Goal: Task Accomplishment & Management: Complete application form

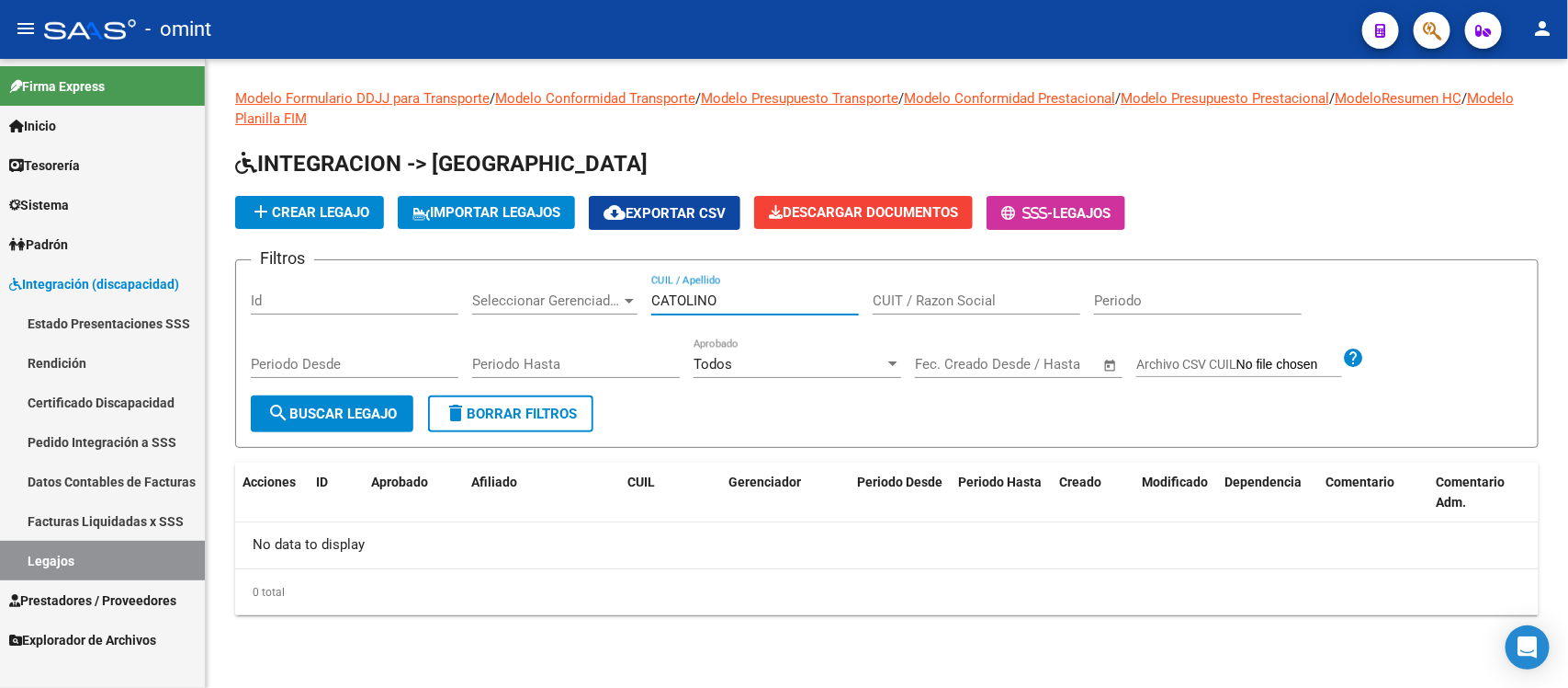
click at [83, 196] on link "Sistema" at bounding box center [102, 205] width 205 height 40
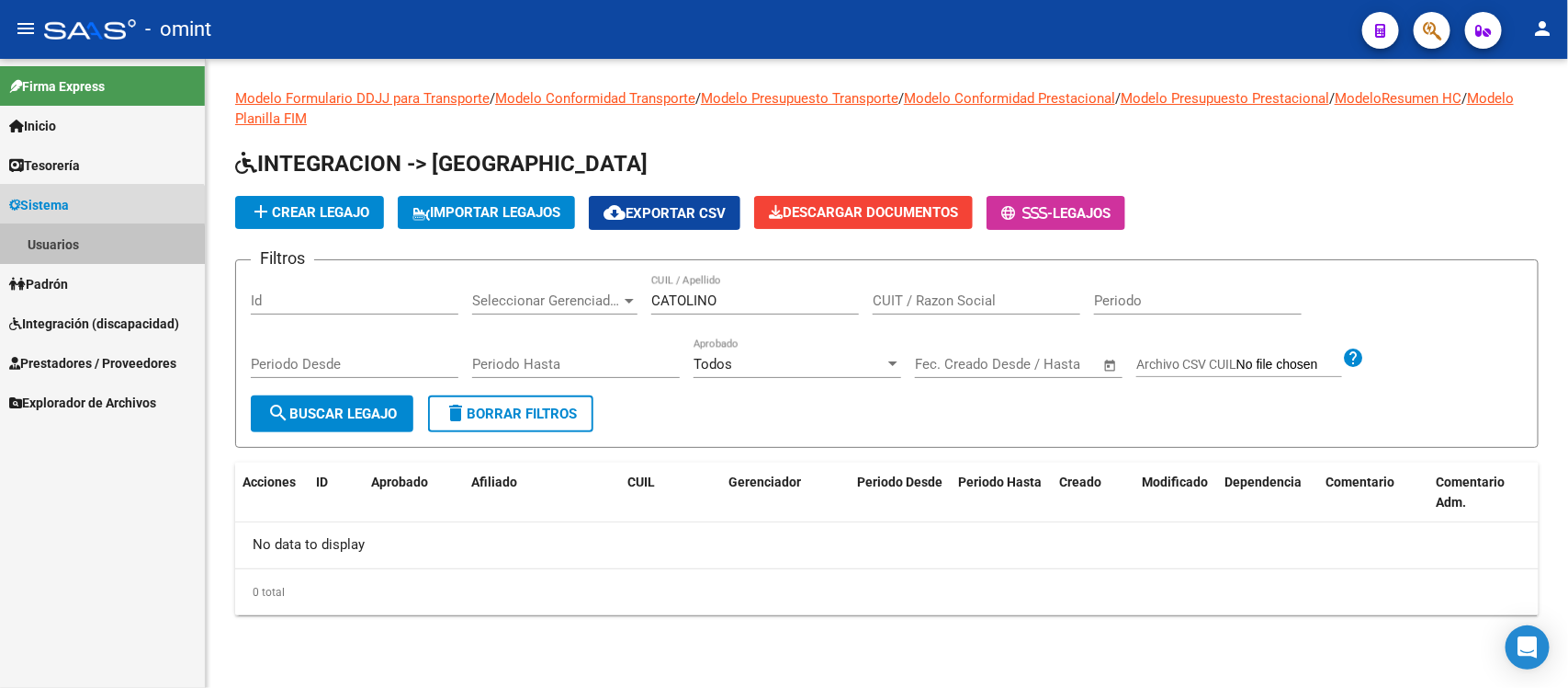
click at [78, 247] on link "Usuarios" at bounding box center [102, 245] width 205 height 40
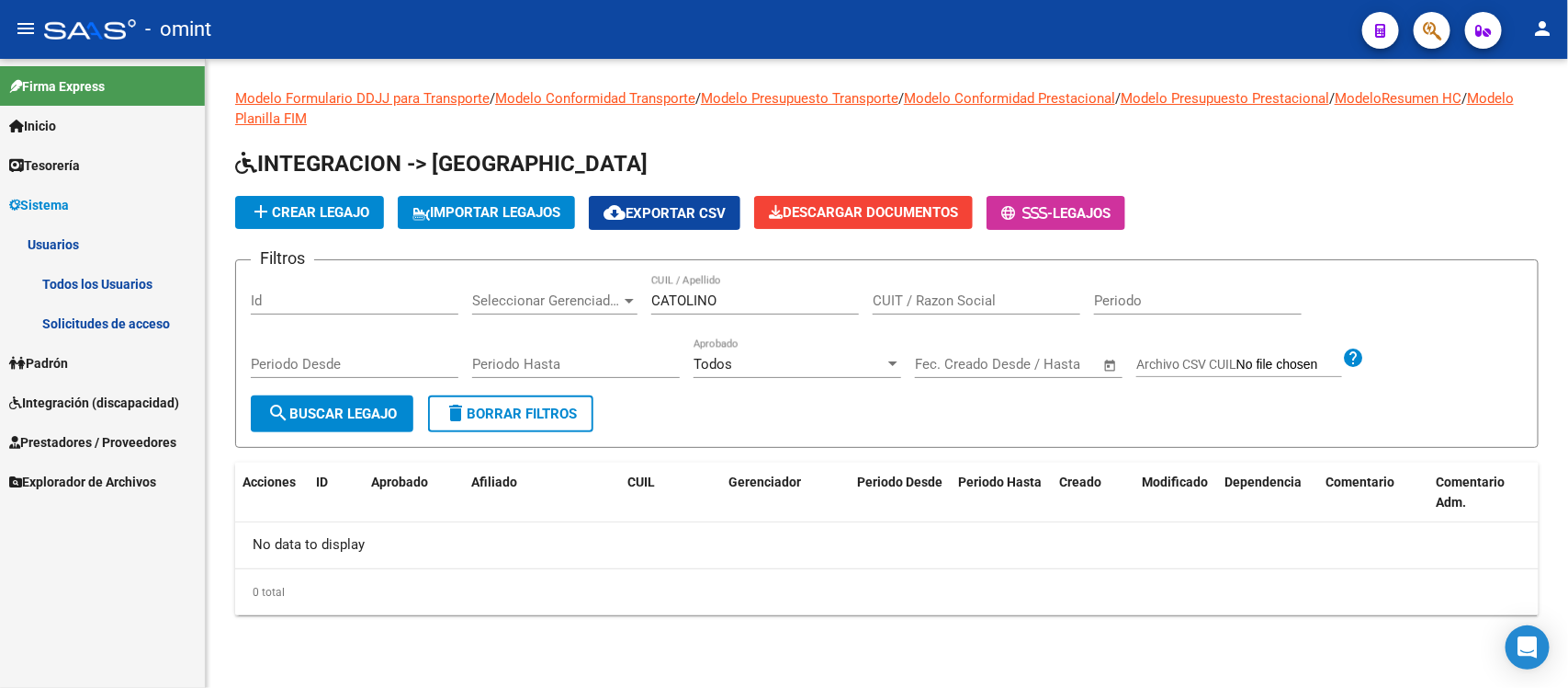
click at [111, 268] on link "Todos los Usuarios" at bounding box center [102, 283] width 205 height 40
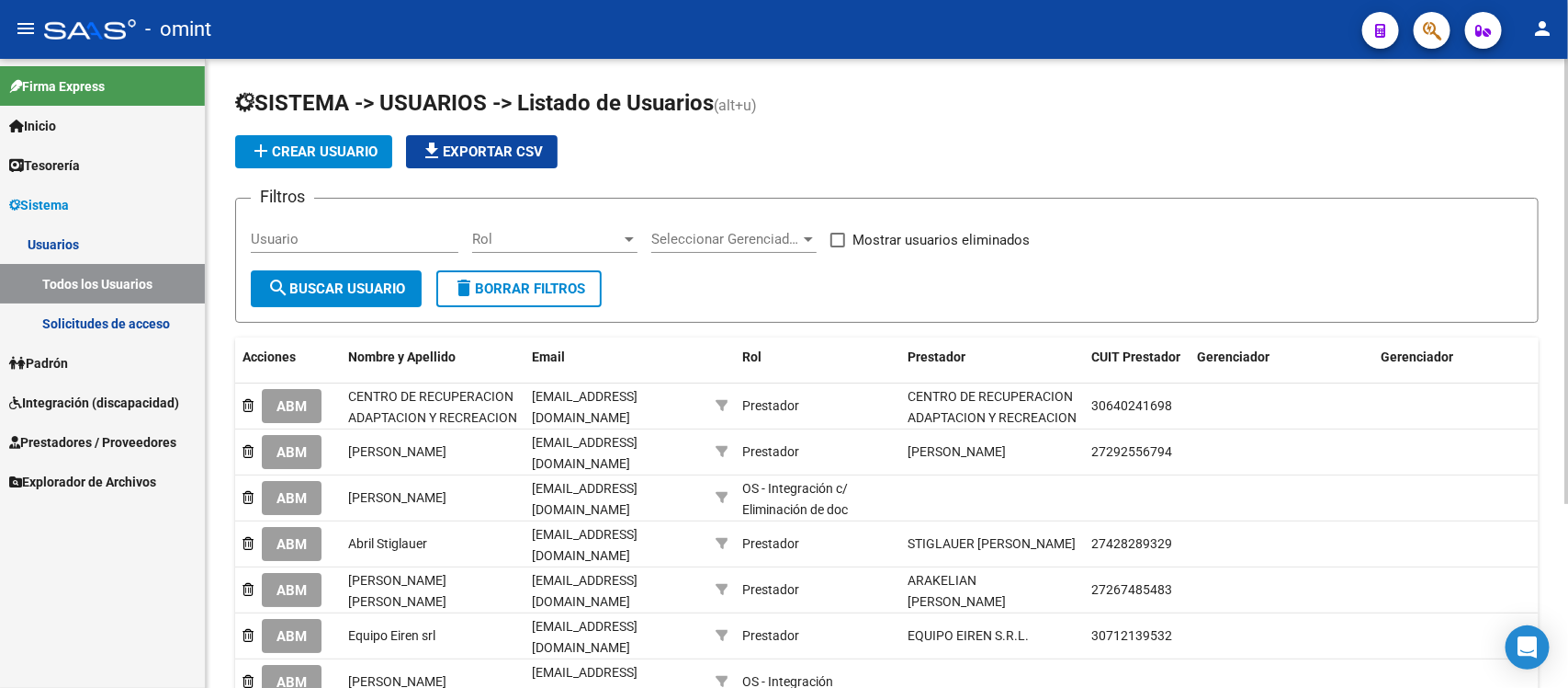
click at [324, 232] on input "Usuario" at bounding box center [354, 239] width 208 height 17
paste input "antodisalvio@gmail.con"
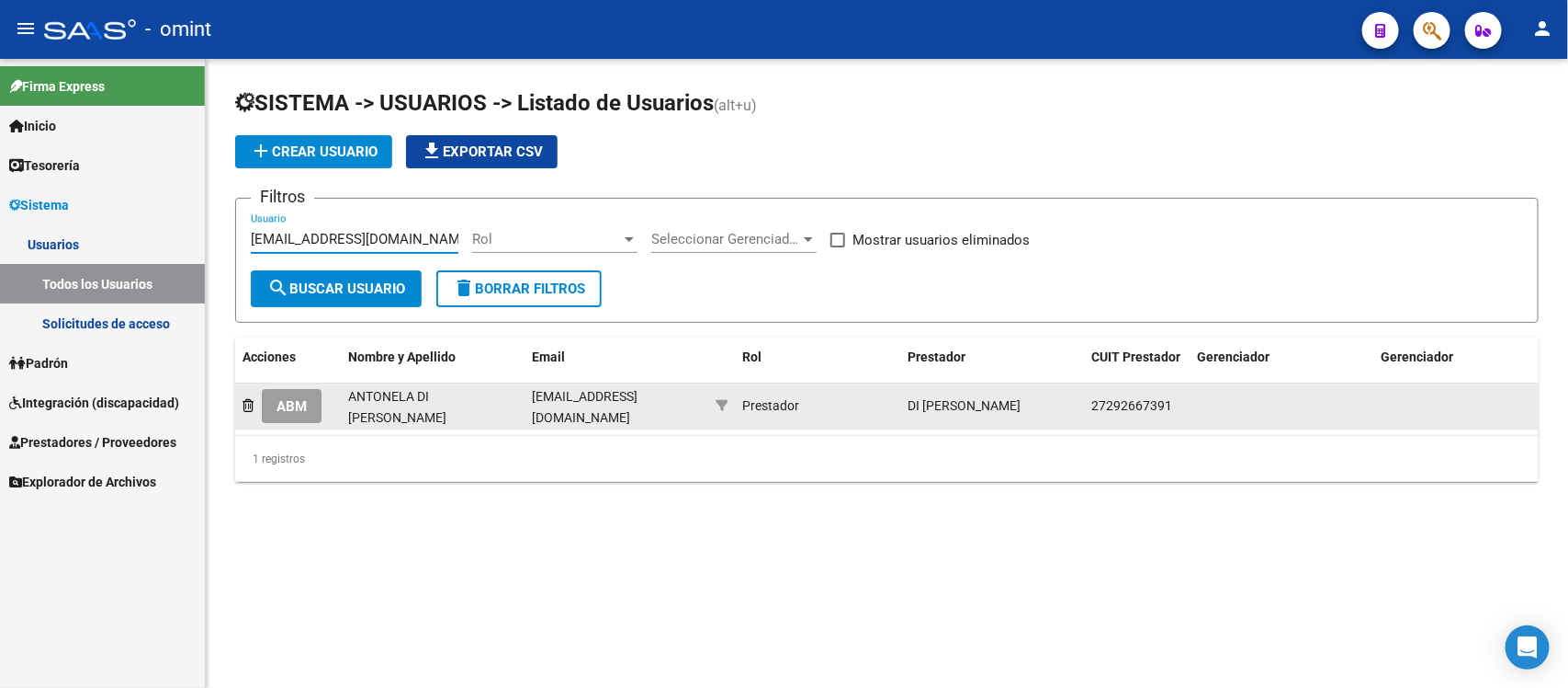
type input "antodisalvio@gmail.co"
click at [295, 406] on span "ABM" at bounding box center [291, 406] width 31 height 17
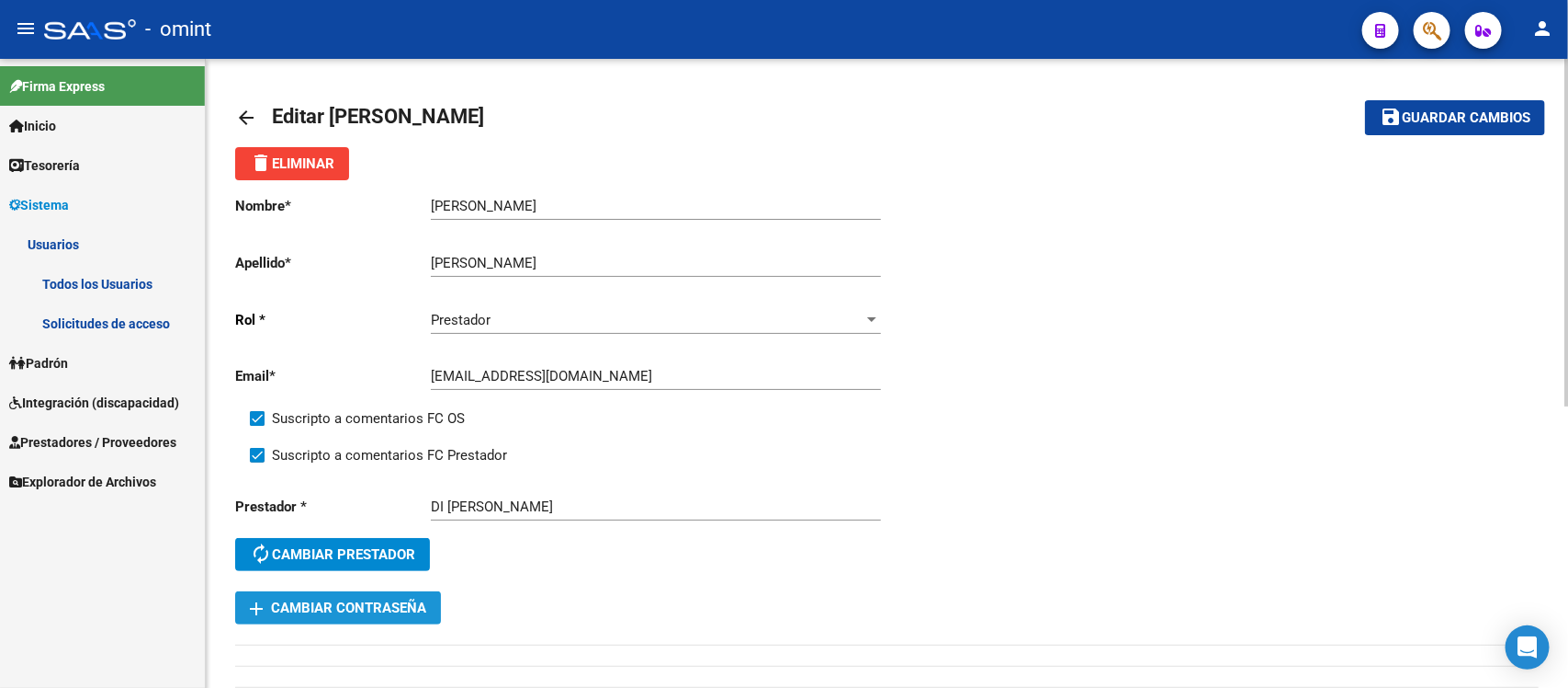
click at [389, 602] on span "add Cambiar Contraseña" at bounding box center [338, 607] width 177 height 17
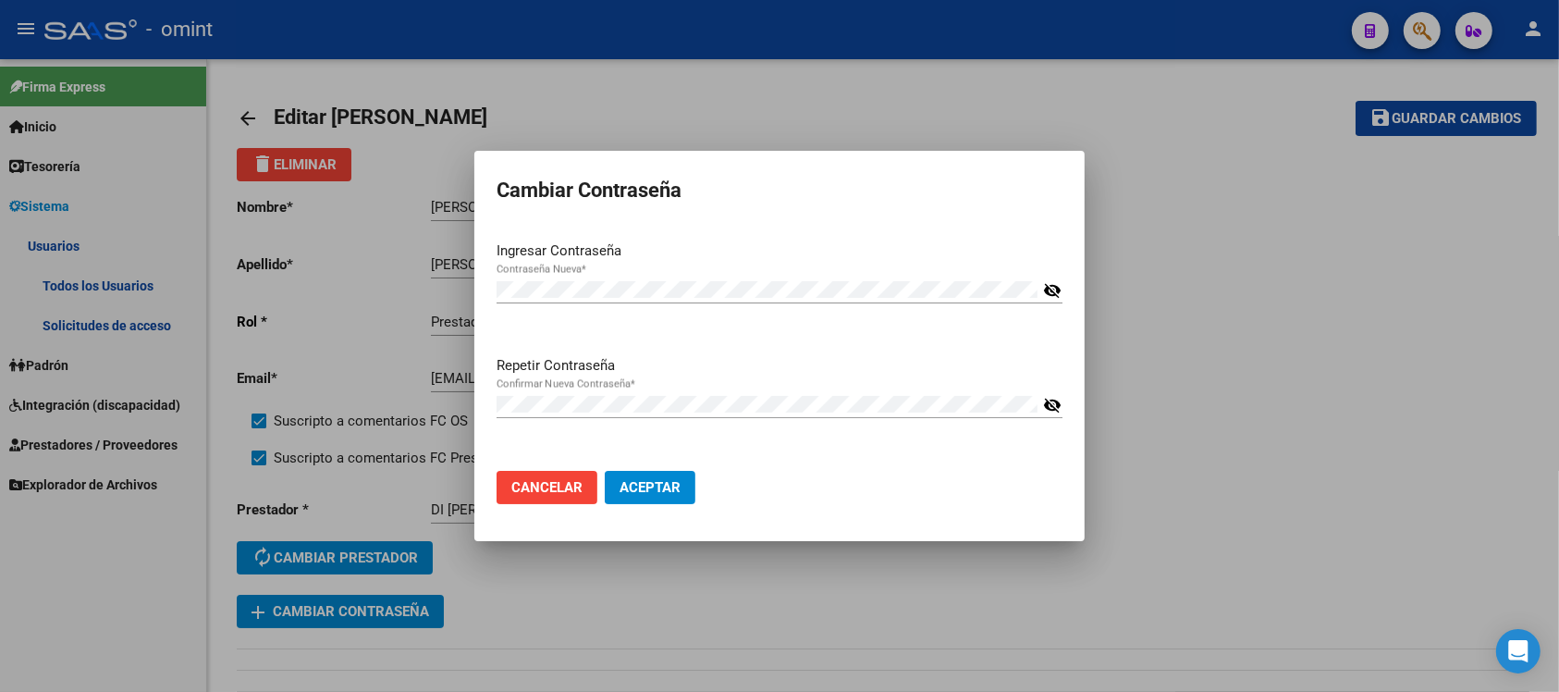
click at [1043, 285] on mat-icon "visibility_off" at bounding box center [1052, 290] width 18 height 22
click at [1057, 399] on mat-icon "visibility_off" at bounding box center [1052, 405] width 18 height 22
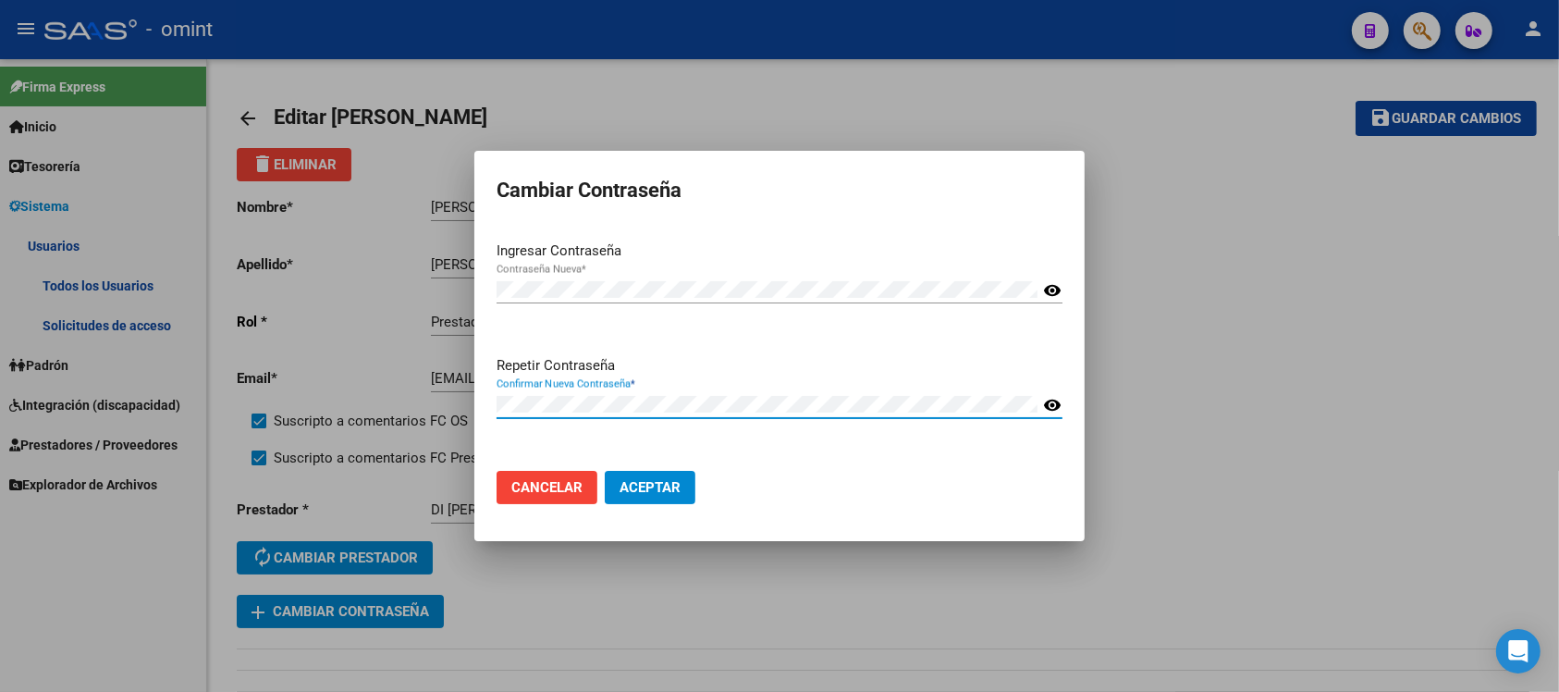
click at [662, 499] on button "Aceptar" at bounding box center [650, 487] width 91 height 33
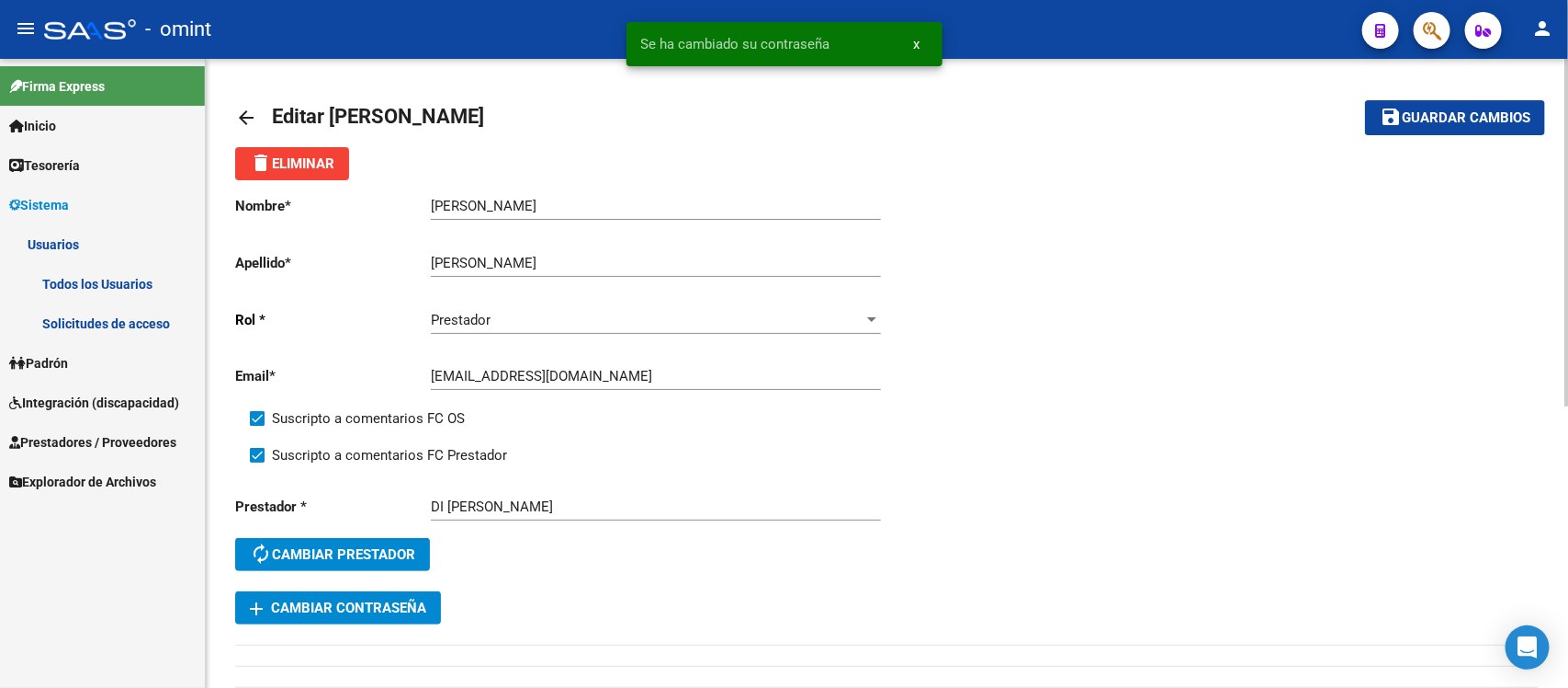
click at [245, 117] on mat-icon "arrow_back" at bounding box center [246, 117] width 22 height 22
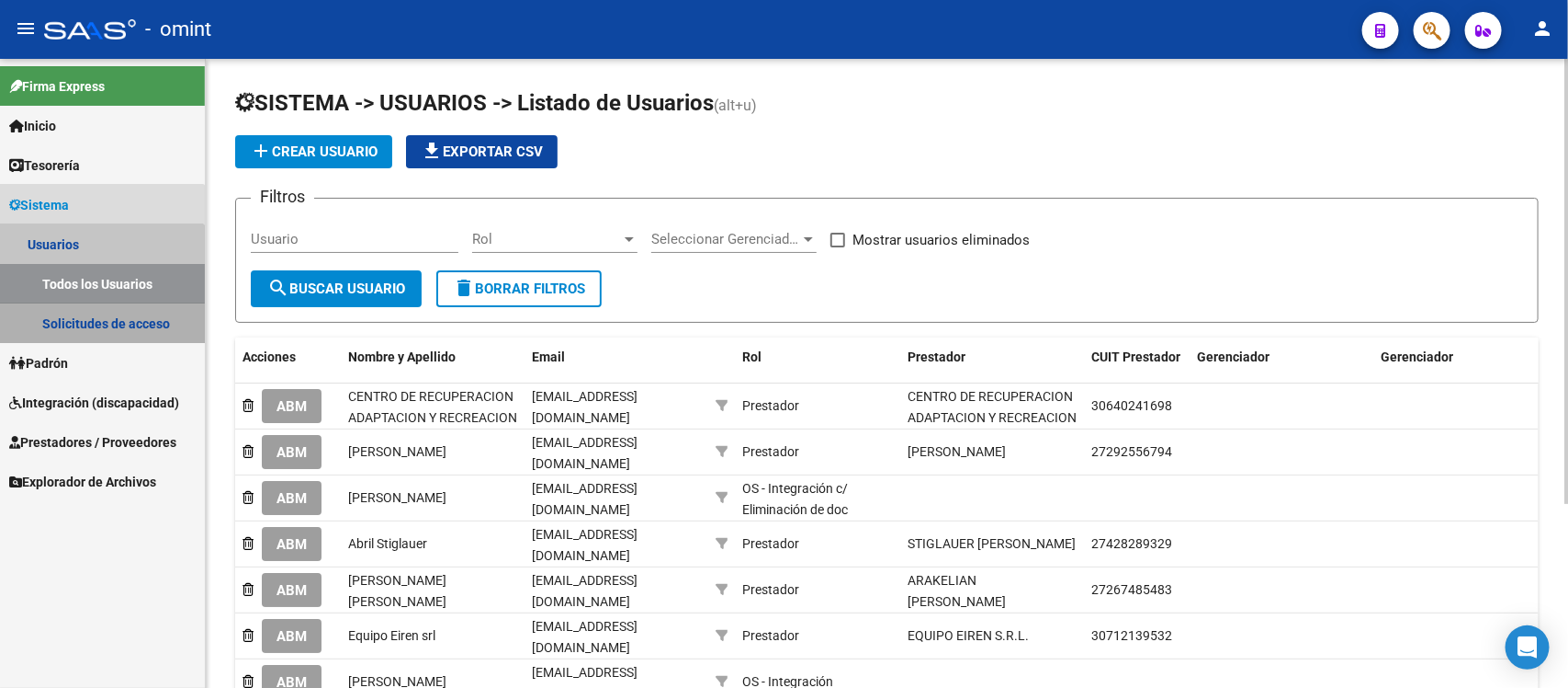
click at [94, 338] on link "Solicitudes de acceso" at bounding box center [102, 323] width 205 height 40
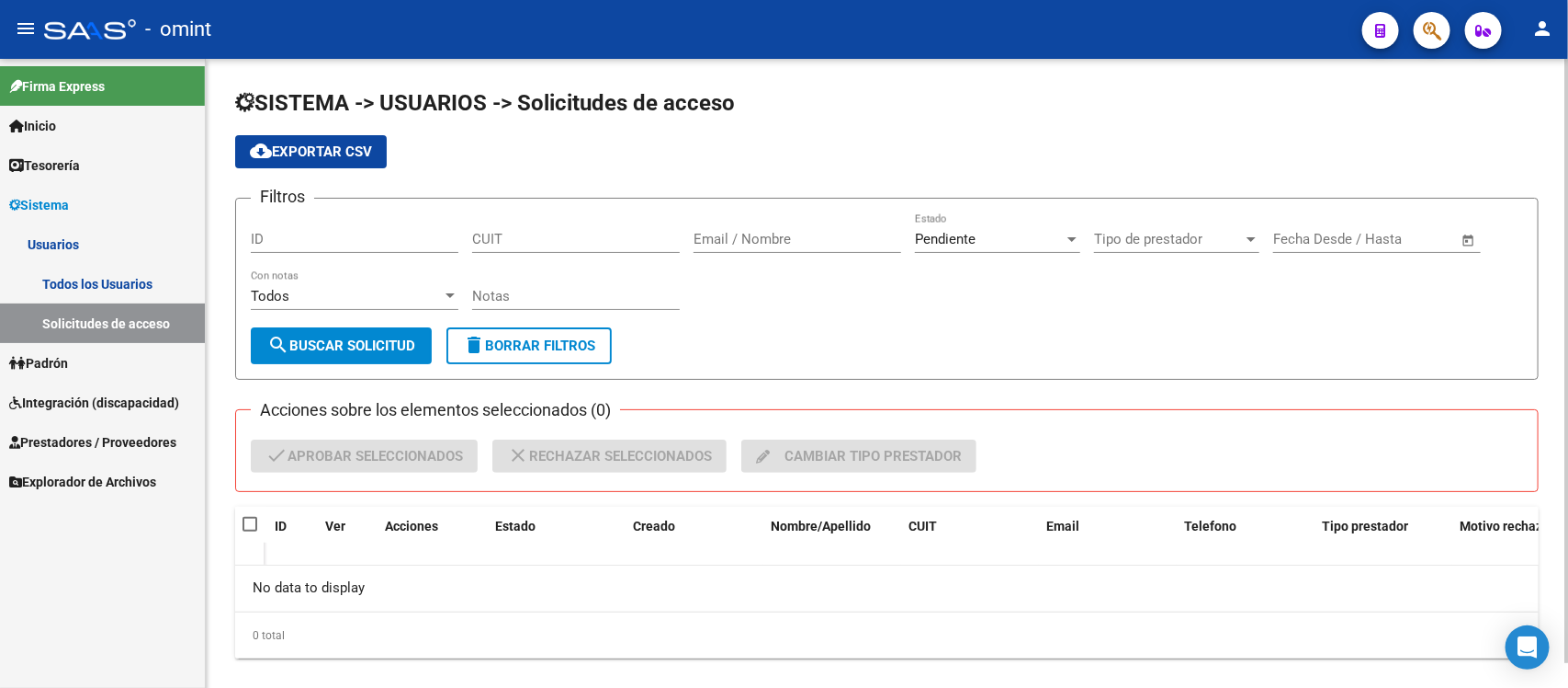
click at [577, 333] on button "delete Borrar Filtros" at bounding box center [529, 345] width 165 height 37
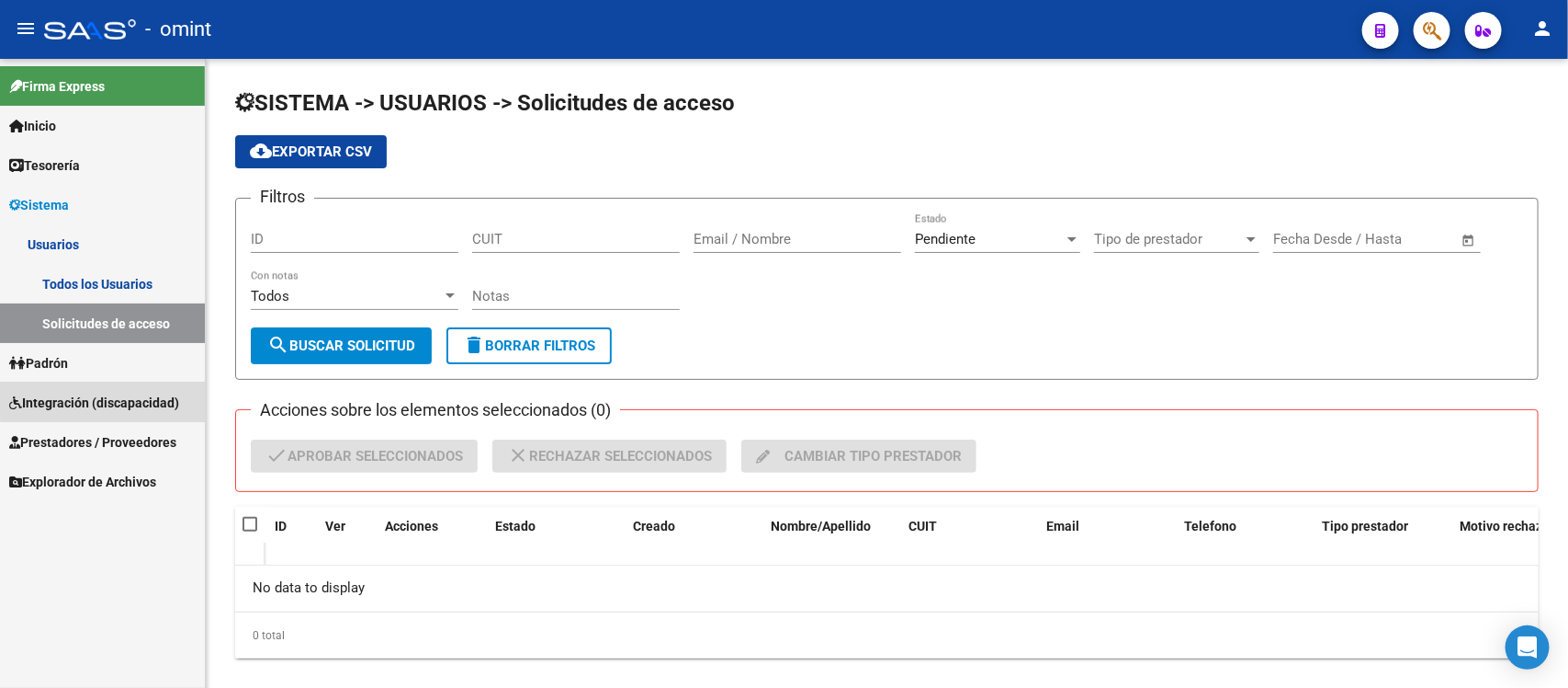
click at [103, 397] on span "Integración (discapacidad)" at bounding box center [93, 403] width 170 height 20
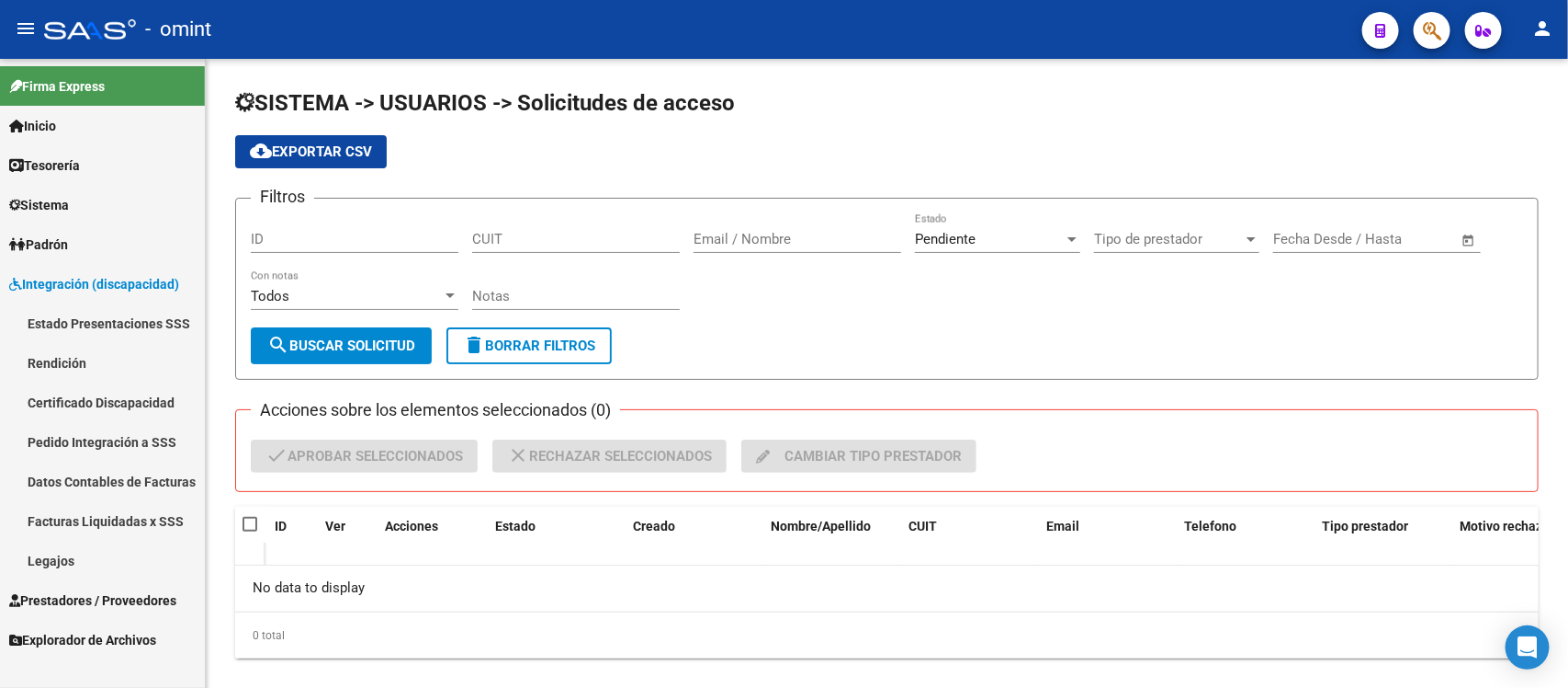
click at [77, 564] on link "Legajos" at bounding box center [102, 561] width 205 height 40
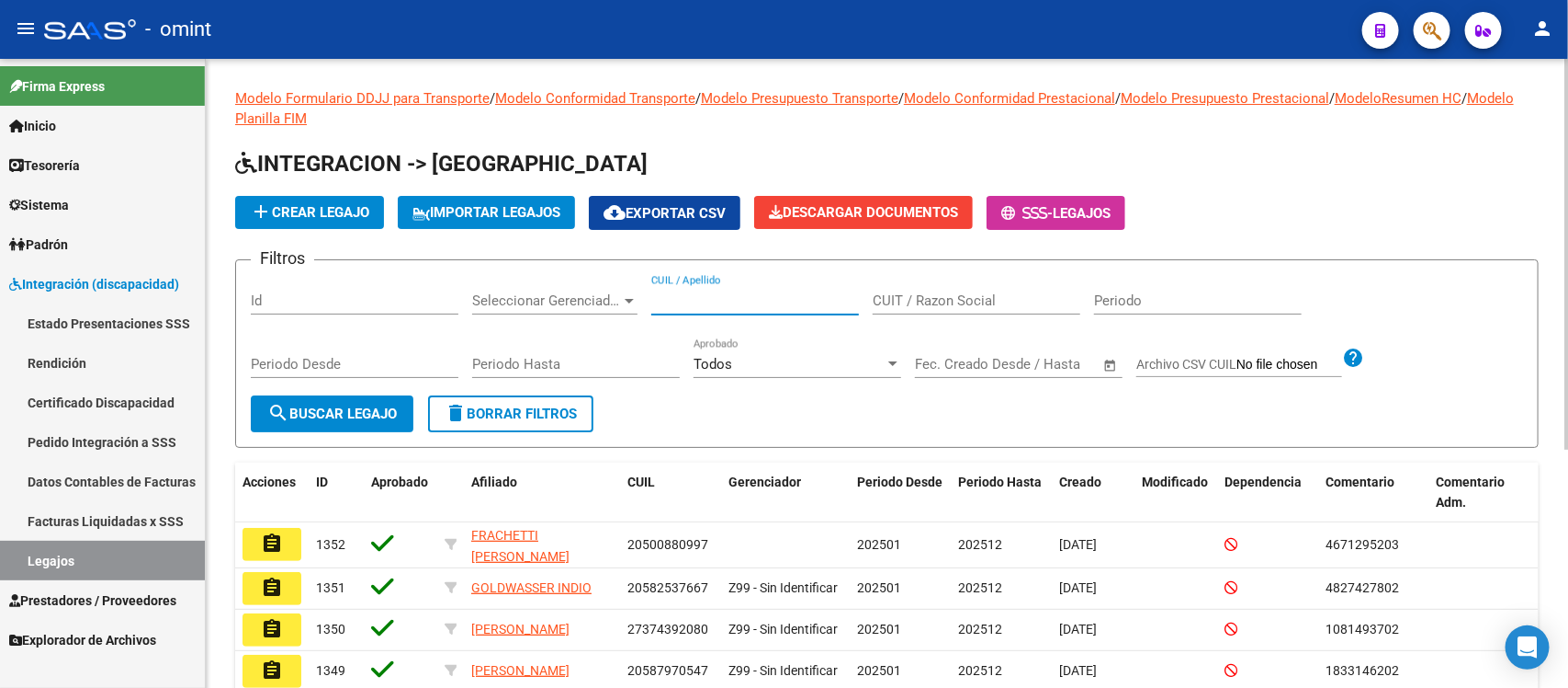
click at [721, 304] on input "CUIL / Apellido" at bounding box center [755, 300] width 208 height 17
paste input "51073452"
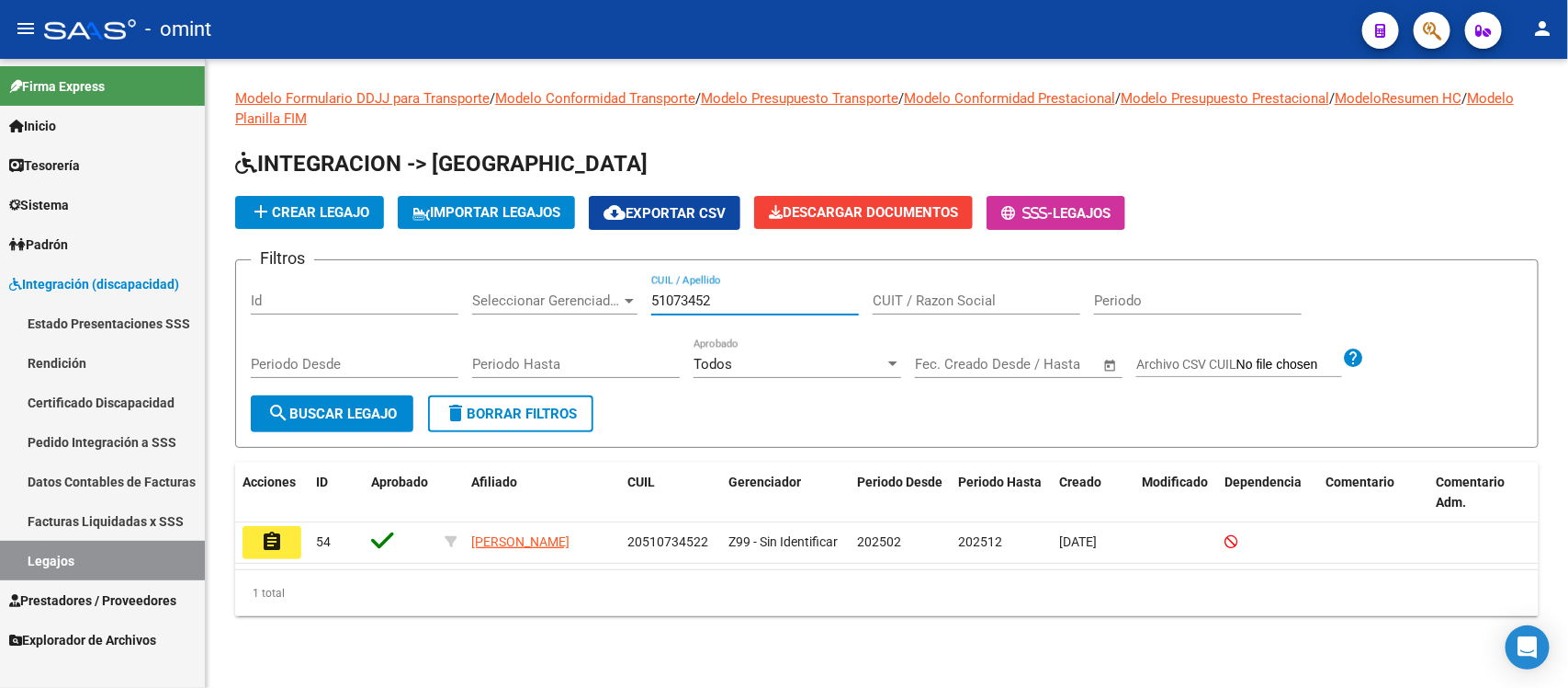
drag, startPoint x: 733, startPoint y: 304, endPoint x: 641, endPoint y: 286, distance: 93.7
click at [641, 286] on div "Filtros Id Seleccionar Gerenciador Seleccionar Gerenciador 51073452 CUIL / Apel…" at bounding box center [886, 334] width 1273 height 120
paste input "44502011"
drag, startPoint x: 726, startPoint y: 303, endPoint x: 655, endPoint y: 303, distance: 71.0
click at [655, 303] on input "44502011" at bounding box center [755, 300] width 208 height 17
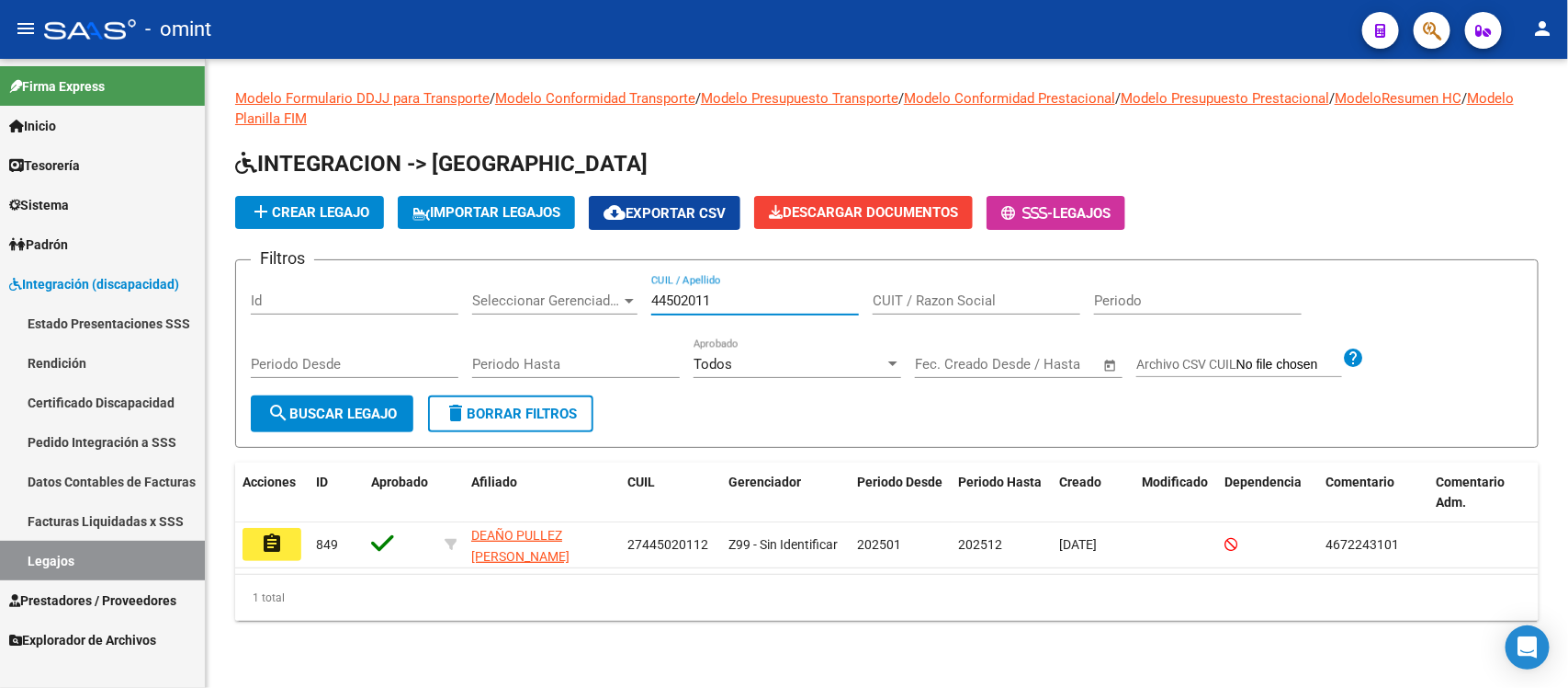
click at [655, 303] on input "44502011" at bounding box center [755, 300] width 208 height 17
drag, startPoint x: 737, startPoint y: 301, endPoint x: 630, endPoint y: 286, distance: 108.0
click at [630, 286] on div "Filtros Id Seleccionar Gerenciador Seleccionar Gerenciador 44502011 CUIL / Apel…" at bounding box center [886, 334] width 1273 height 120
paste input "5385535"
type input "53855351"
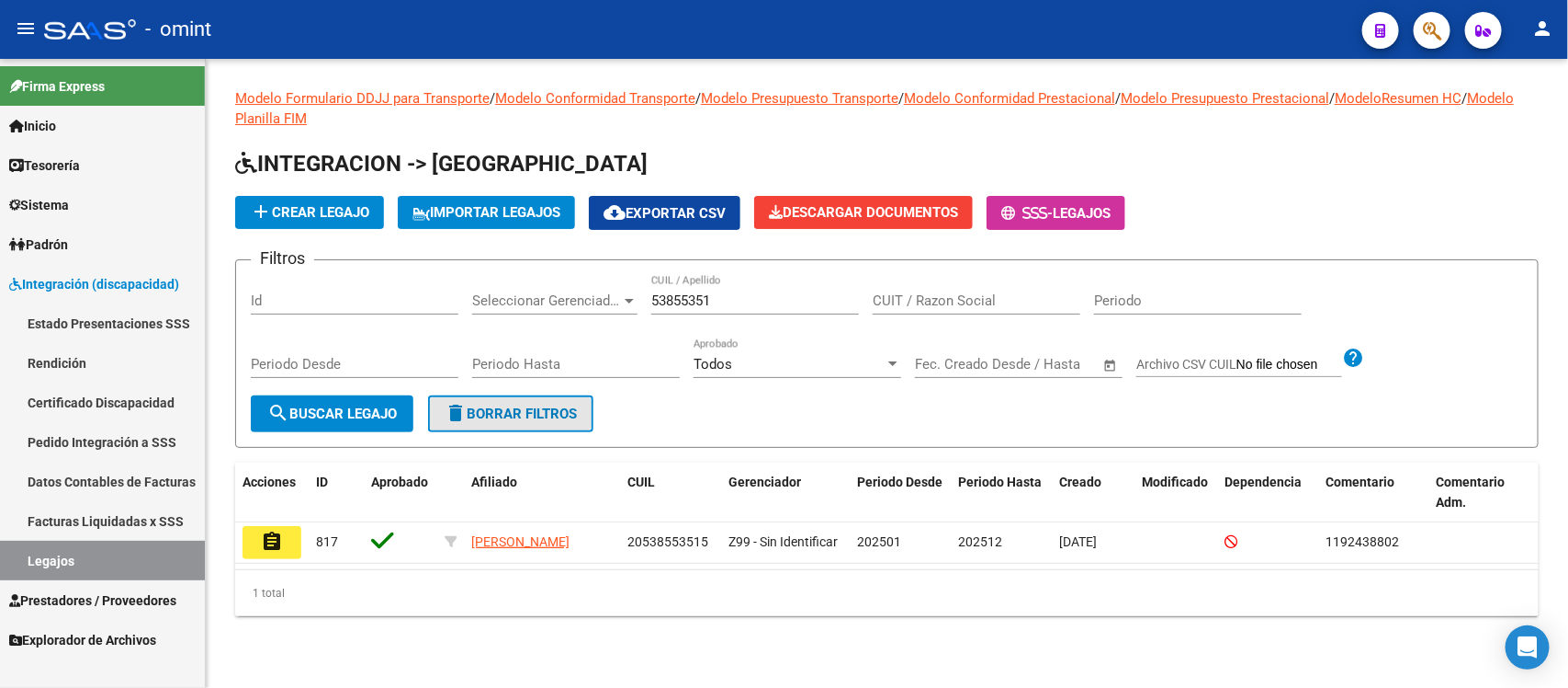
click at [562, 419] on span "delete Borrar Filtros" at bounding box center [511, 414] width 132 height 17
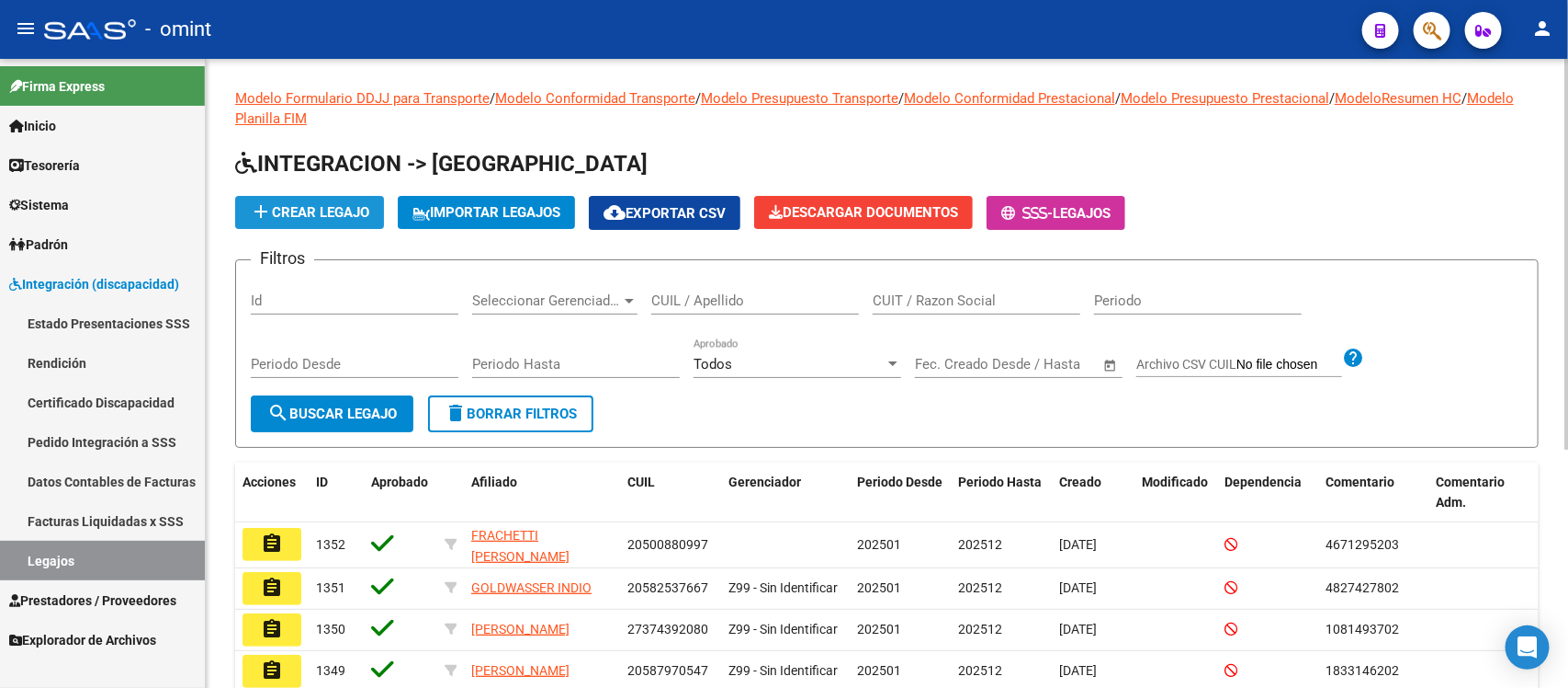
click at [346, 201] on button "add Crear Legajo" at bounding box center [310, 212] width 149 height 33
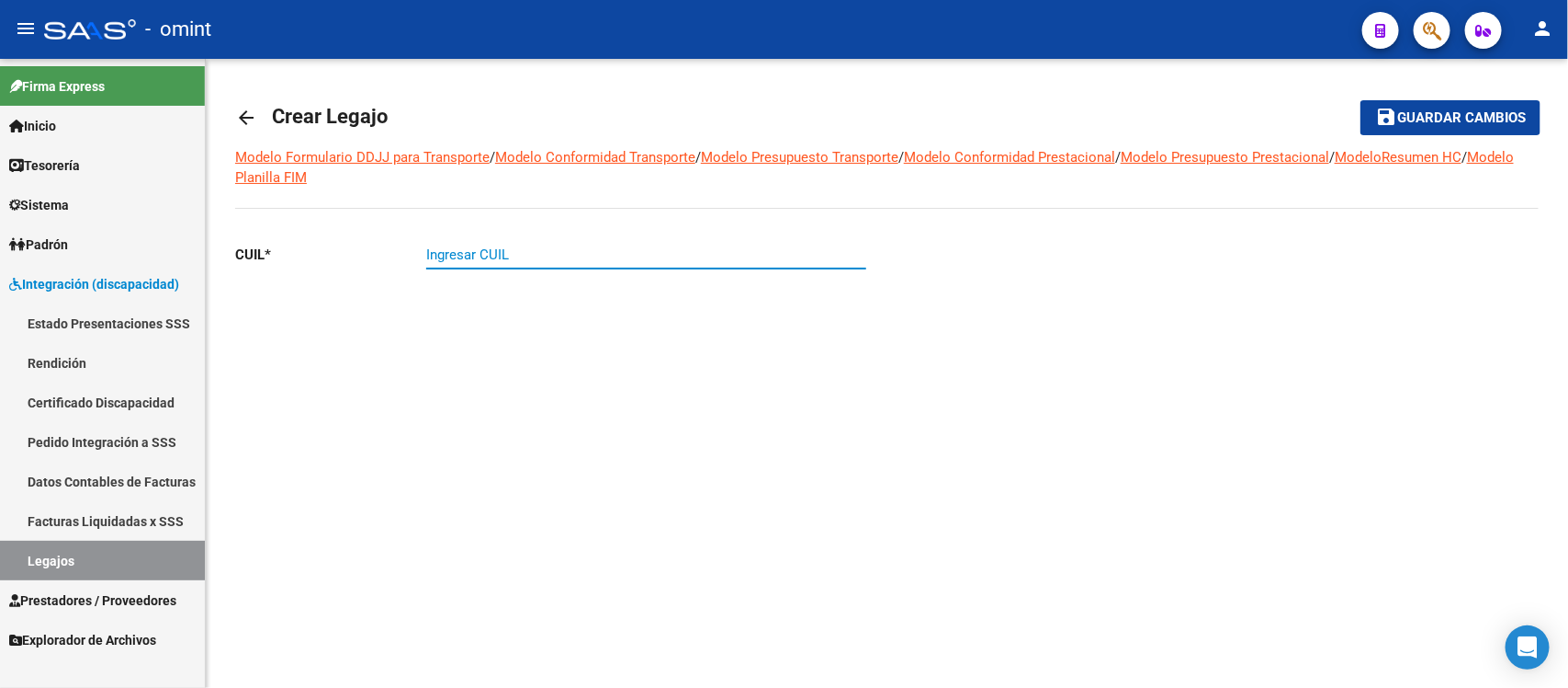
click at [540, 254] on input "Ingresar CUIL" at bounding box center [646, 255] width 440 height 17
paste input "47-67889102"
drag, startPoint x: 535, startPoint y: 246, endPoint x: 418, endPoint y: 244, distance: 117.0
click at [418, 247] on app-form-text-field "CUIL * 47-67889102 Ingresar CUIL" at bounding box center [550, 255] width 631 height 17
paste input "27-53415796-"
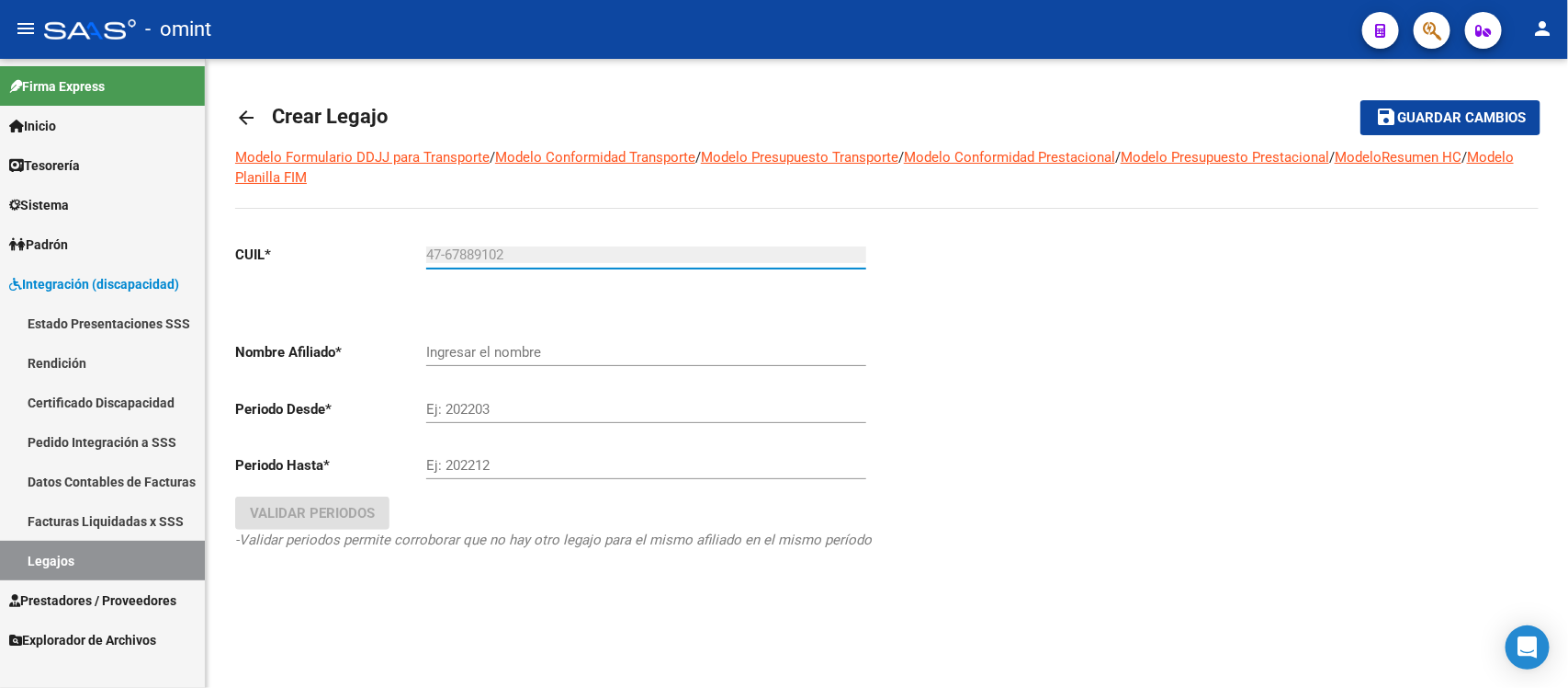
type input "27-53415796-2"
type input "CATOLINO VALENTINA AYLEN"
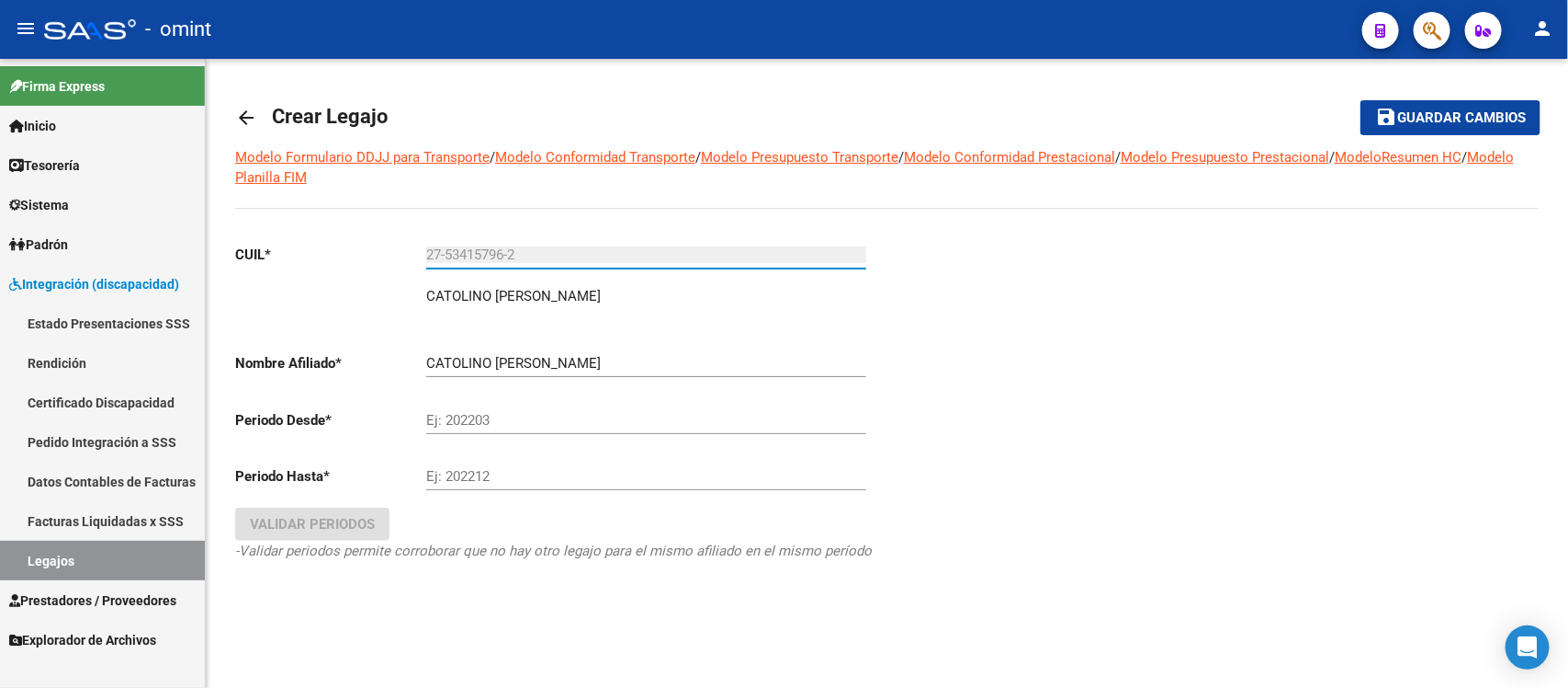
type input "27-53415796-2"
click at [488, 412] on input "Ej: 202203" at bounding box center [646, 420] width 440 height 17
type input "202502"
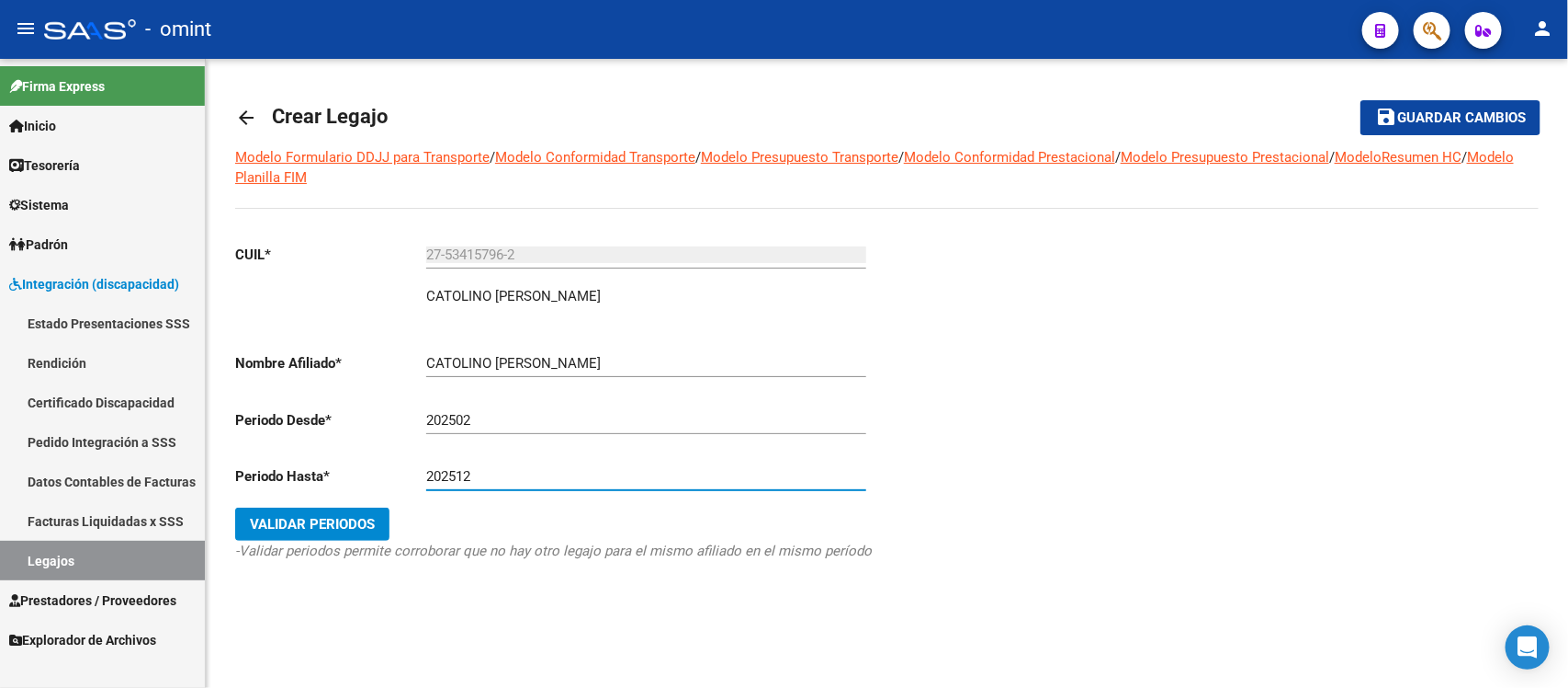
type input "202512"
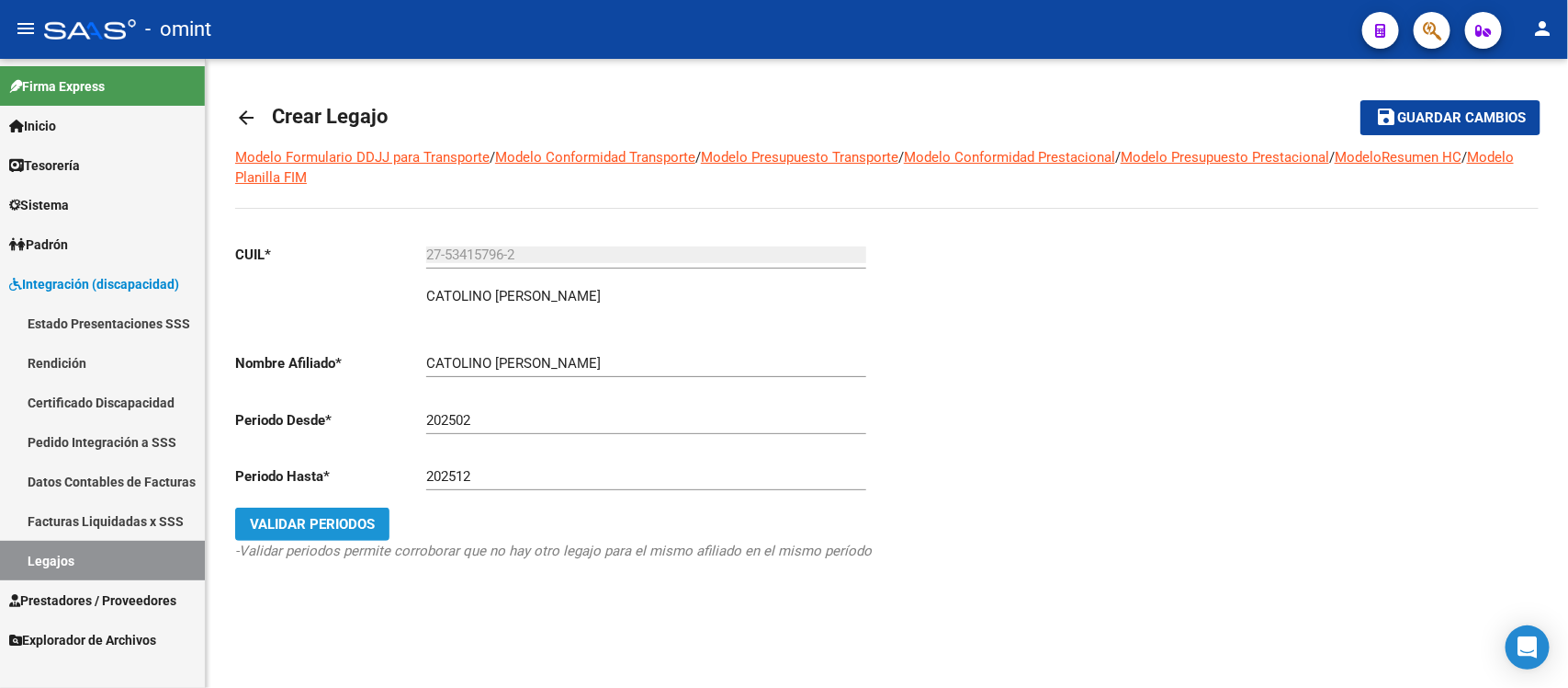
click at [305, 516] on span "Validar Periodos" at bounding box center [312, 524] width 125 height 17
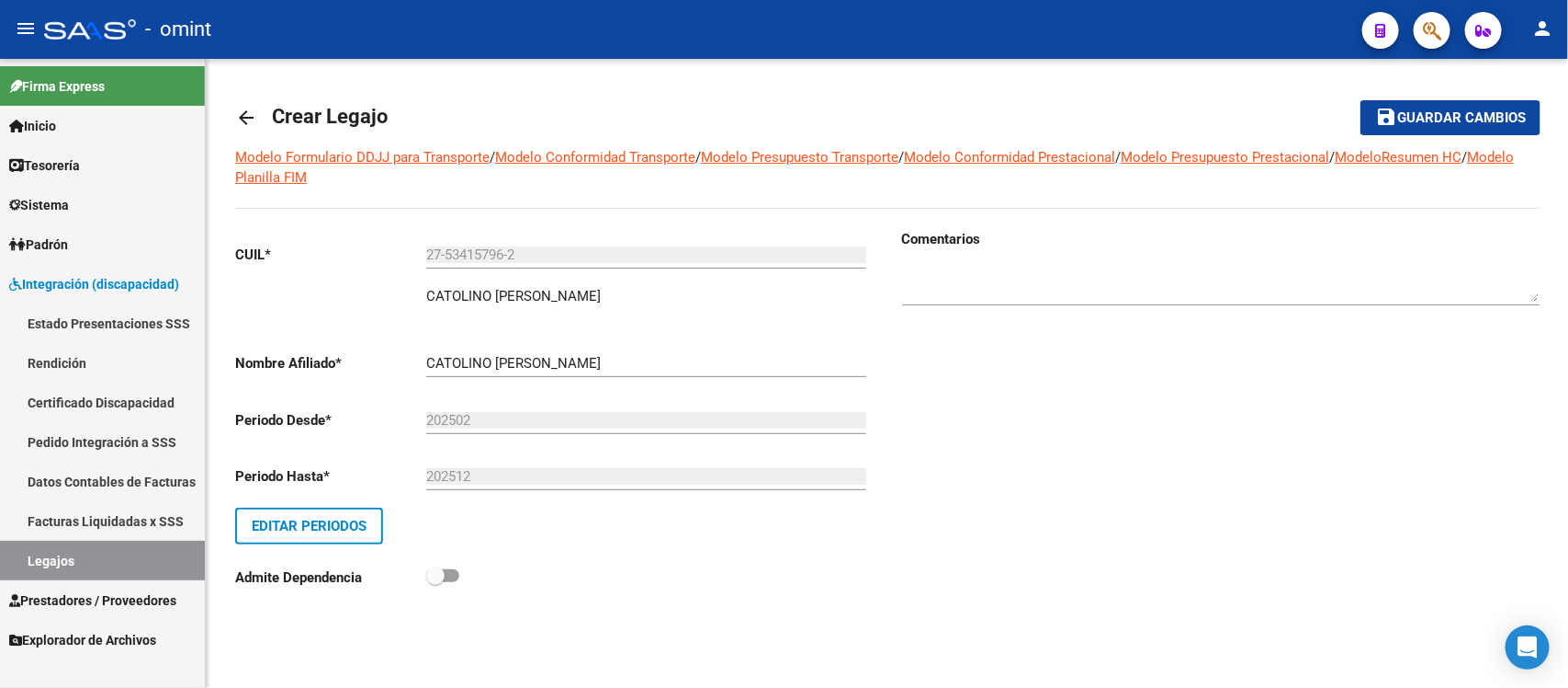
click at [979, 260] on div at bounding box center [1221, 277] width 638 height 56
paste textarea "4767889102"
type textarea "4767889102"
click at [1487, 121] on span "Guardar cambios" at bounding box center [1461, 118] width 128 height 17
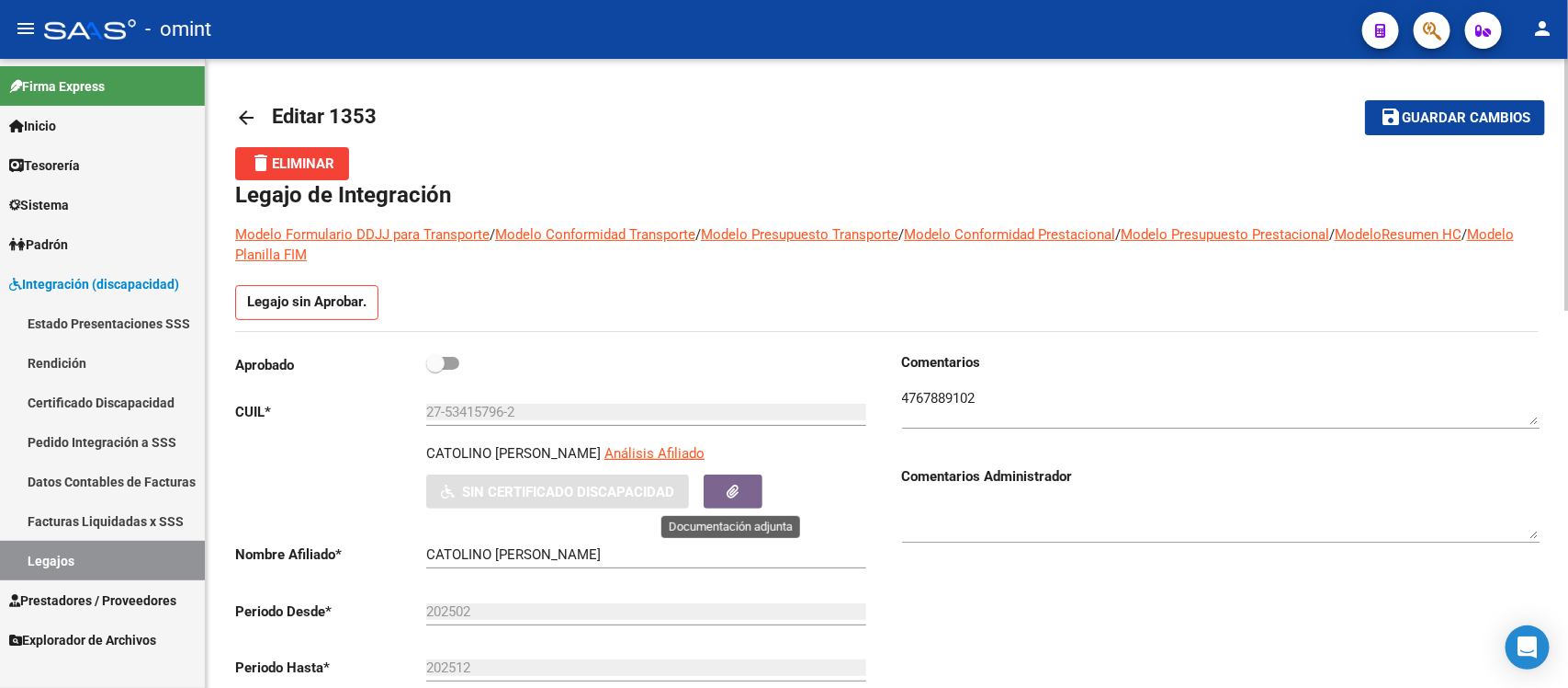
click at [733, 487] on icon "button" at bounding box center [733, 491] width 12 height 14
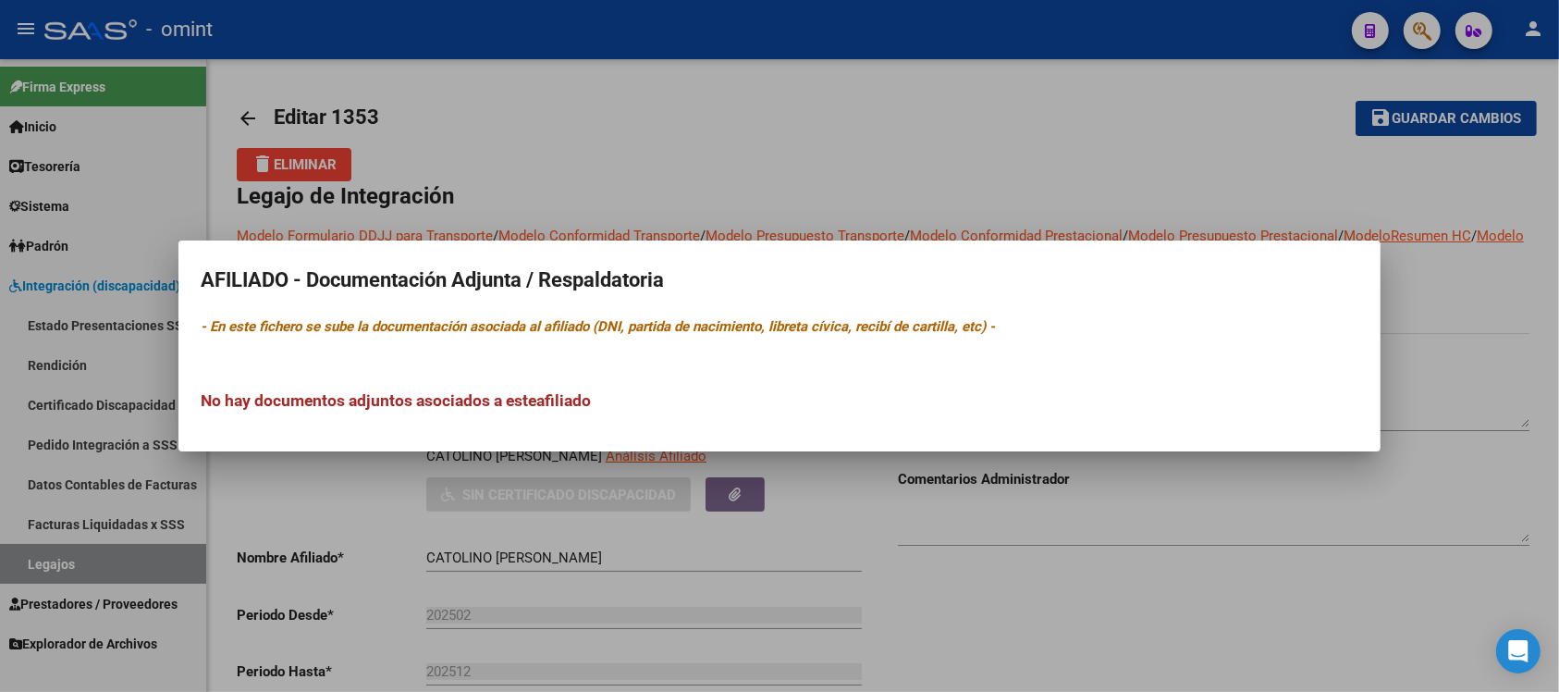
click at [385, 533] on div at bounding box center [779, 346] width 1559 height 692
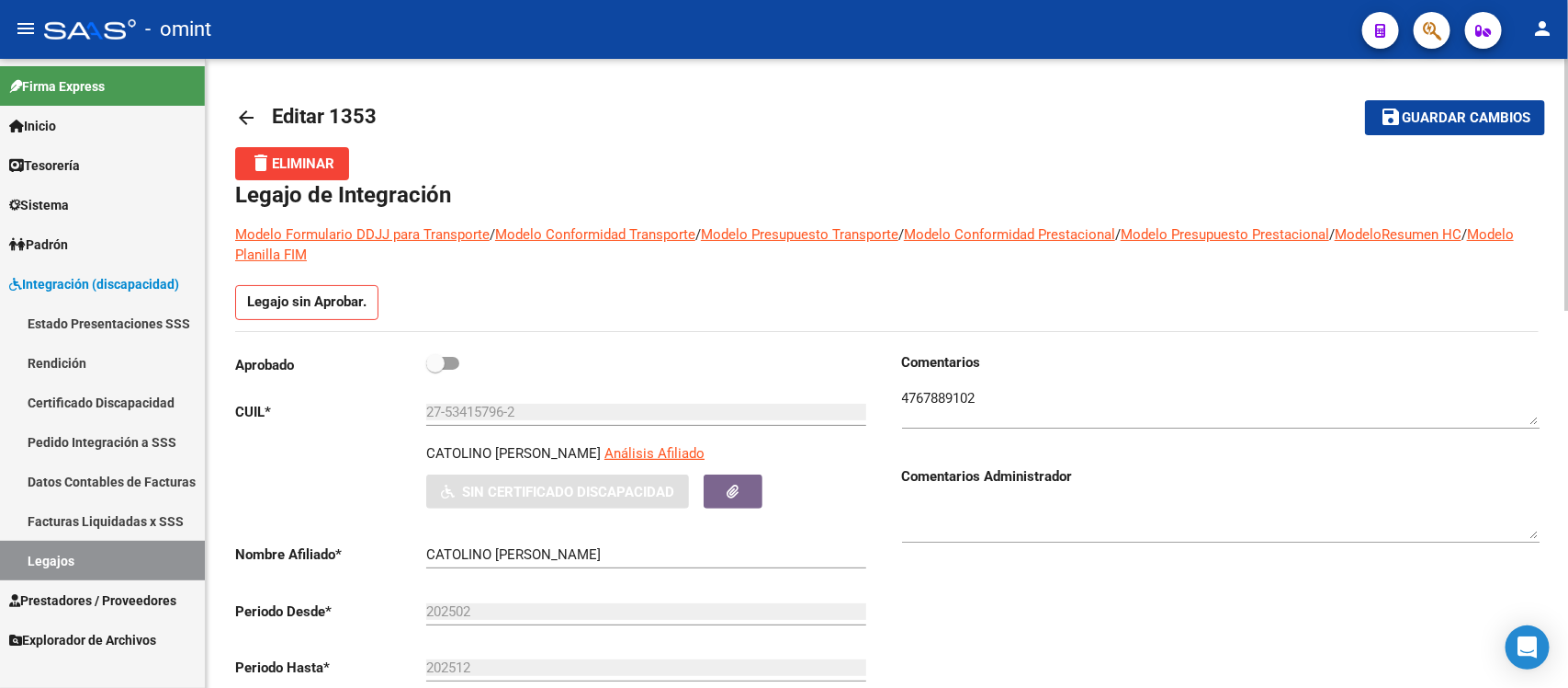
click at [237, 115] on mat-icon "arrow_back" at bounding box center [246, 117] width 22 height 22
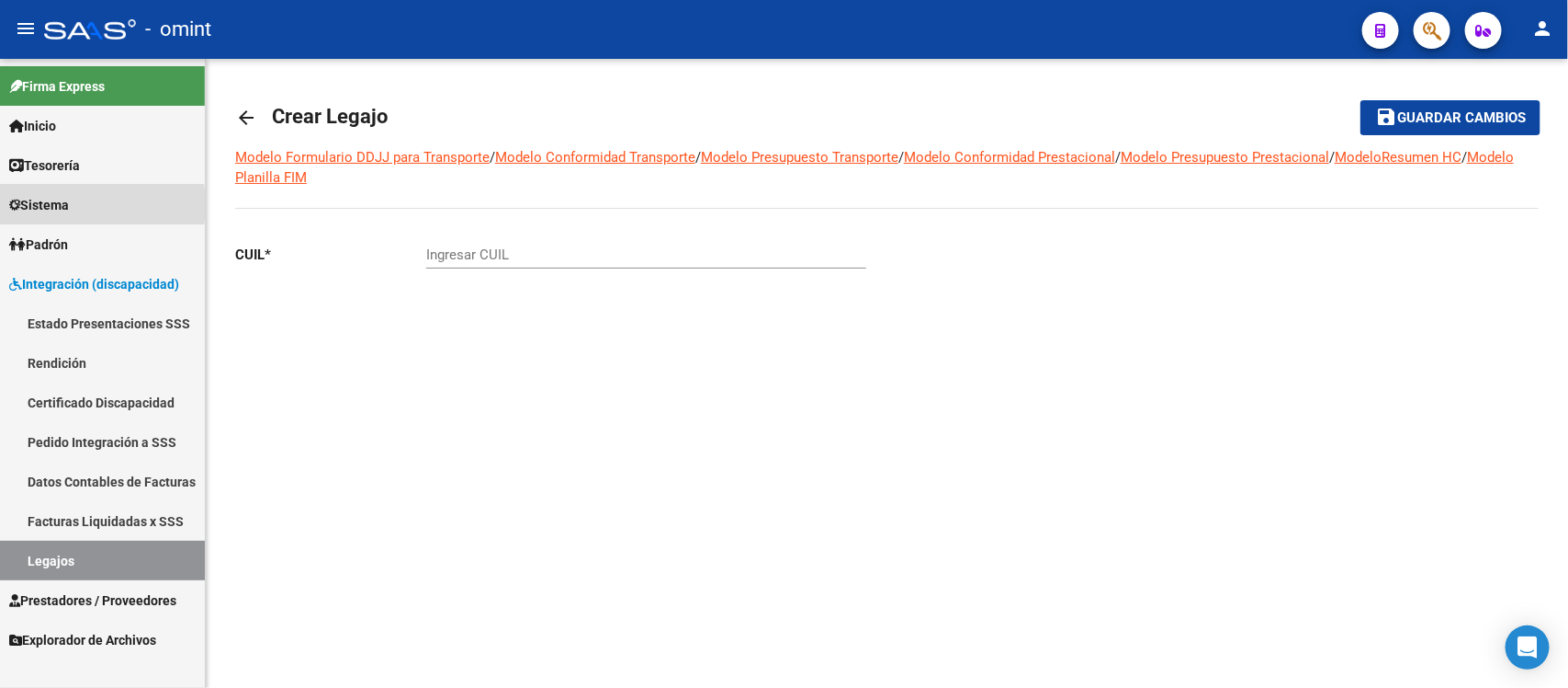
click at [69, 204] on span "Sistema" at bounding box center [39, 205] width 60 height 20
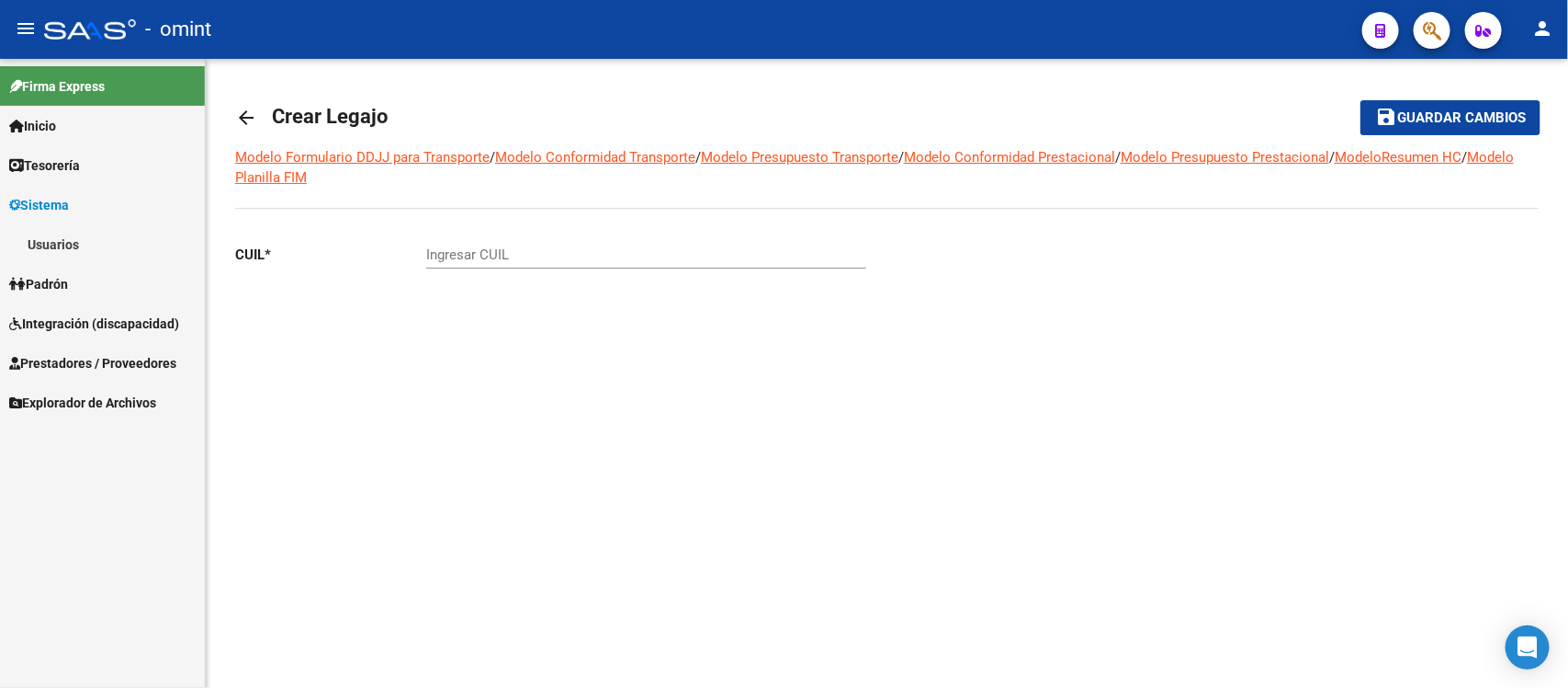
click at [80, 281] on link "Padrón" at bounding box center [102, 283] width 205 height 40
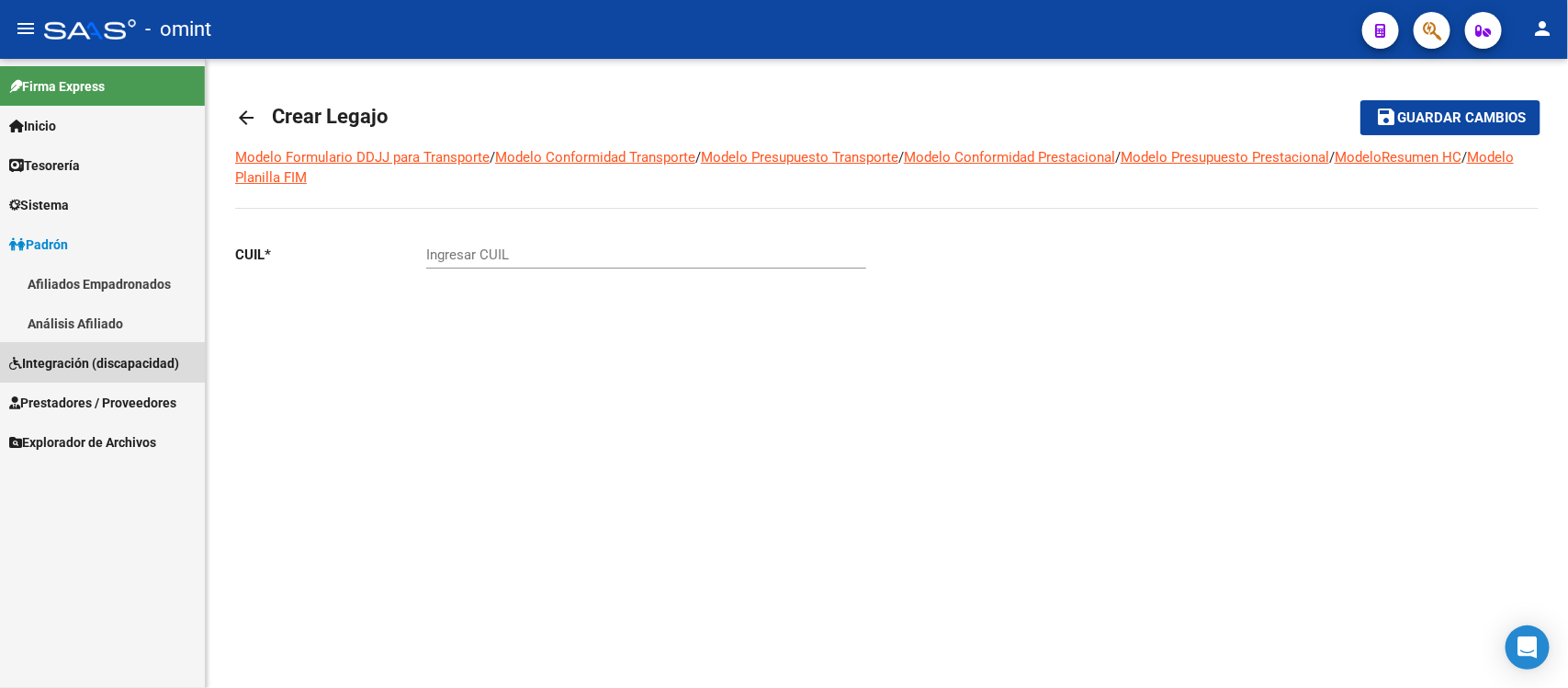
click at [98, 345] on link "Integración (discapacidad)" at bounding box center [102, 363] width 205 height 40
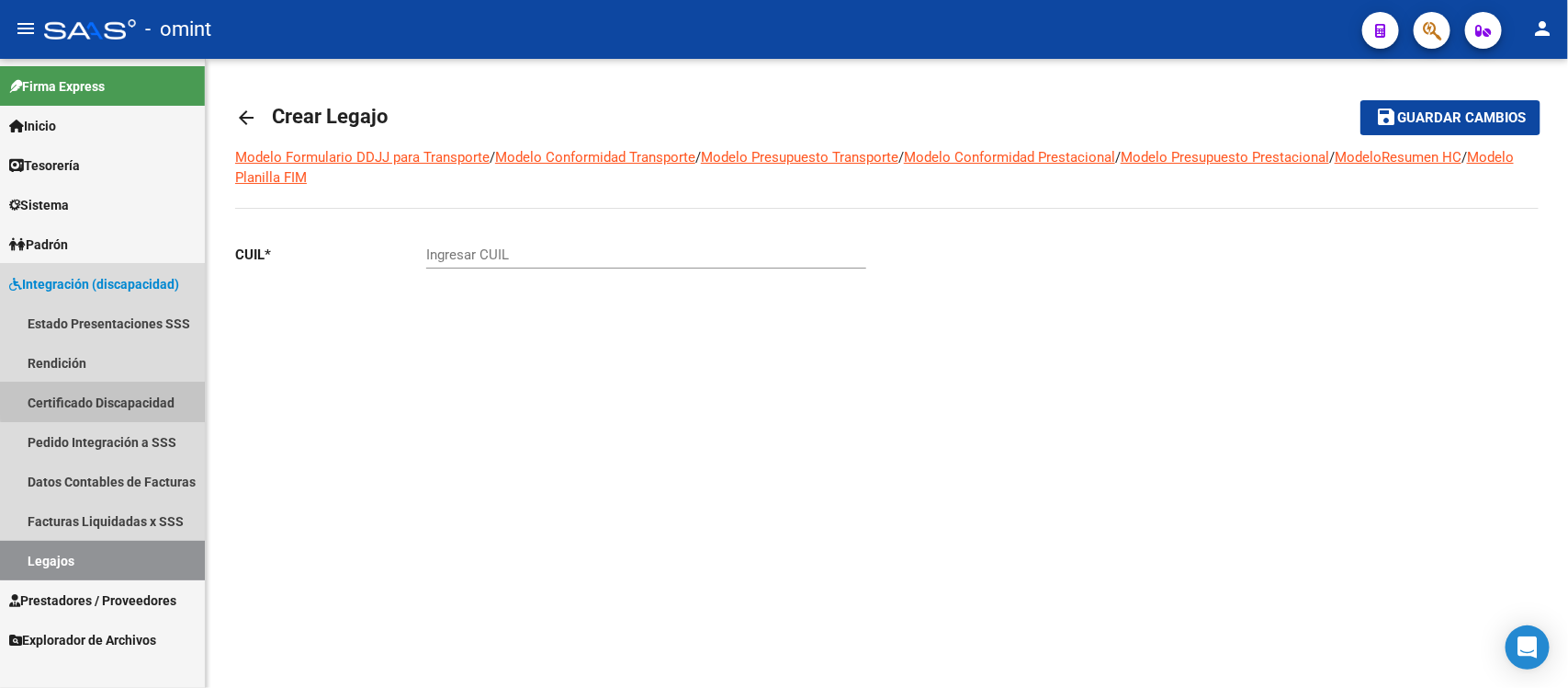
click at [119, 396] on link "Certificado Discapacidad" at bounding box center [102, 403] width 205 height 40
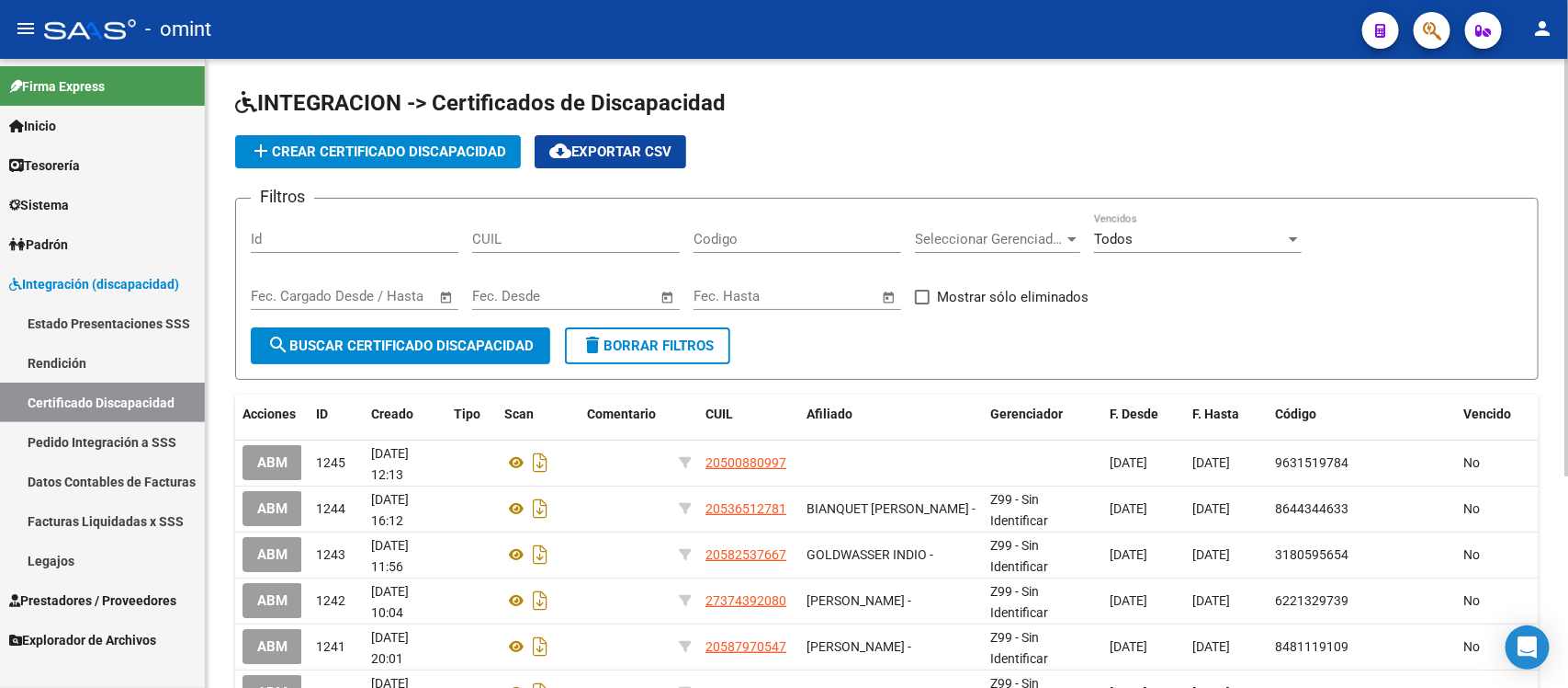
click at [371, 347] on span "search Buscar Certificado Discapacidad" at bounding box center [400, 345] width 266 height 17
click at [346, 154] on span "add Crear Certificado Discapacidad" at bounding box center [378, 151] width 256 height 17
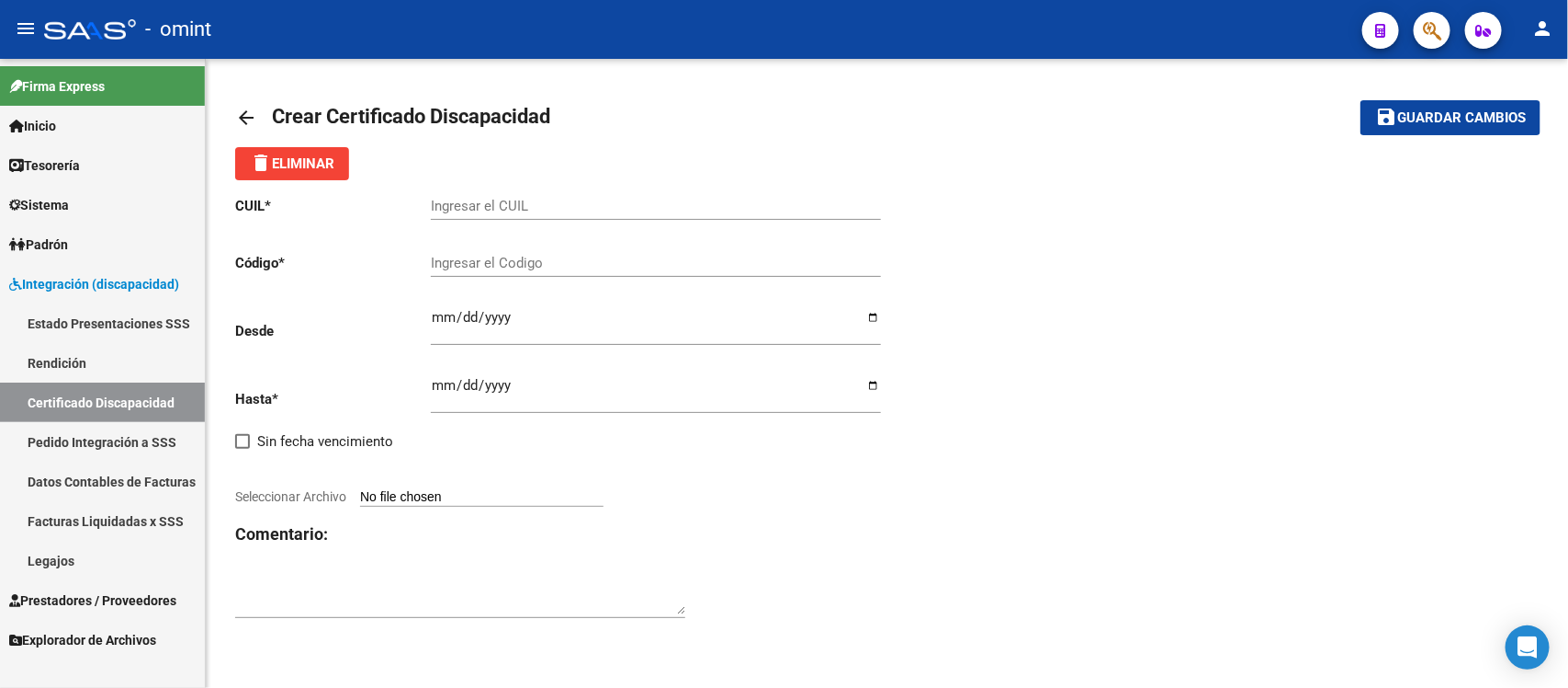
click at [531, 187] on div "Ingresar el CUIL" at bounding box center [656, 200] width 450 height 40
paste input "47-67889102"
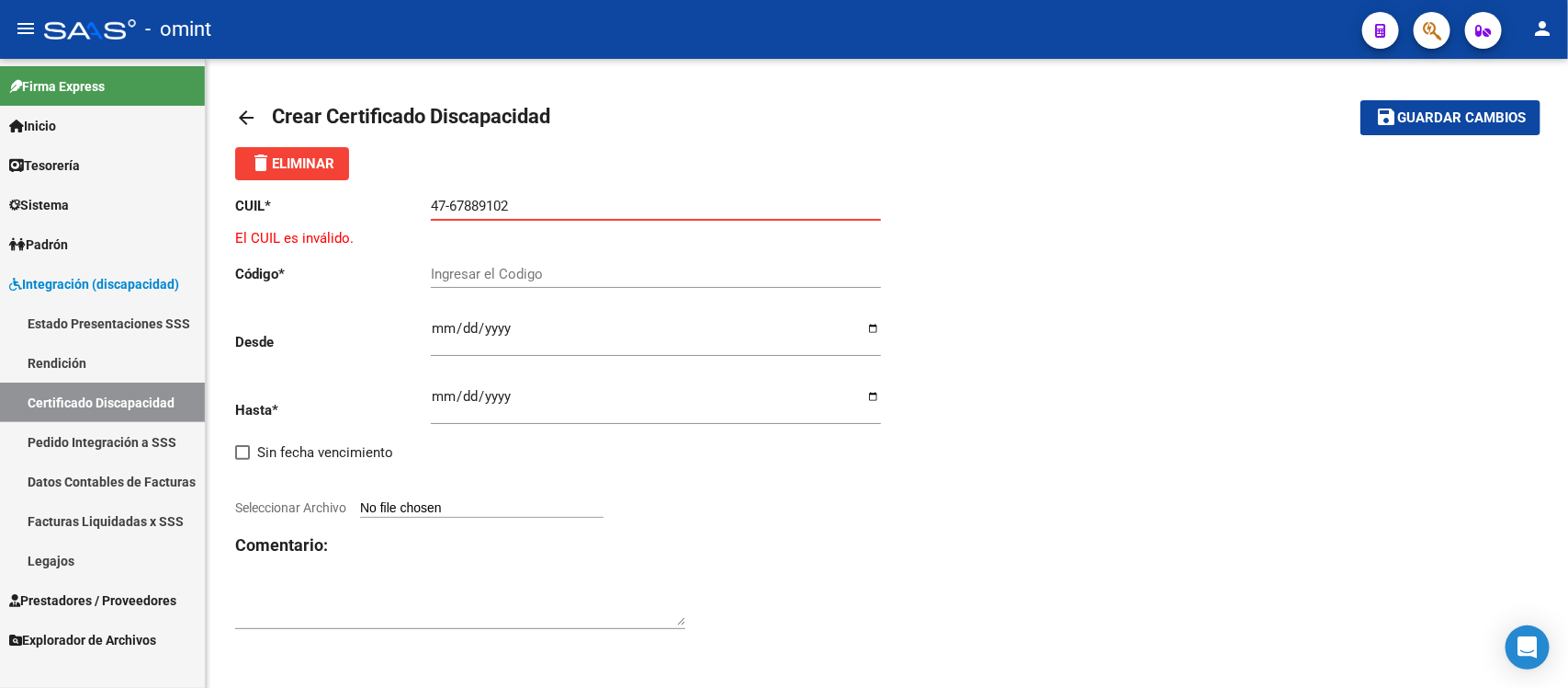
drag, startPoint x: 541, startPoint y: 202, endPoint x: 404, endPoint y: 203, distance: 137.0
click at [404, 203] on app-form-text-field "CUIL * 47-67889102 Ingresar el CUIL" at bounding box center [557, 206] width 645 height 17
paste input "27-53415796-"
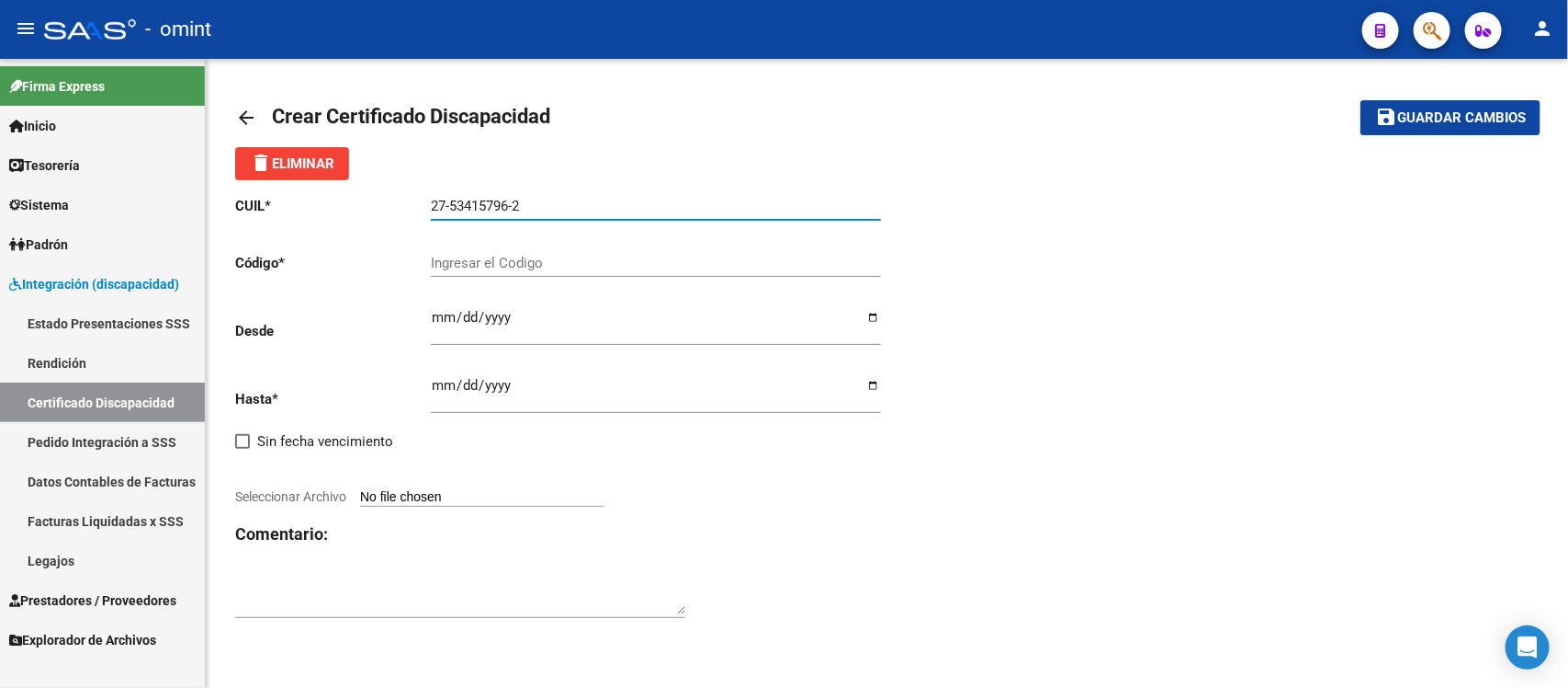
type input "27-53415796-2"
type input "4937285029"
click at [433, 320] on input "Ingresar fec. Desde" at bounding box center [656, 325] width 450 height 30
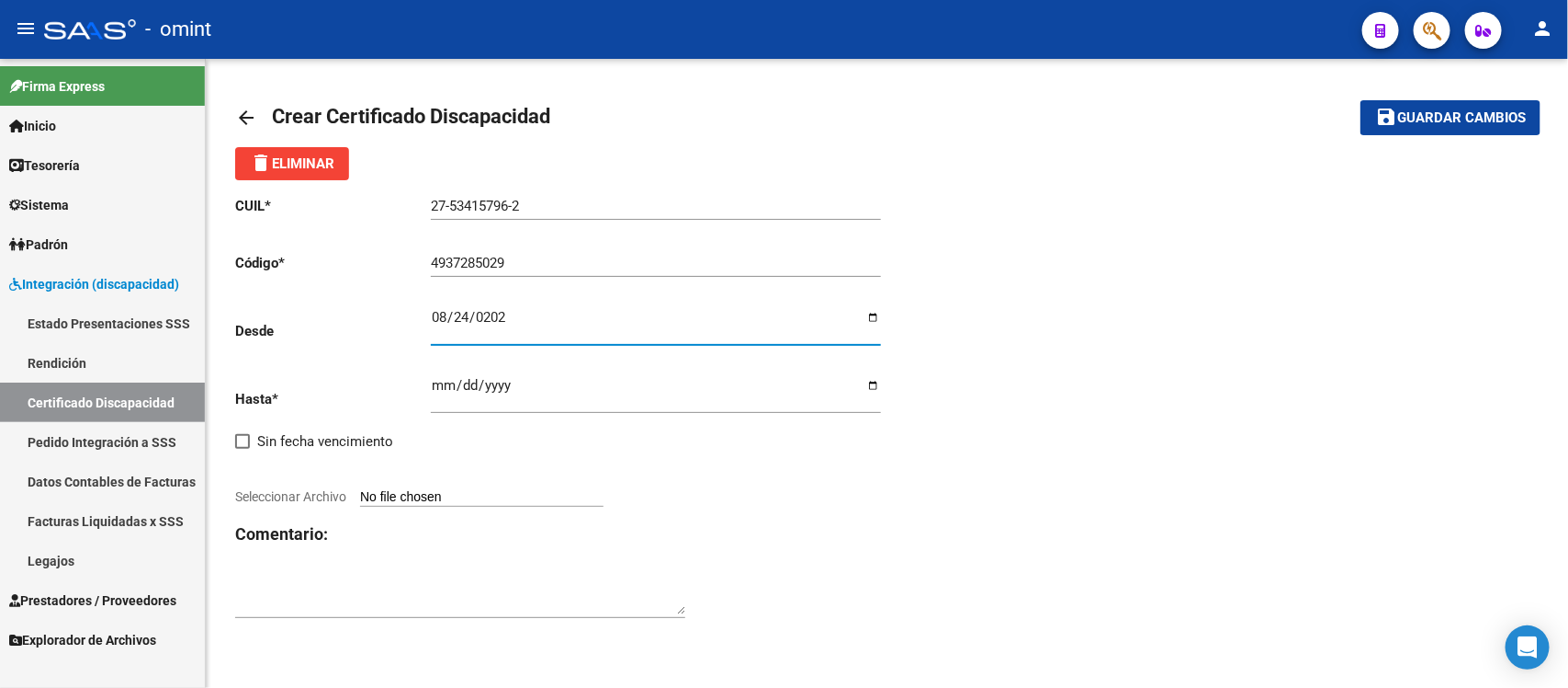
type input "2022-08-24"
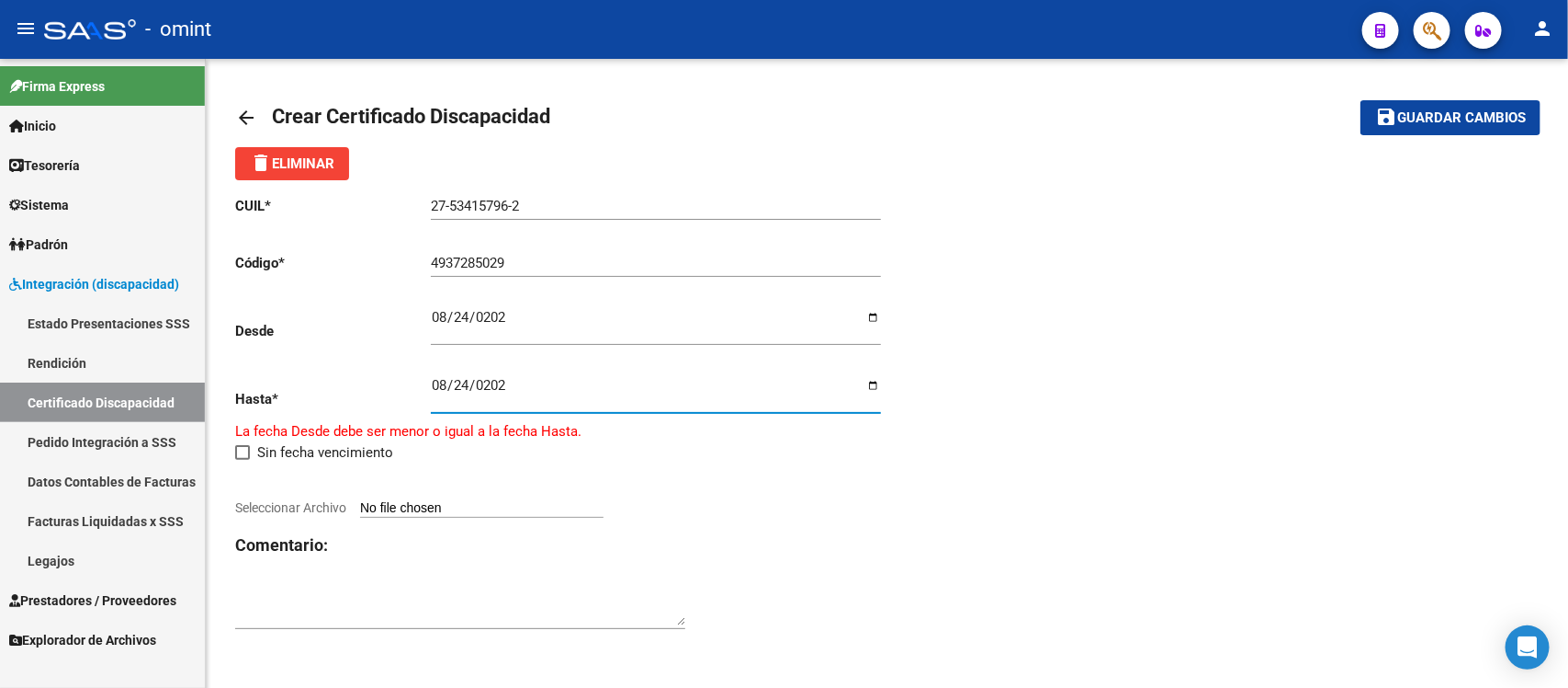
type input "2027-08-24"
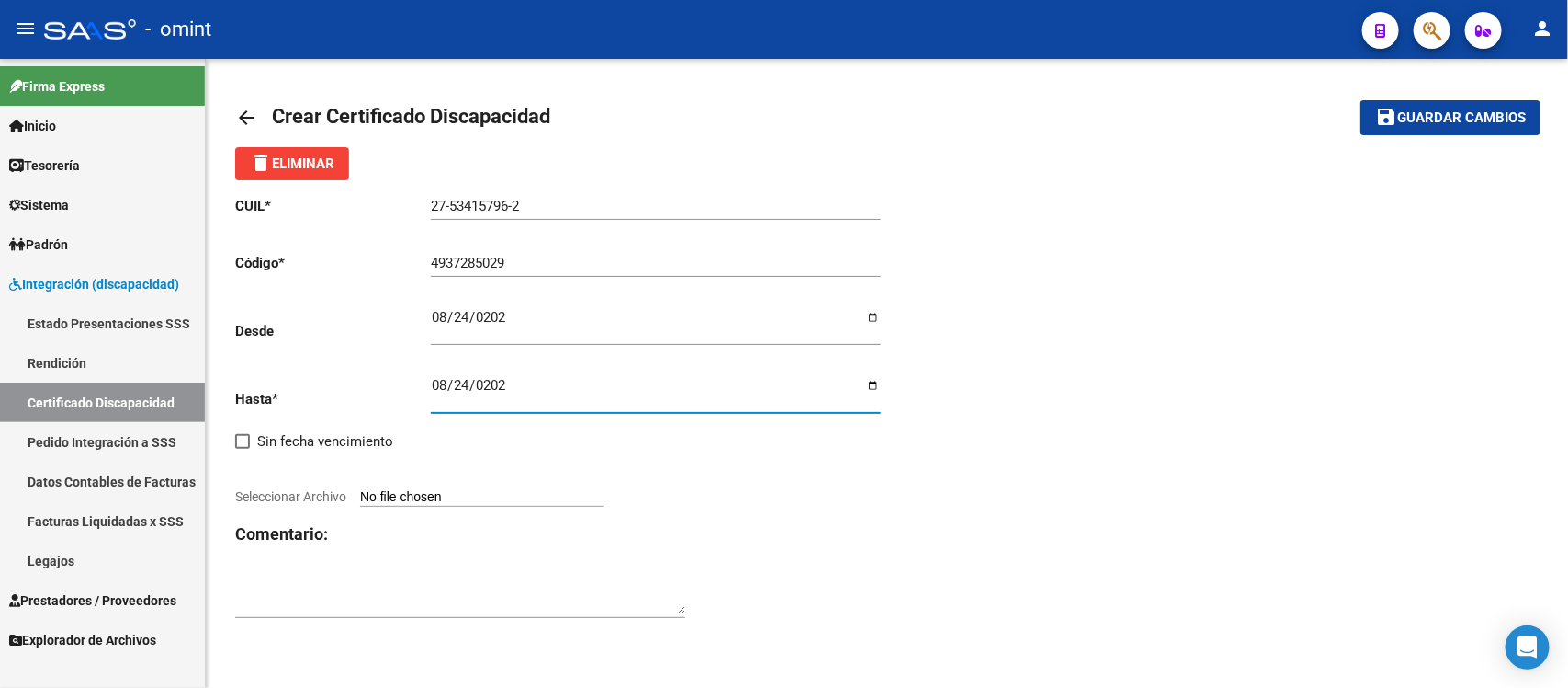
click at [515, 502] on input "Seleccionar Archivo" at bounding box center [481, 498] width 243 height 18
type input "C:\fakepath\cud de catolino valentina133923136129034300.jpg"
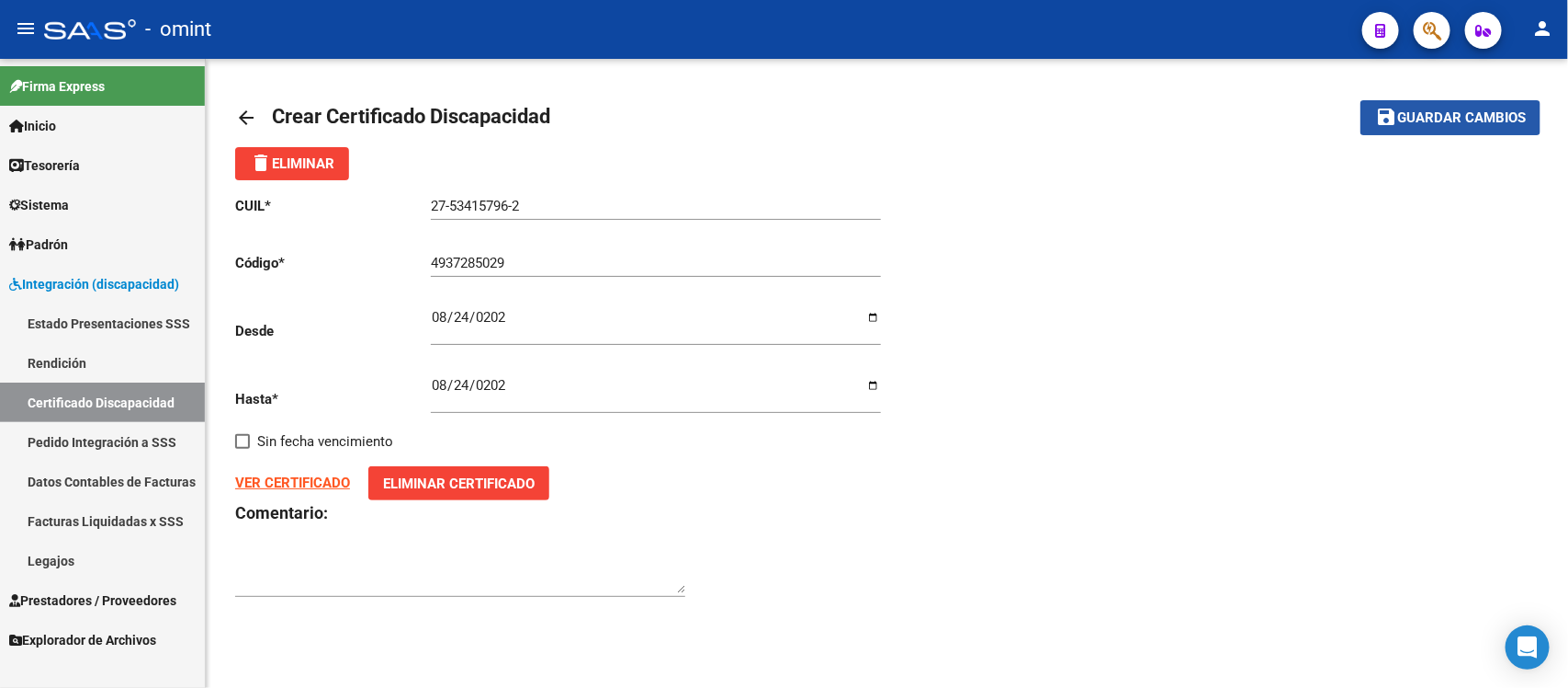
click at [1443, 102] on button "save Guardar cambios" at bounding box center [1450, 117] width 180 height 34
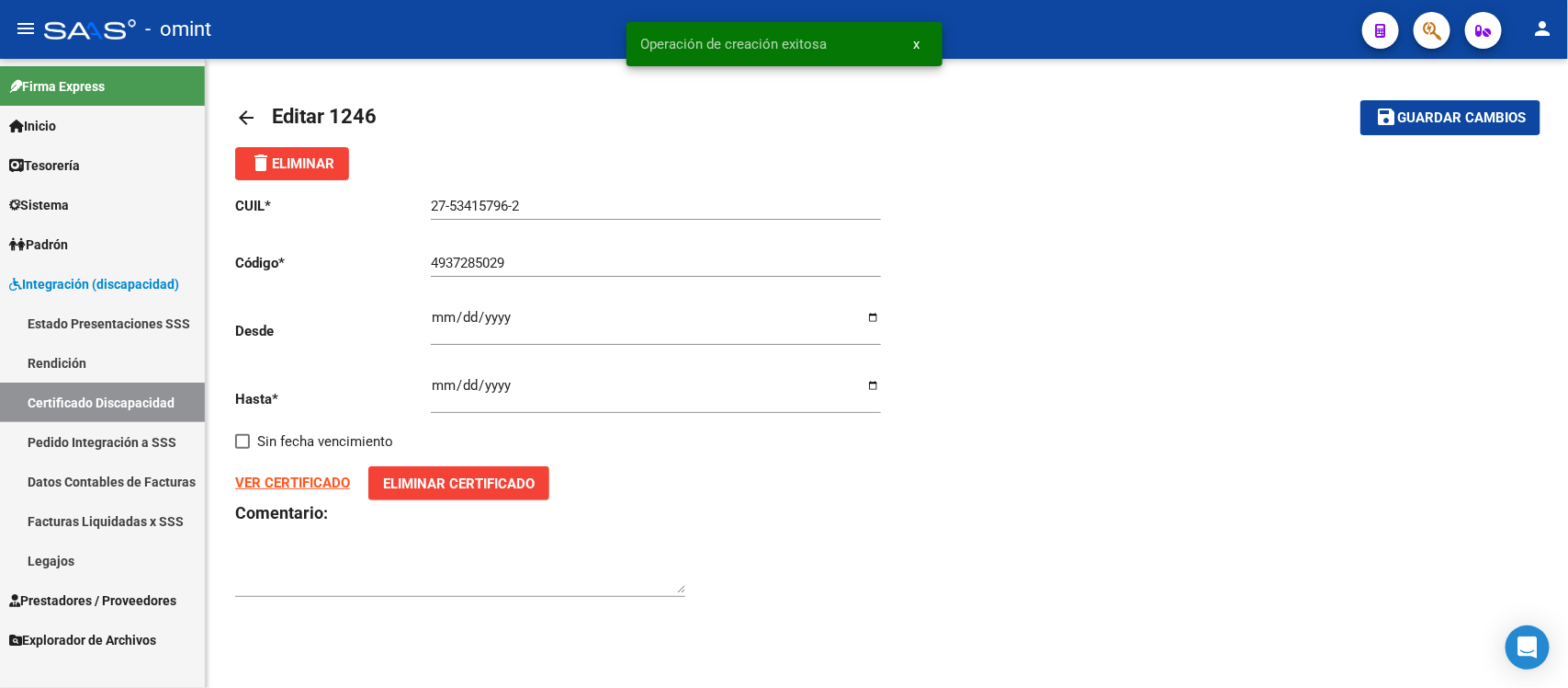
click at [245, 113] on mat-icon "arrow_back" at bounding box center [246, 117] width 22 height 22
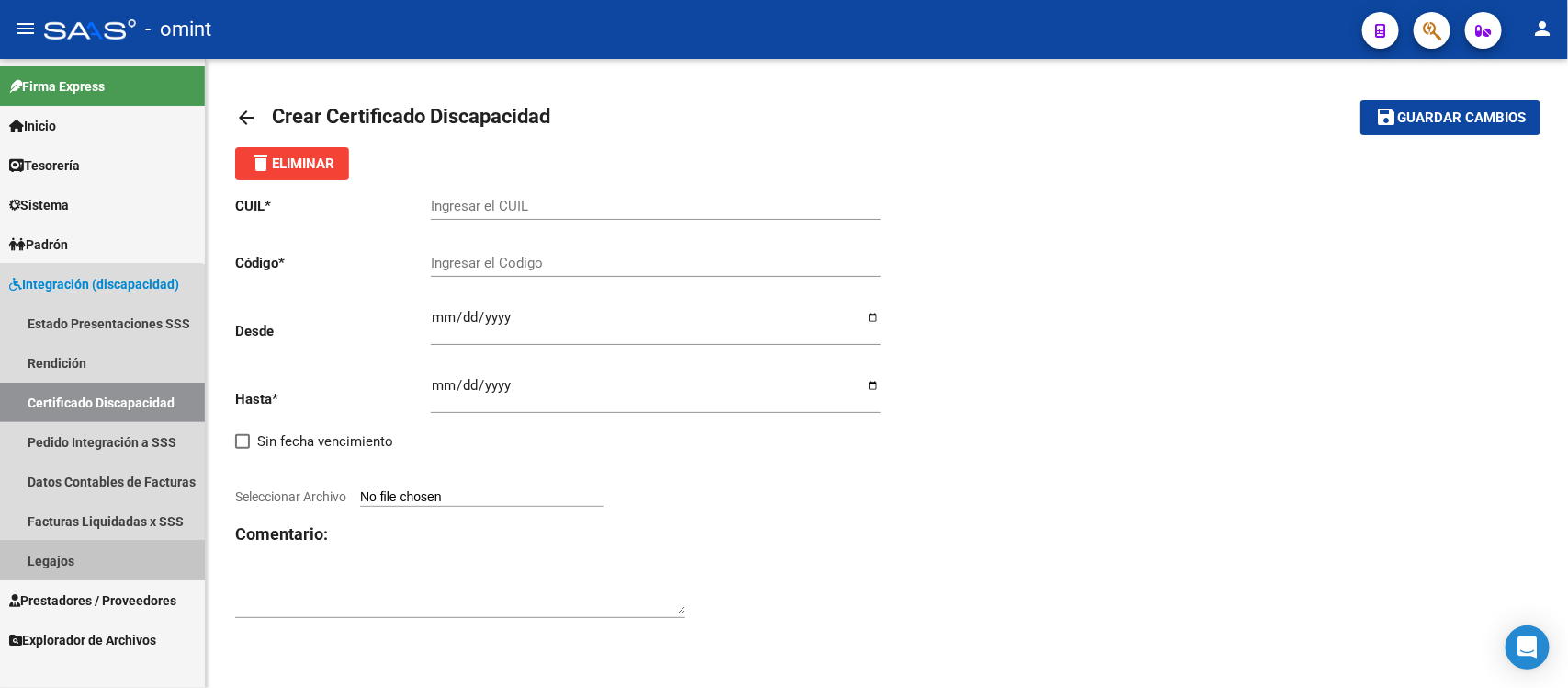
click at [79, 549] on link "Legajos" at bounding box center [102, 561] width 205 height 40
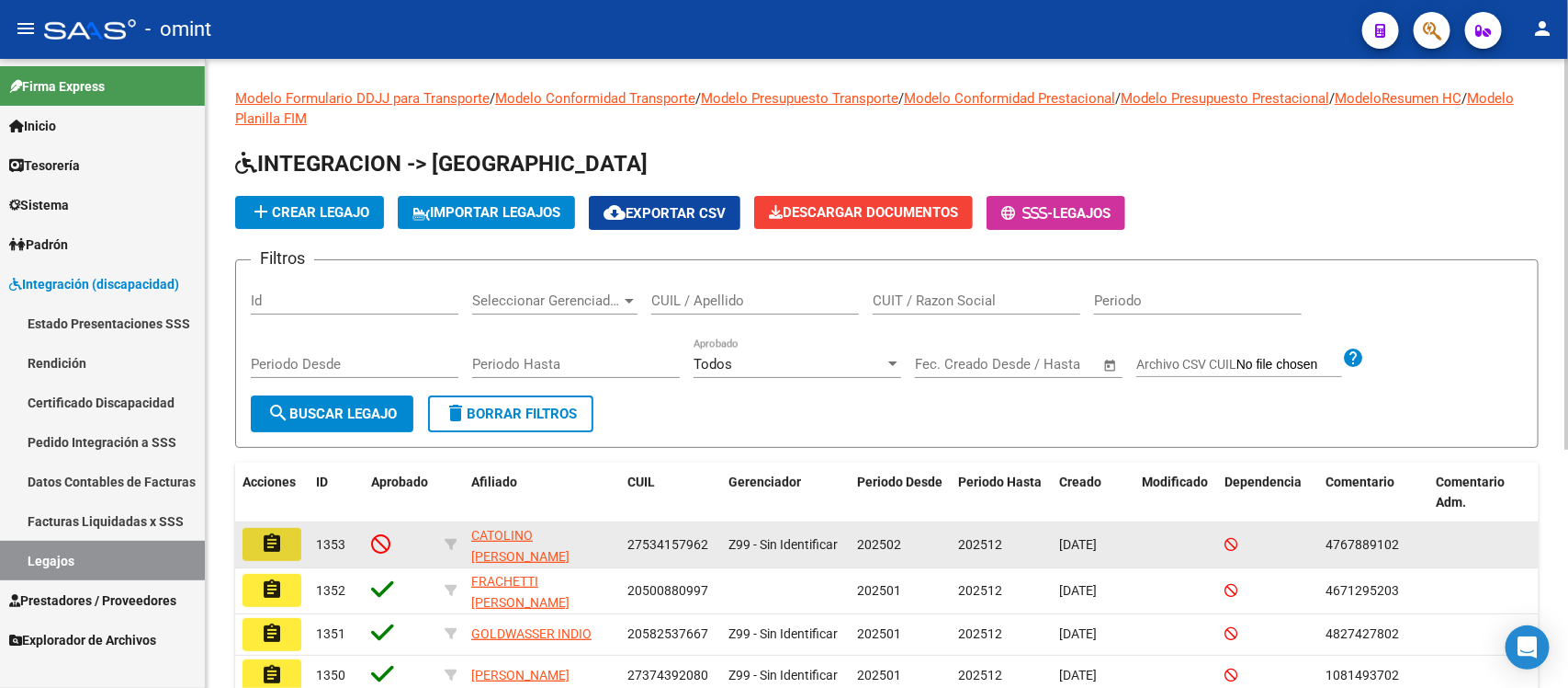
click at [287, 541] on button "assignment" at bounding box center [271, 544] width 59 height 33
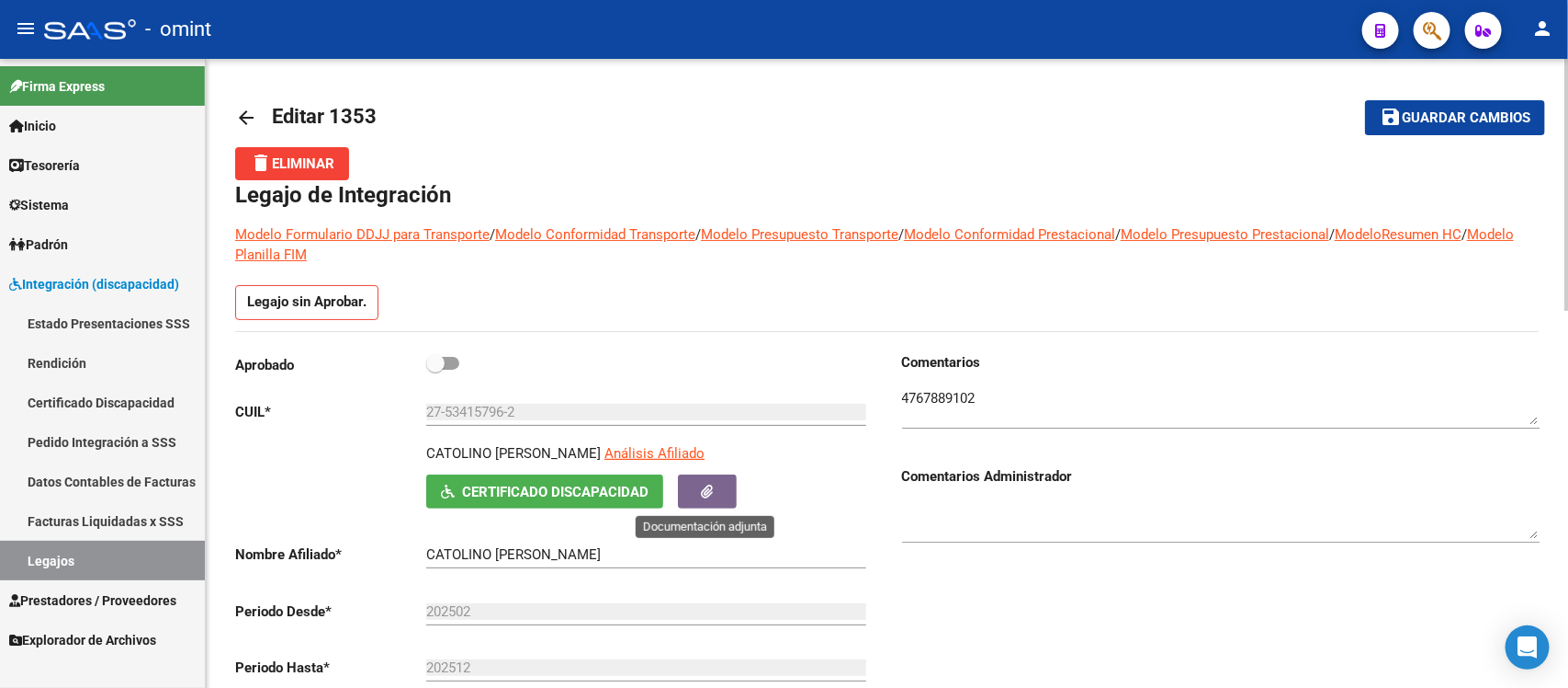
click at [699, 480] on button "button" at bounding box center [706, 491] width 59 height 34
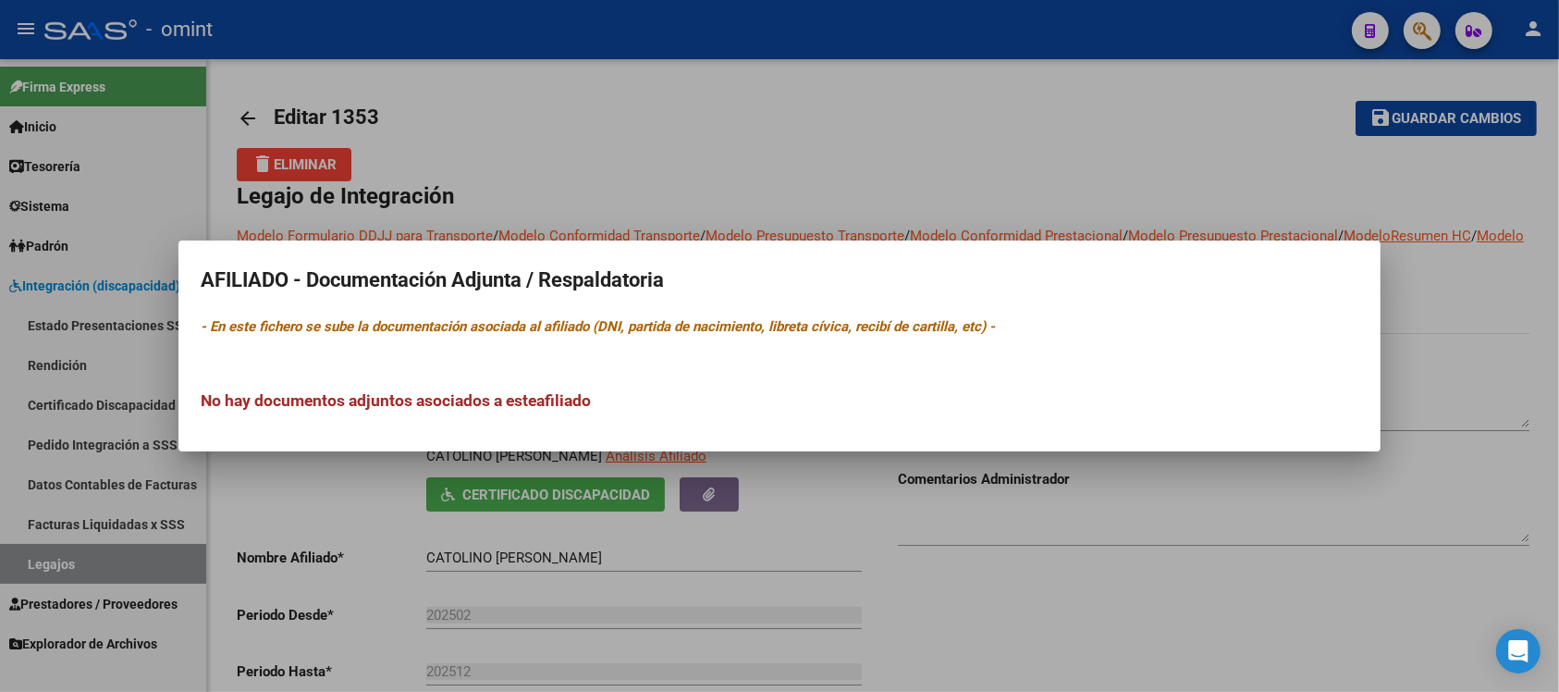
click at [825, 496] on div at bounding box center [779, 346] width 1559 height 692
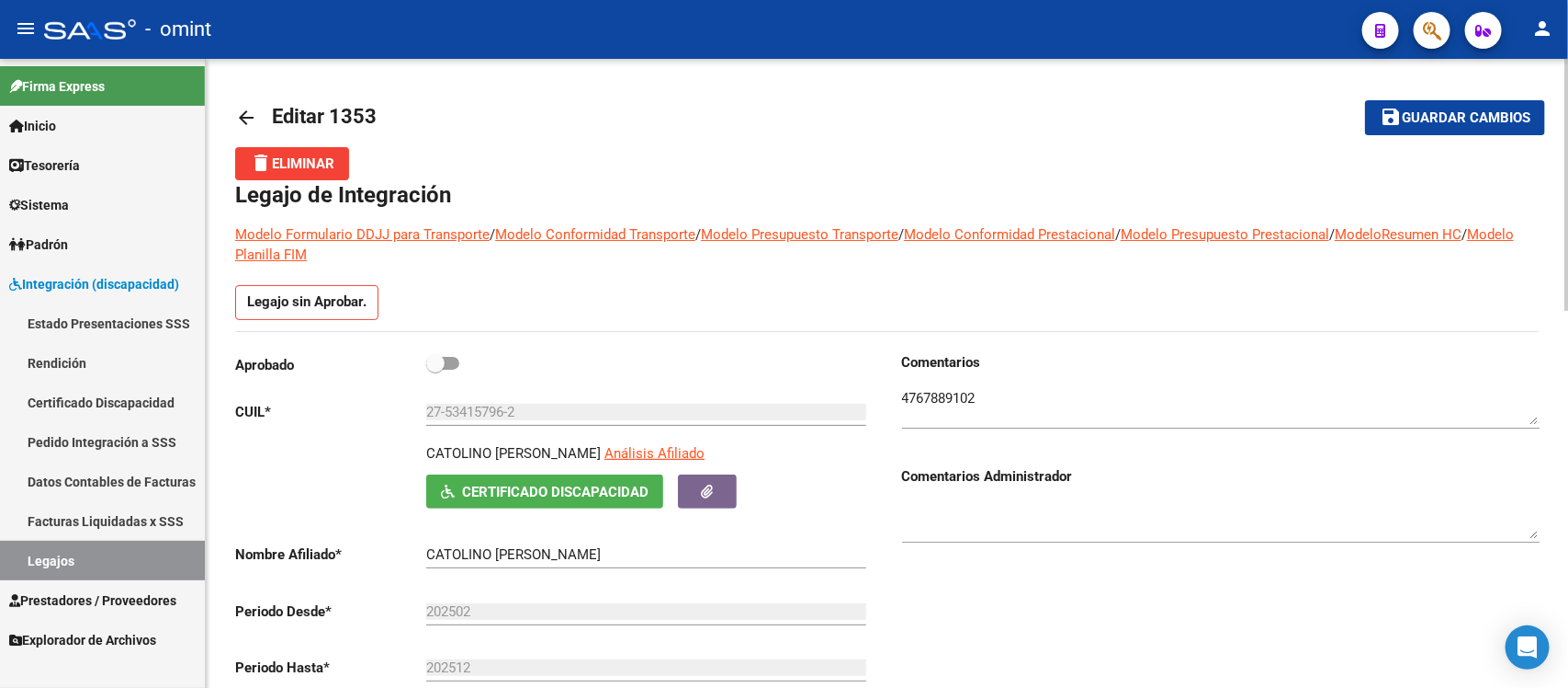
click at [432, 368] on span at bounding box center [435, 363] width 18 height 18
click at [434, 370] on input "checkbox" at bounding box center [434, 370] width 1 height 1
checkbox input "true"
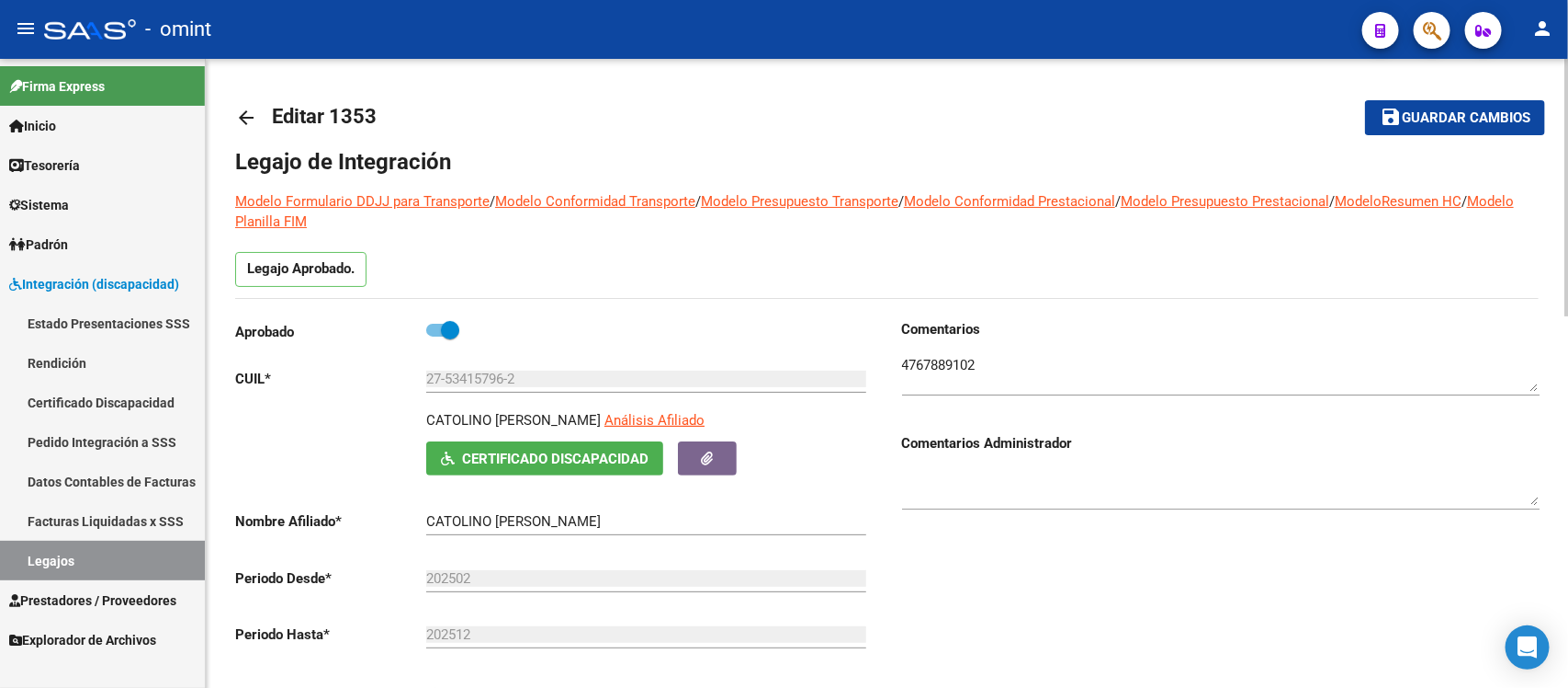
click at [253, 113] on mat-icon "arrow_back" at bounding box center [246, 117] width 22 height 22
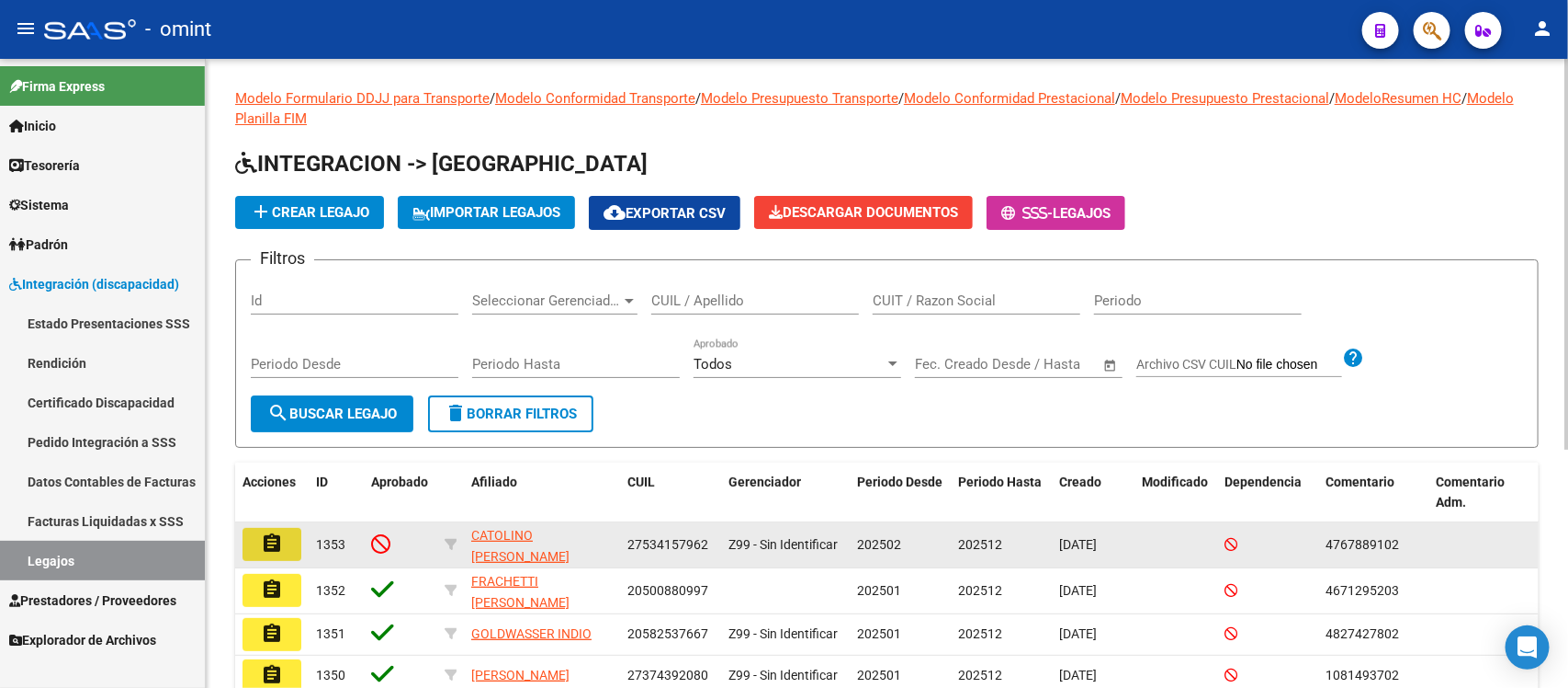
click at [278, 557] on button "assignment" at bounding box center [271, 544] width 59 height 33
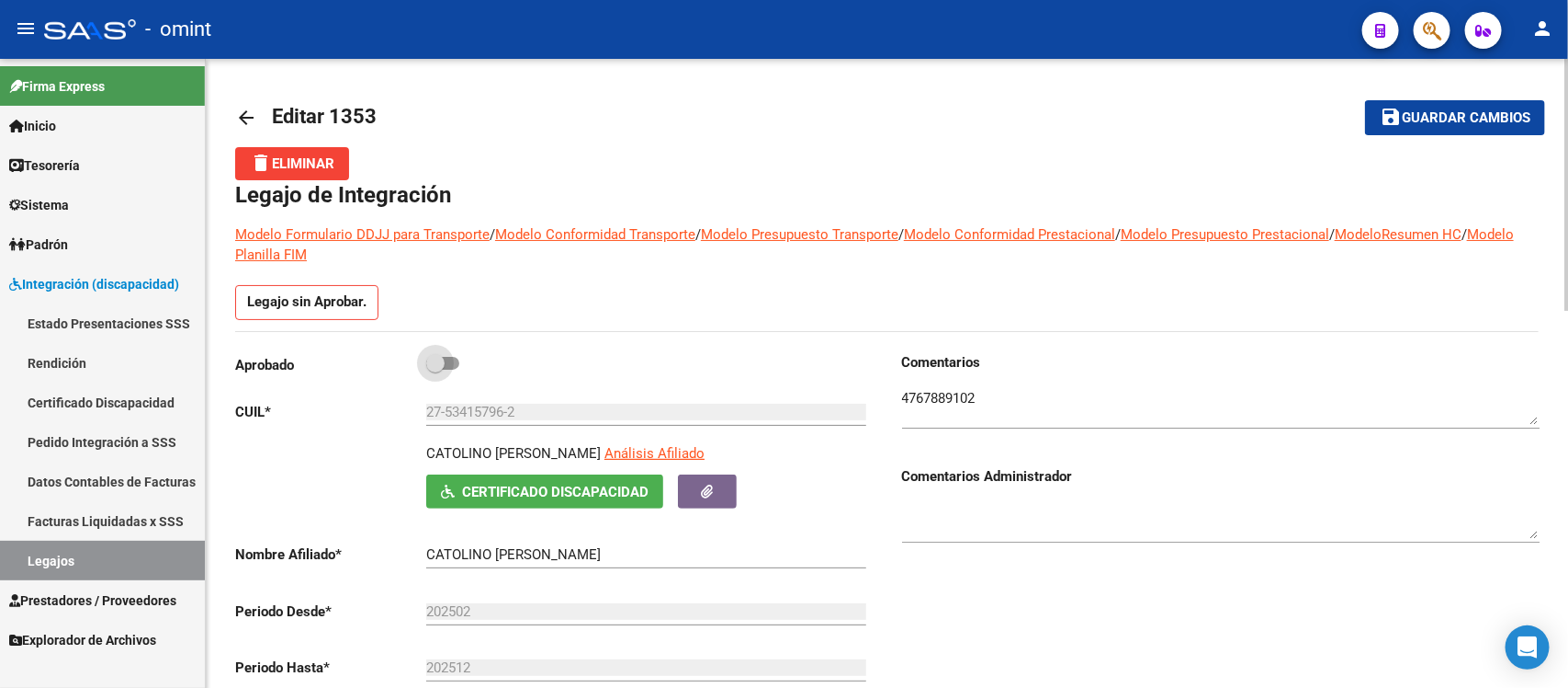
click at [442, 359] on span at bounding box center [435, 363] width 18 height 18
click at [435, 370] on input "checkbox" at bounding box center [434, 370] width 1 height 1
checkbox input "true"
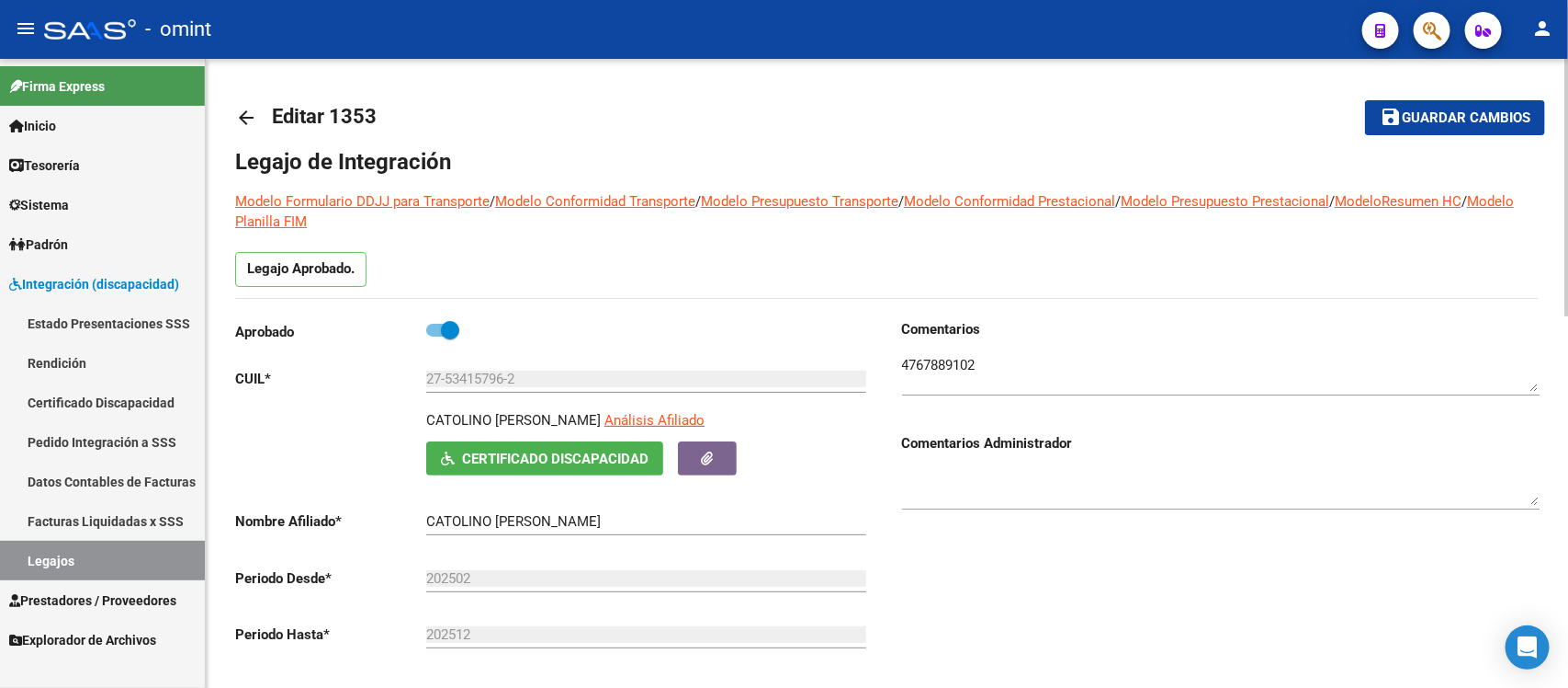
click at [238, 116] on mat-icon "arrow_back" at bounding box center [246, 117] width 22 height 22
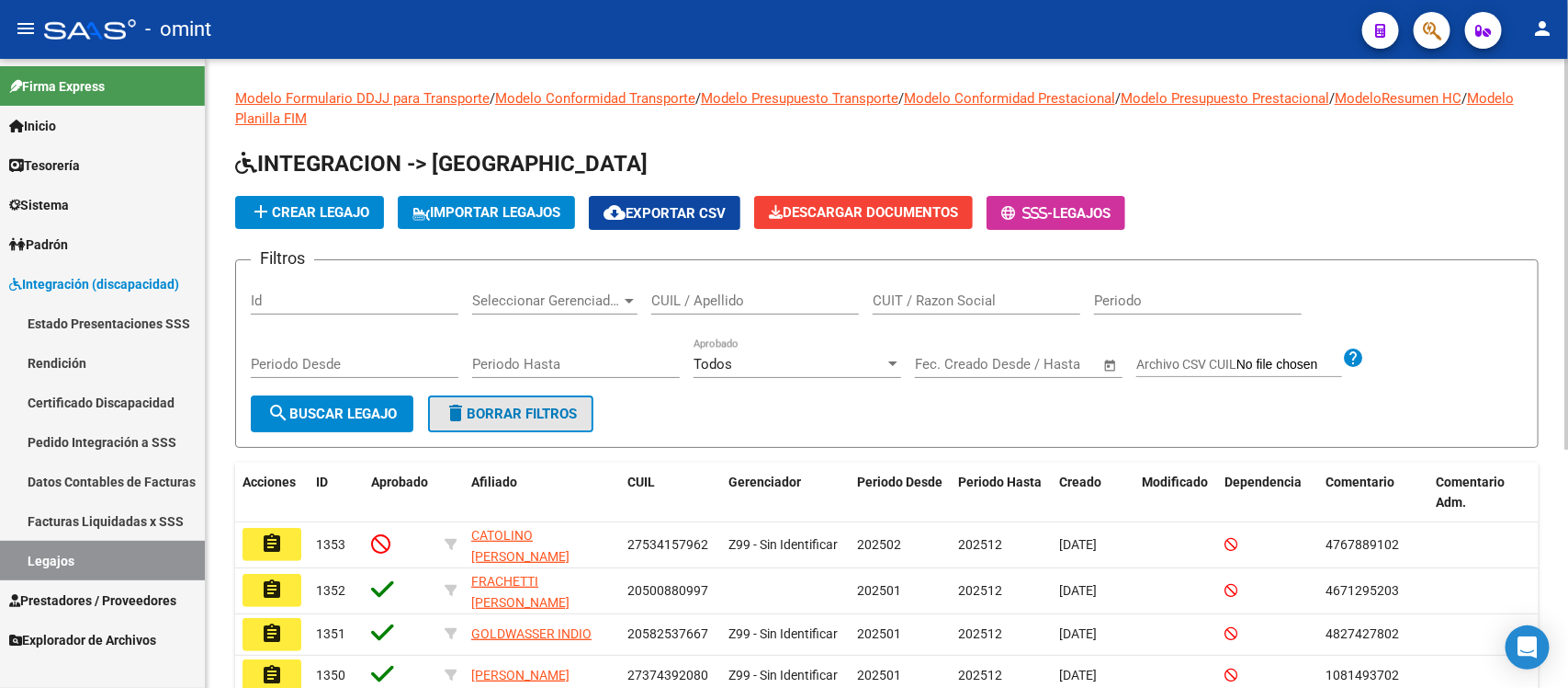
click at [484, 406] on span "delete Borrar Filtros" at bounding box center [511, 414] width 132 height 17
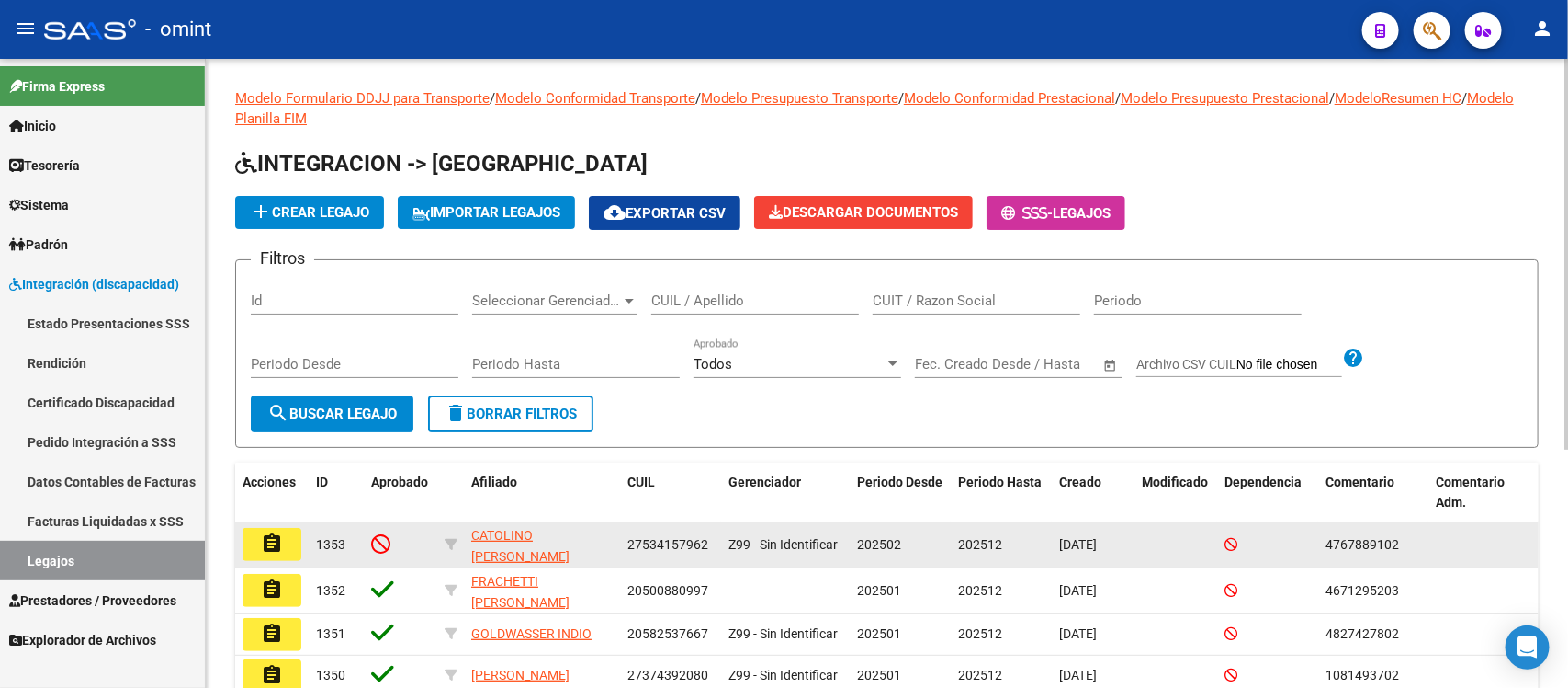
click at [271, 535] on mat-icon "assignment" at bounding box center [272, 543] width 22 height 22
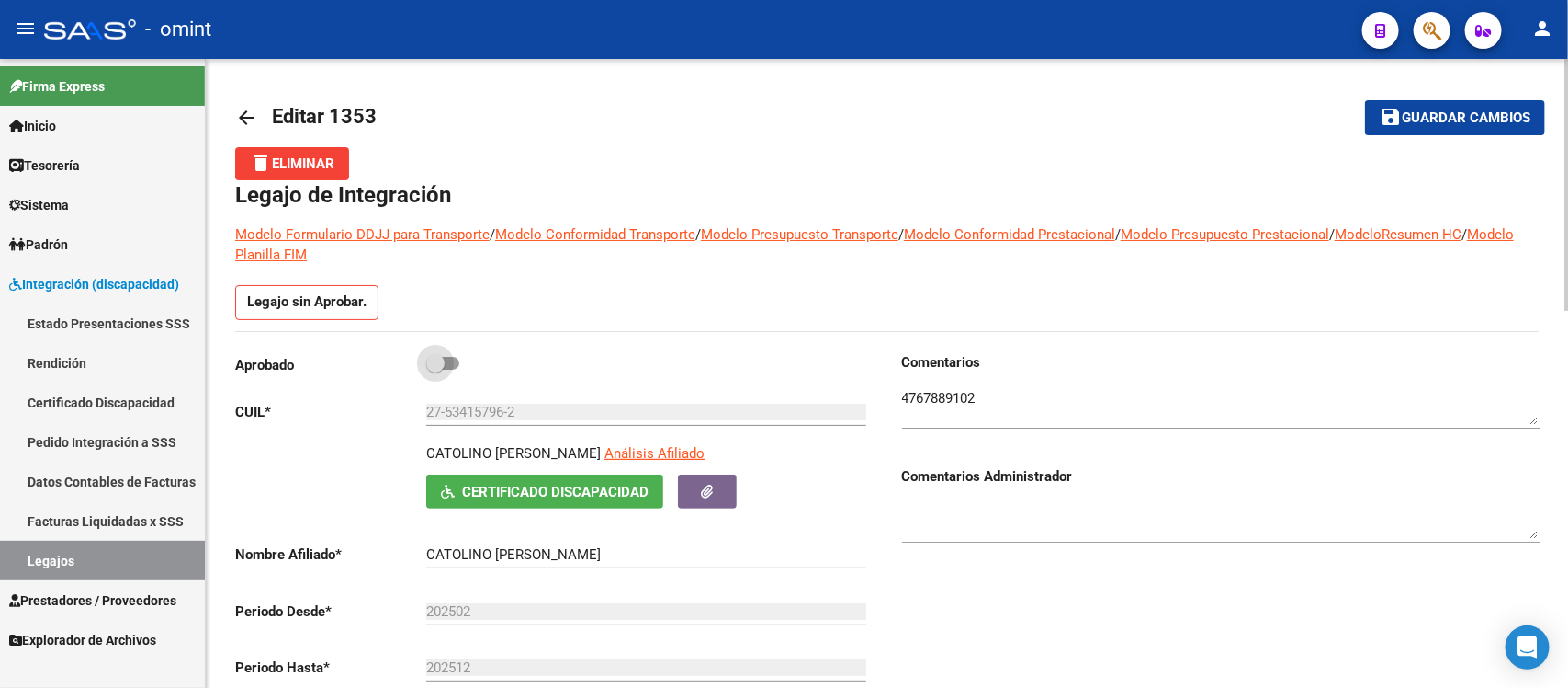
click at [446, 364] on span at bounding box center [442, 363] width 33 height 13
click at [435, 370] on input "checkbox" at bounding box center [434, 370] width 1 height 1
checkbox input "true"
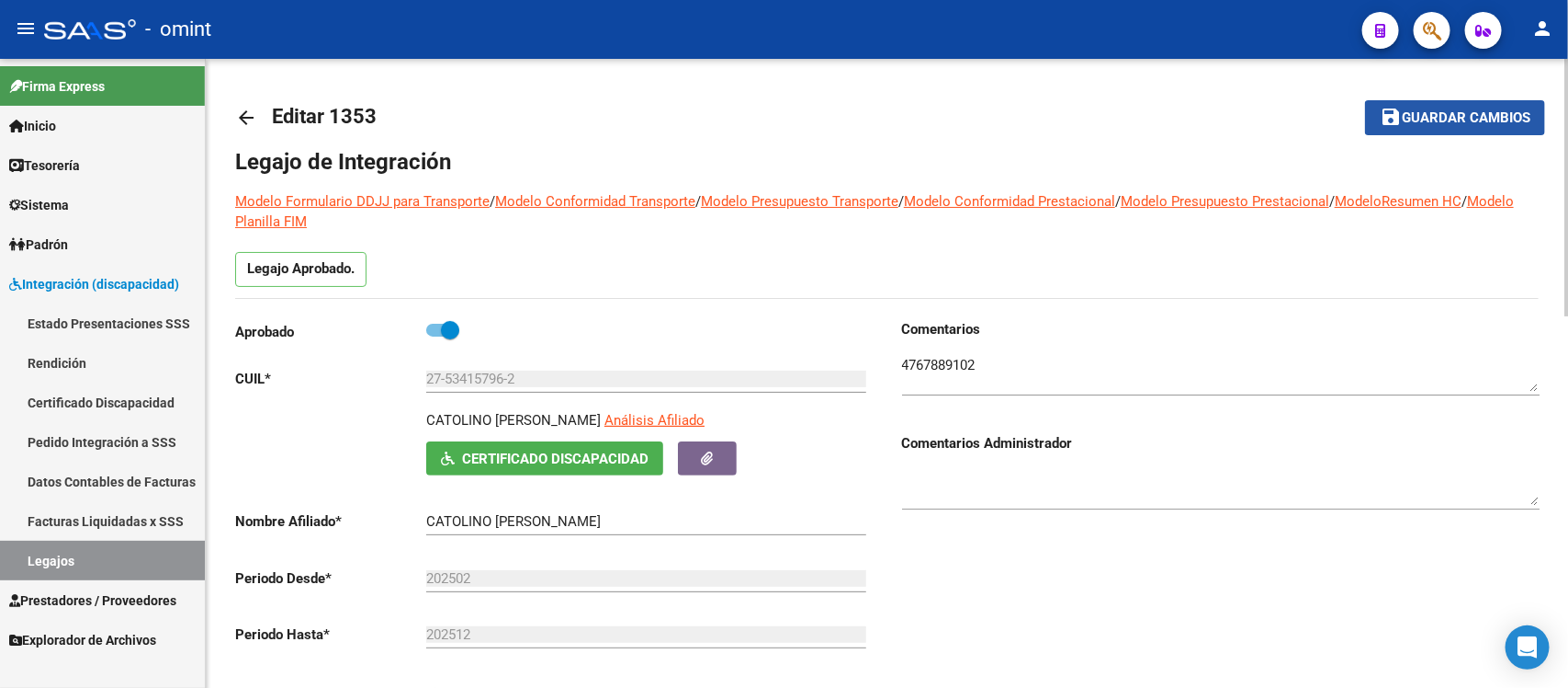
click at [1443, 110] on span "Guardar cambios" at bounding box center [1466, 118] width 128 height 17
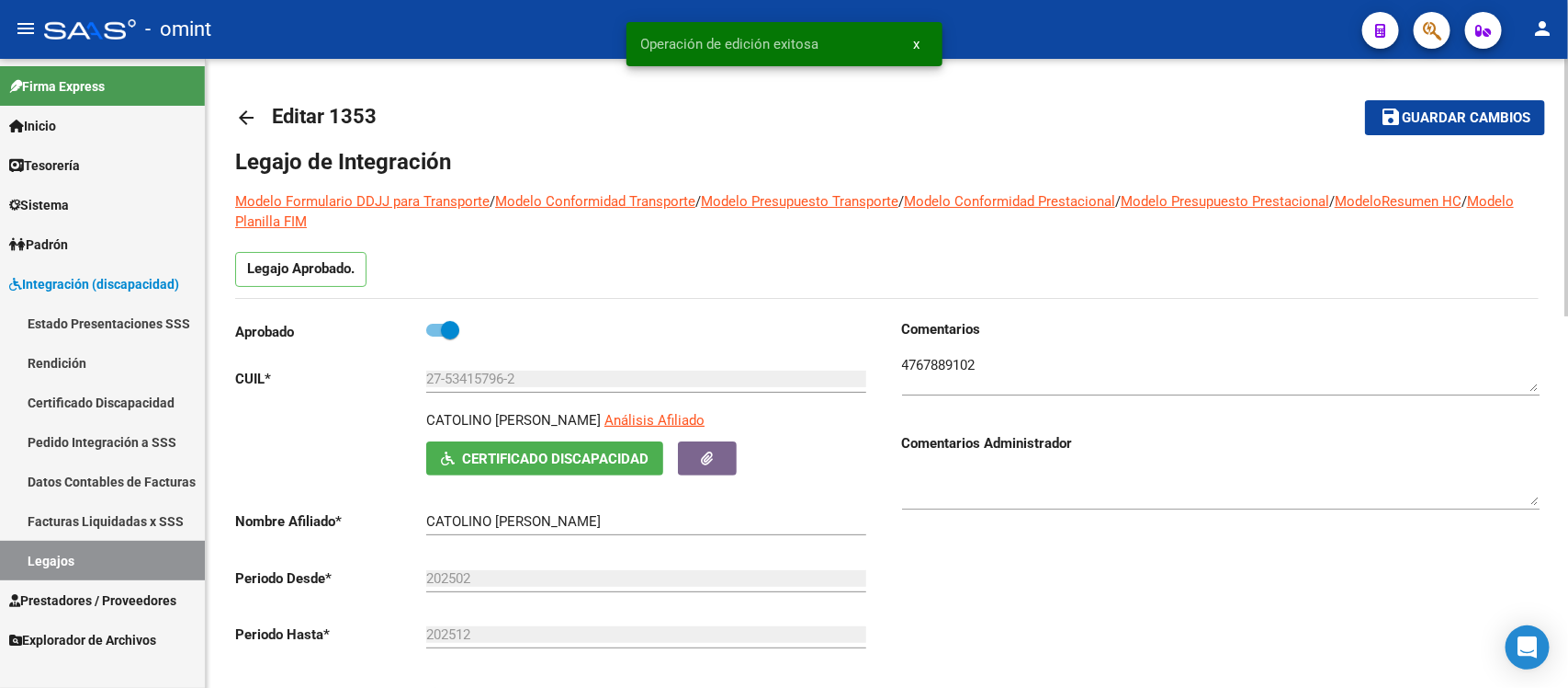
click at [240, 124] on mat-icon "arrow_back" at bounding box center [246, 117] width 22 height 22
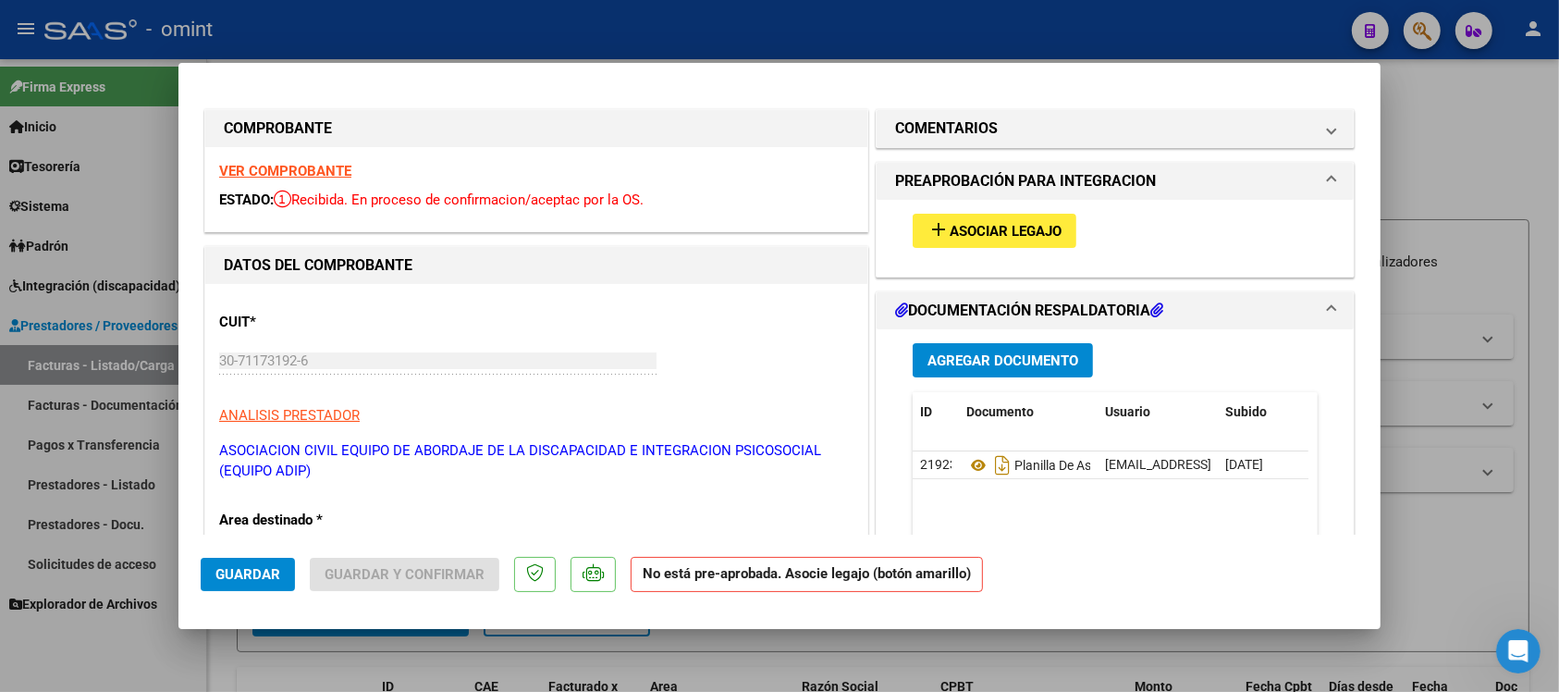
scroll to position [217, 0]
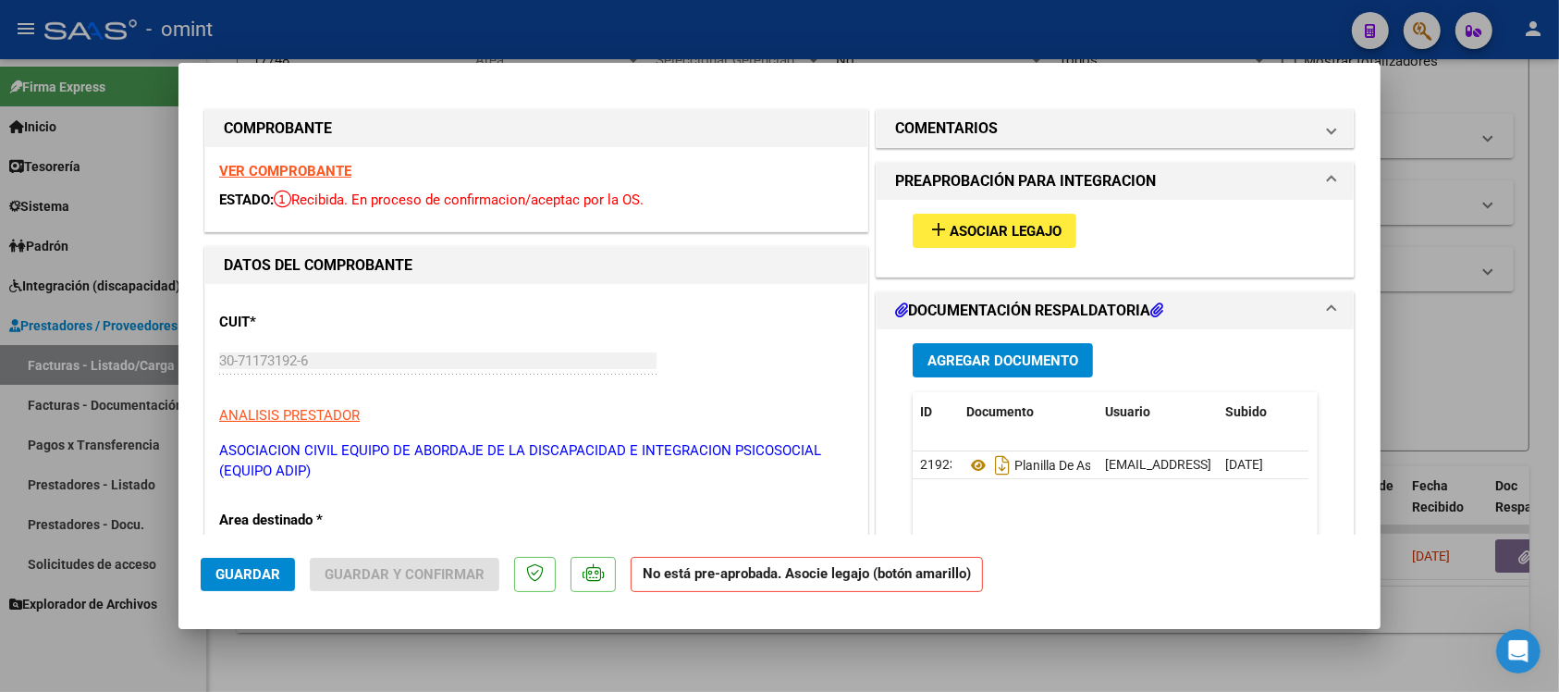
click at [342, 37] on div at bounding box center [779, 346] width 1559 height 692
type input "$ 0,00"
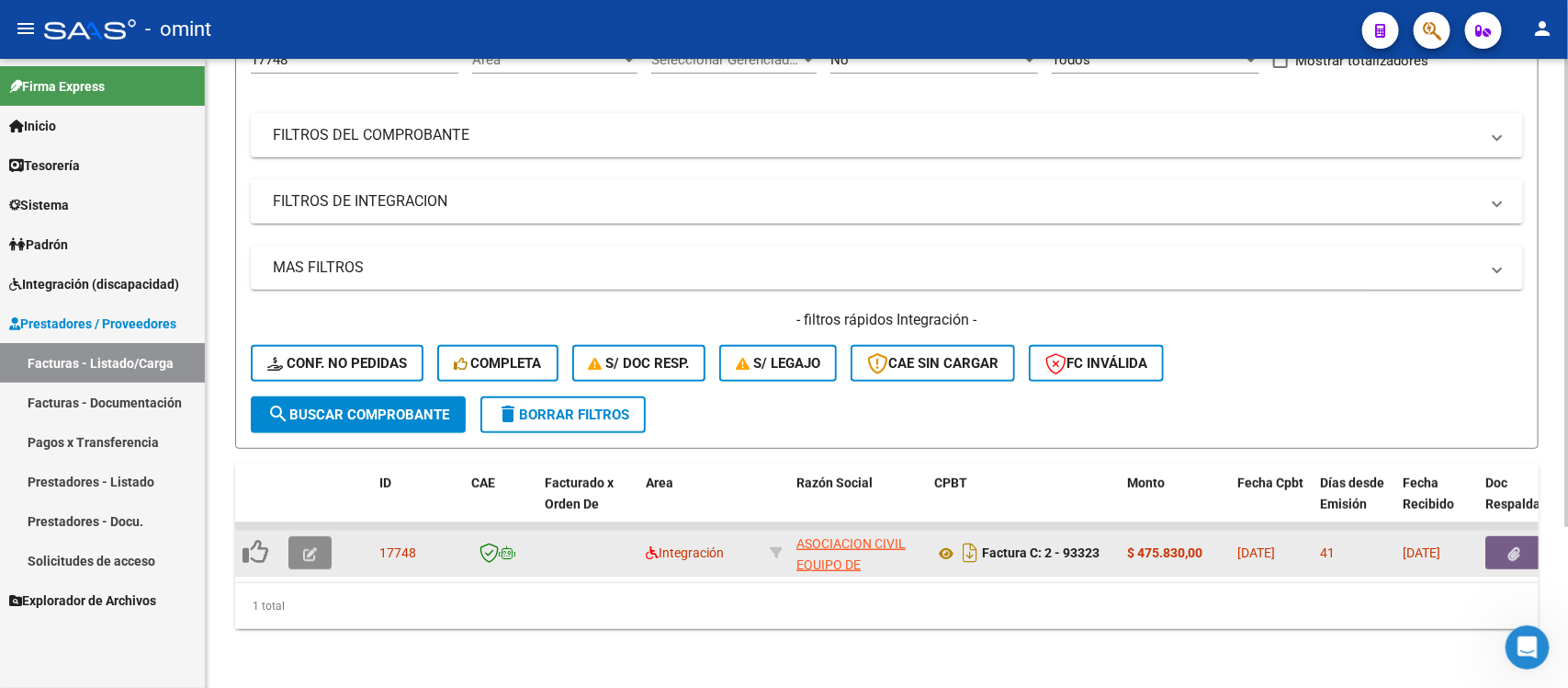
click at [322, 538] on button "button" at bounding box center [309, 552] width 43 height 33
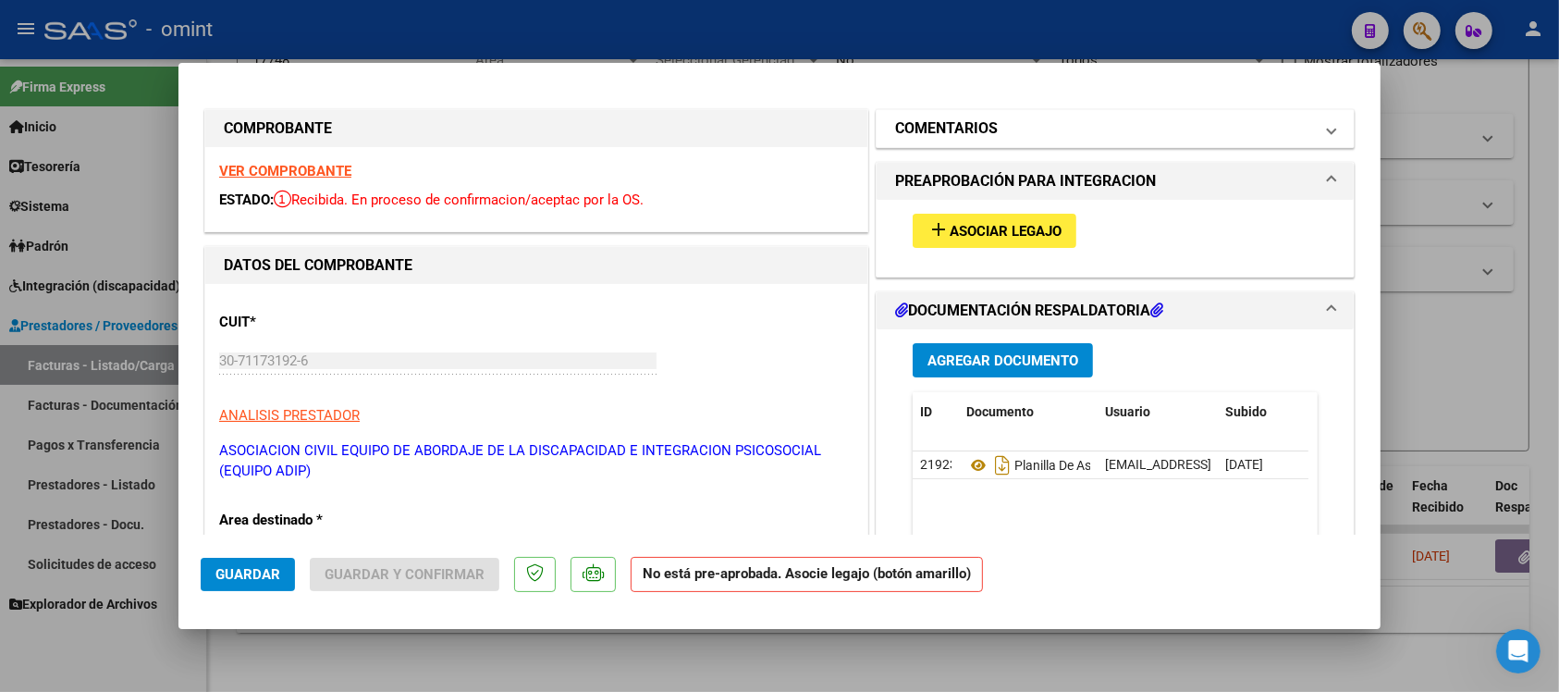
click at [1000, 130] on mat-panel-title "COMENTARIOS" at bounding box center [1104, 128] width 418 height 22
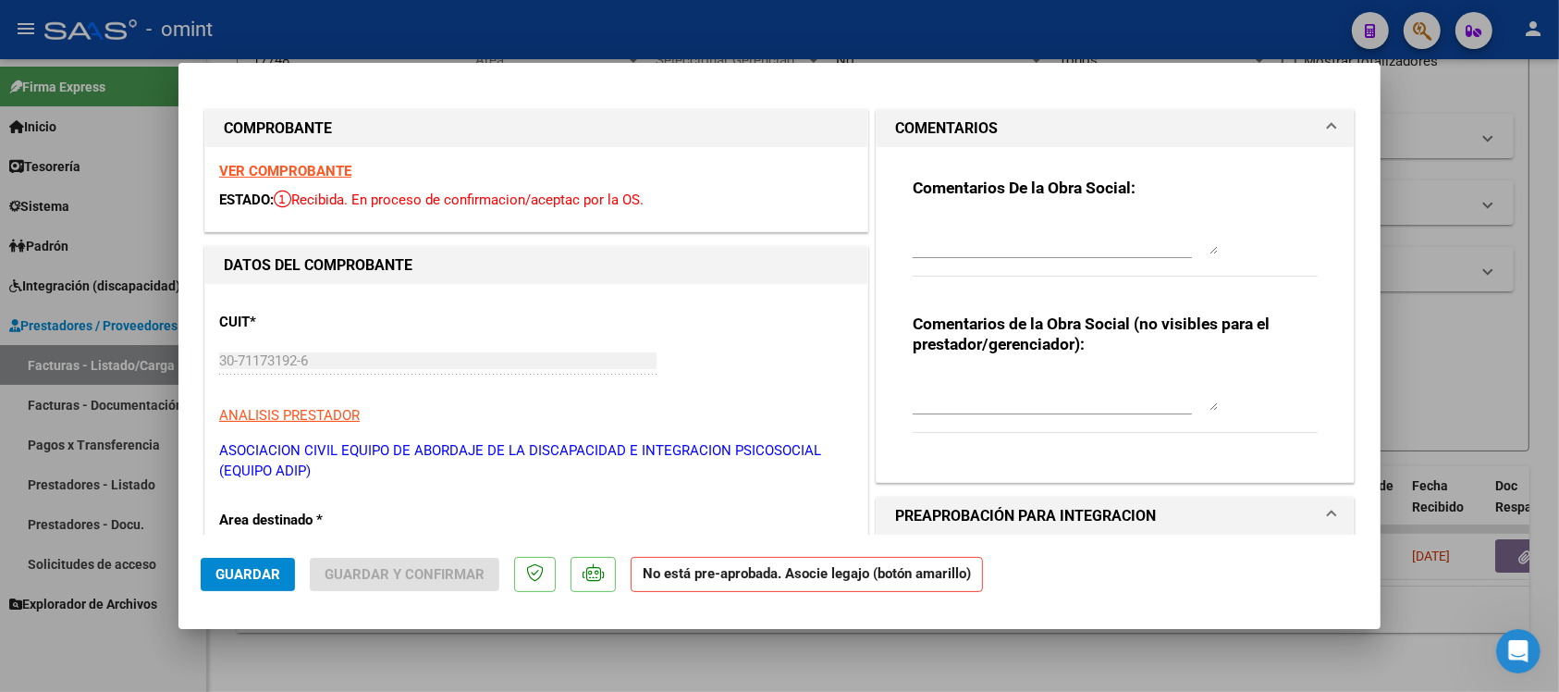
click at [996, 236] on textarea at bounding box center [1065, 235] width 305 height 37
type textarea "N"
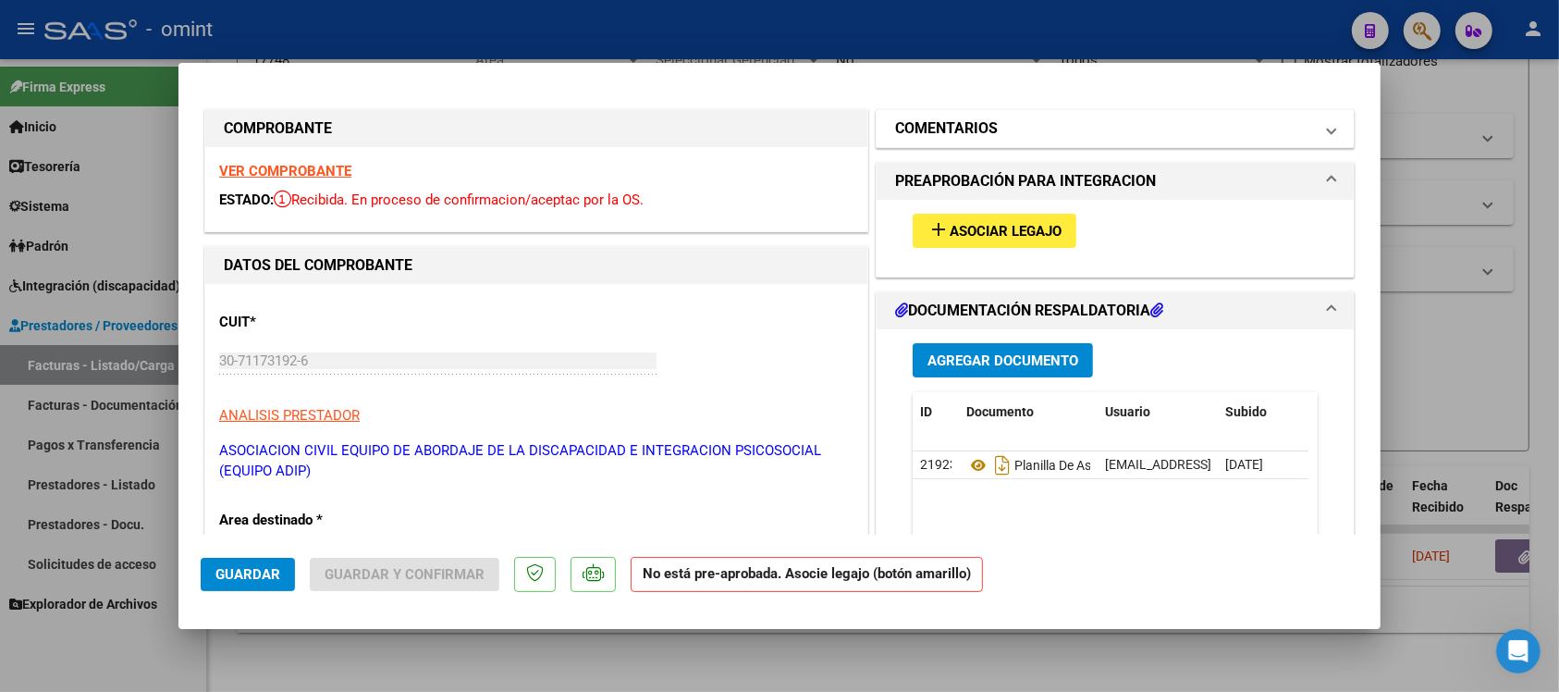
click at [1005, 126] on mat-panel-title "COMENTARIOS" at bounding box center [1104, 128] width 418 height 22
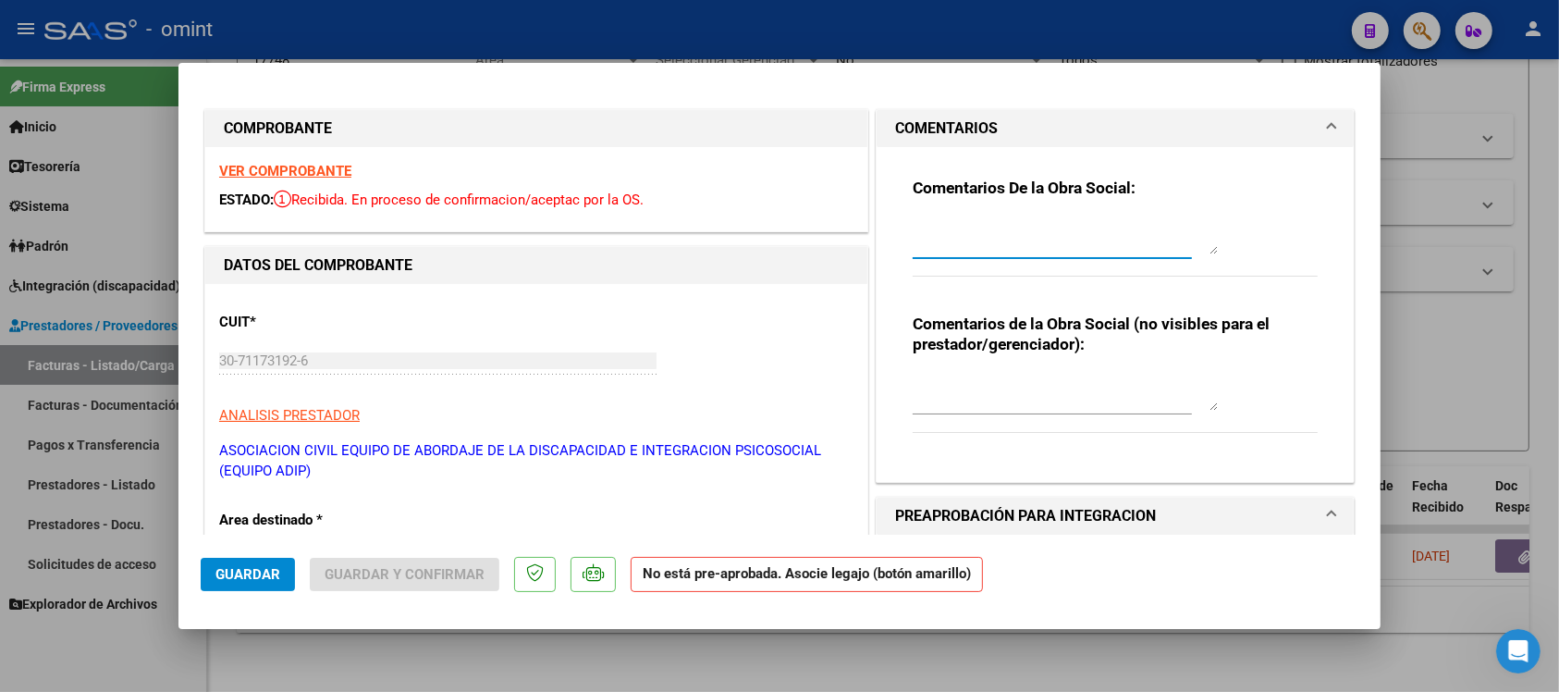
click at [1013, 241] on textarea at bounding box center [1065, 235] width 305 height 37
click at [1098, 243] on textarea "Prestación no autorizada por PGD OMINT. La familia debe presentar el legajo" at bounding box center [1065, 235] width 305 height 37
paste textarea "[PERSON_NAME]"
paste textarea "4767889102"
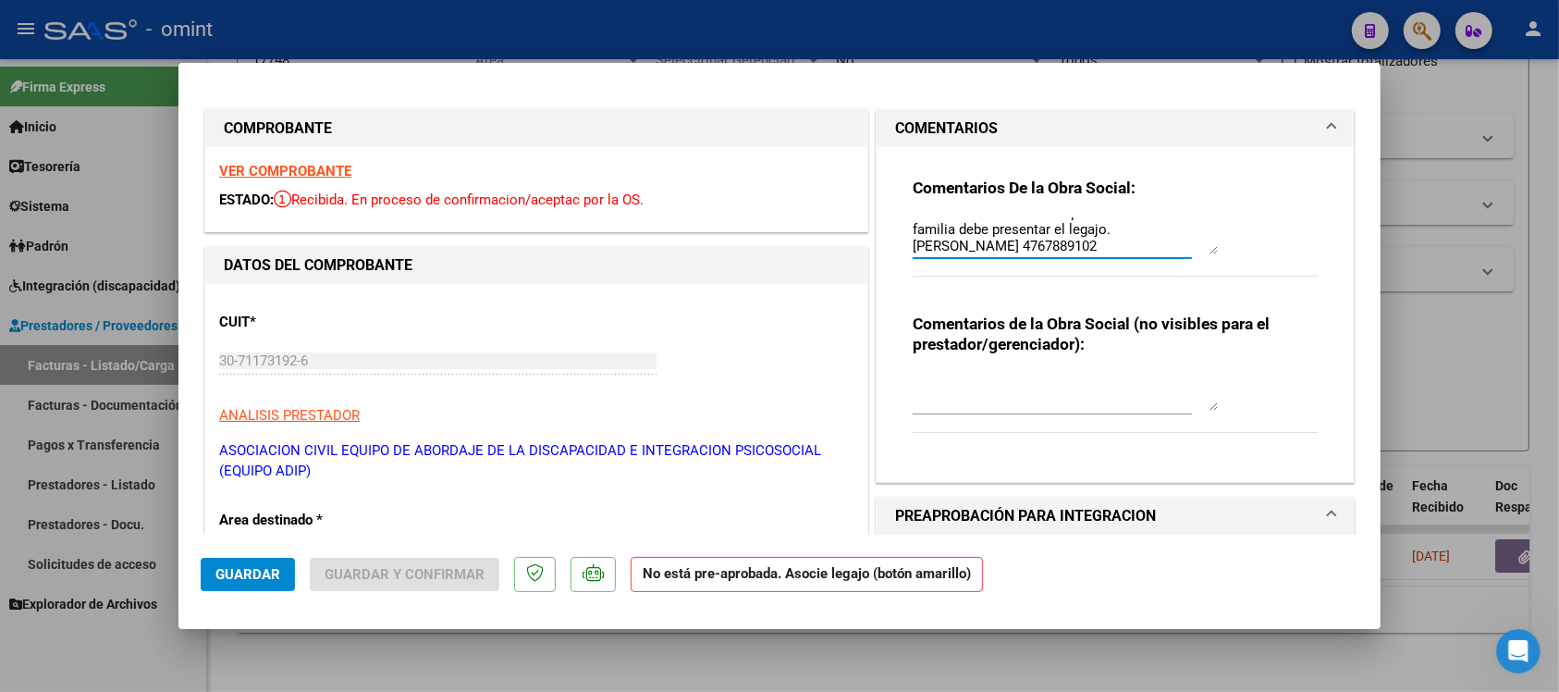
type textarea "Prestación no autorizada por PGD OMINT. La familia debe presentar el legajo. [P…"
click at [254, 570] on span "Guardar" at bounding box center [247, 574] width 65 height 17
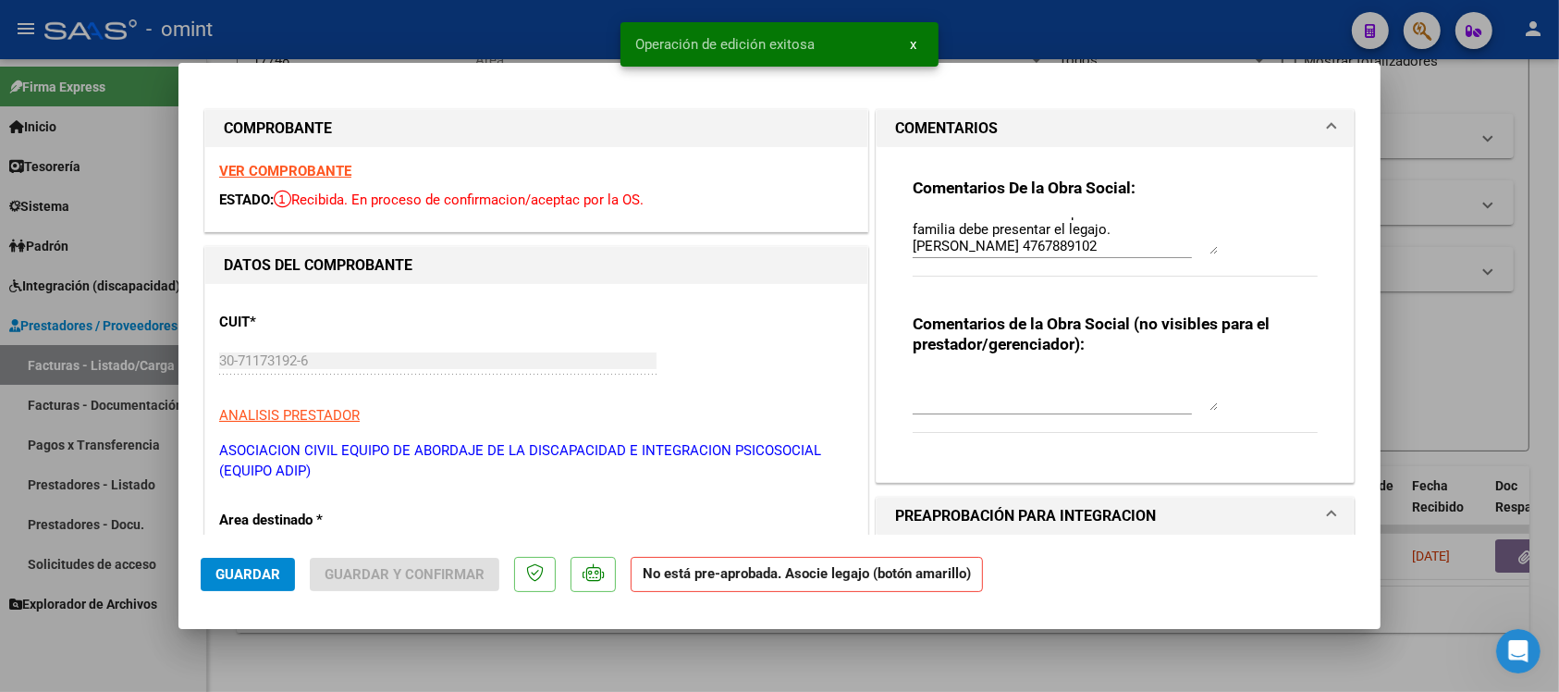
click at [538, 37] on div at bounding box center [779, 346] width 1559 height 692
type input "$ 0,00"
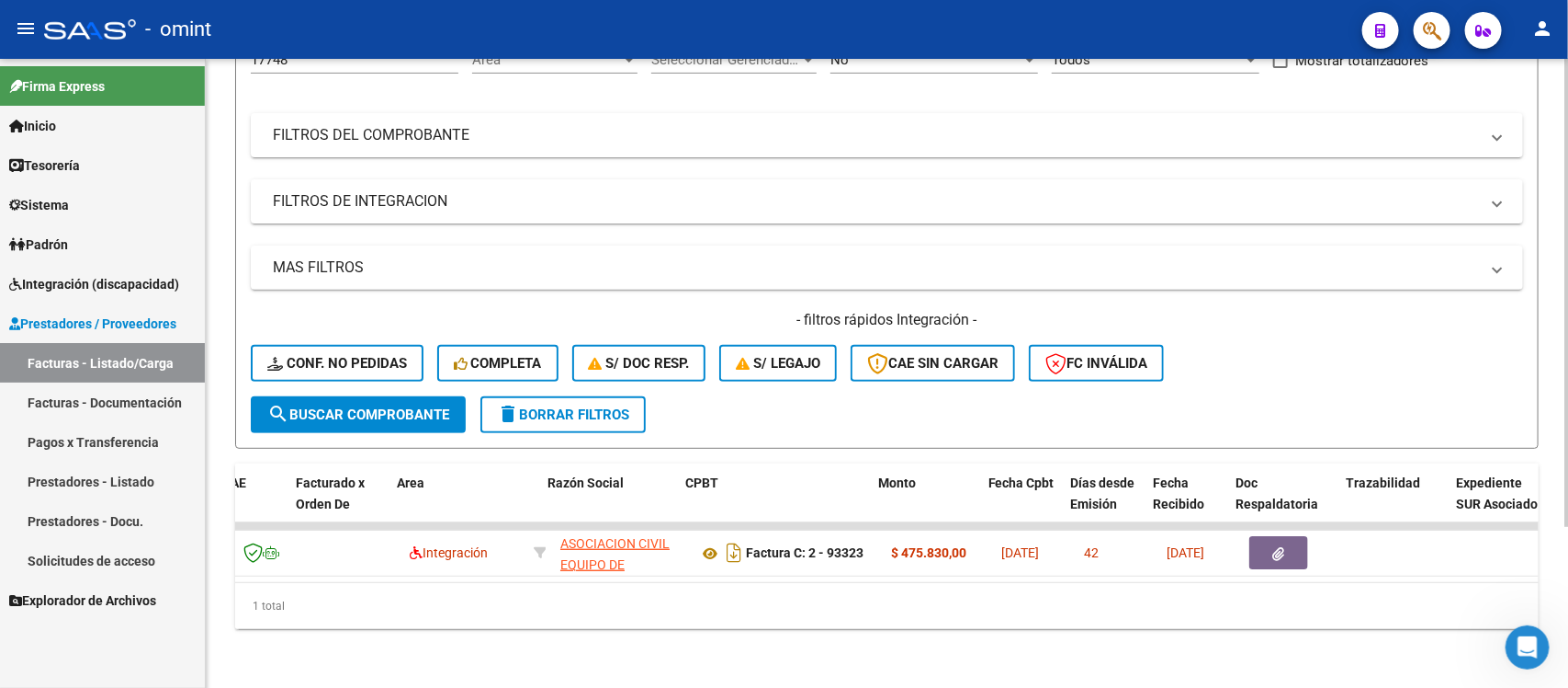
scroll to position [0, 224]
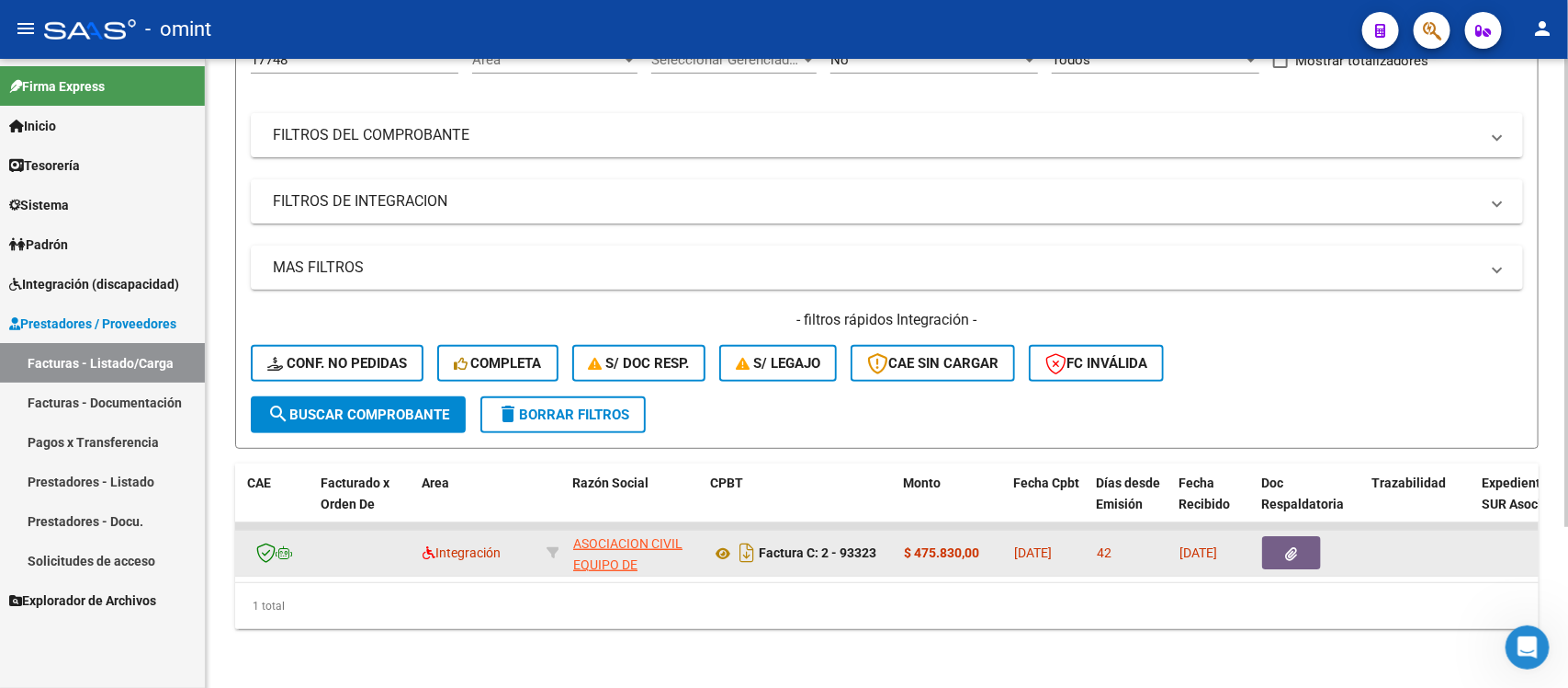
click at [590, 534] on app-link-go-to "ASOCIACION CIVIL EQUIPO DE ABORDAJE DE LA DISCAPACIDAD E INTEGRACION PSICOSOCIA…" at bounding box center [635, 605] width 123 height 146
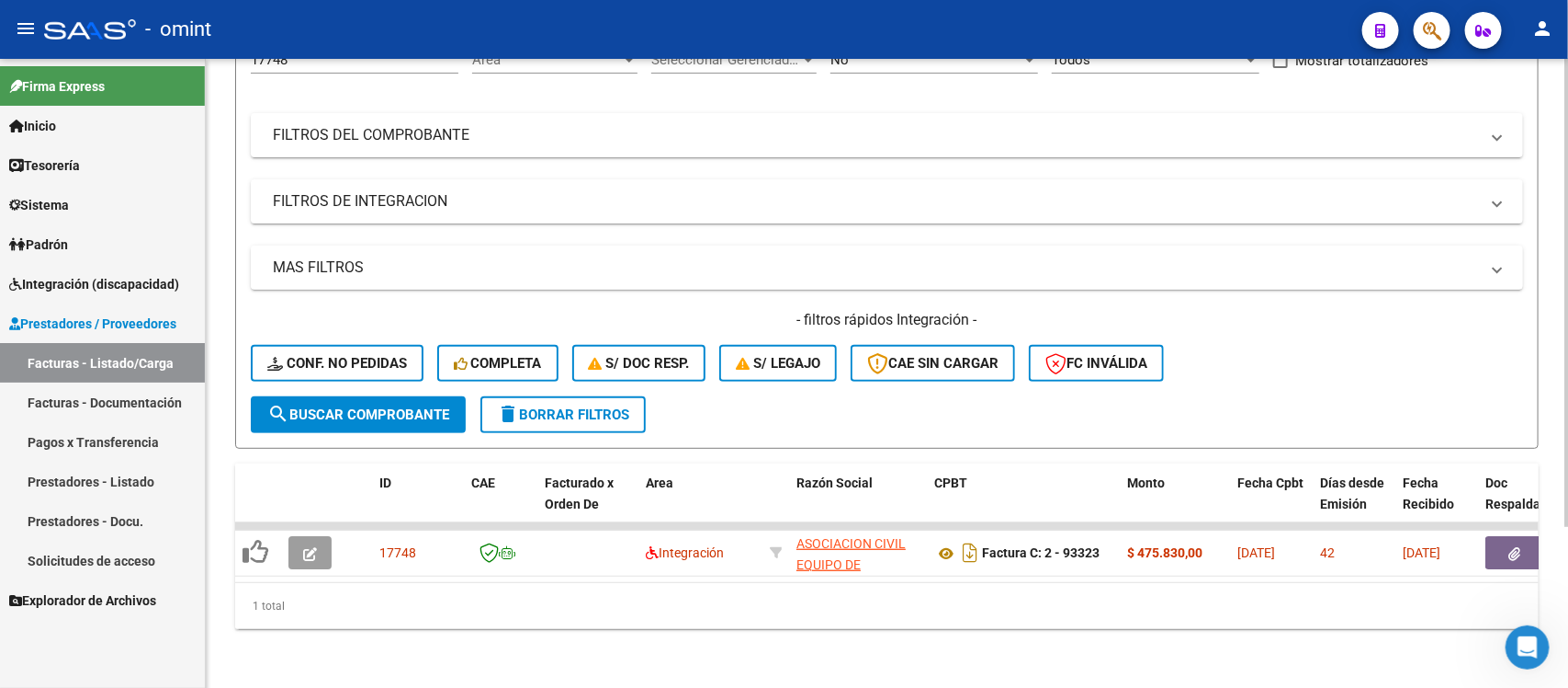
scroll to position [0, 0]
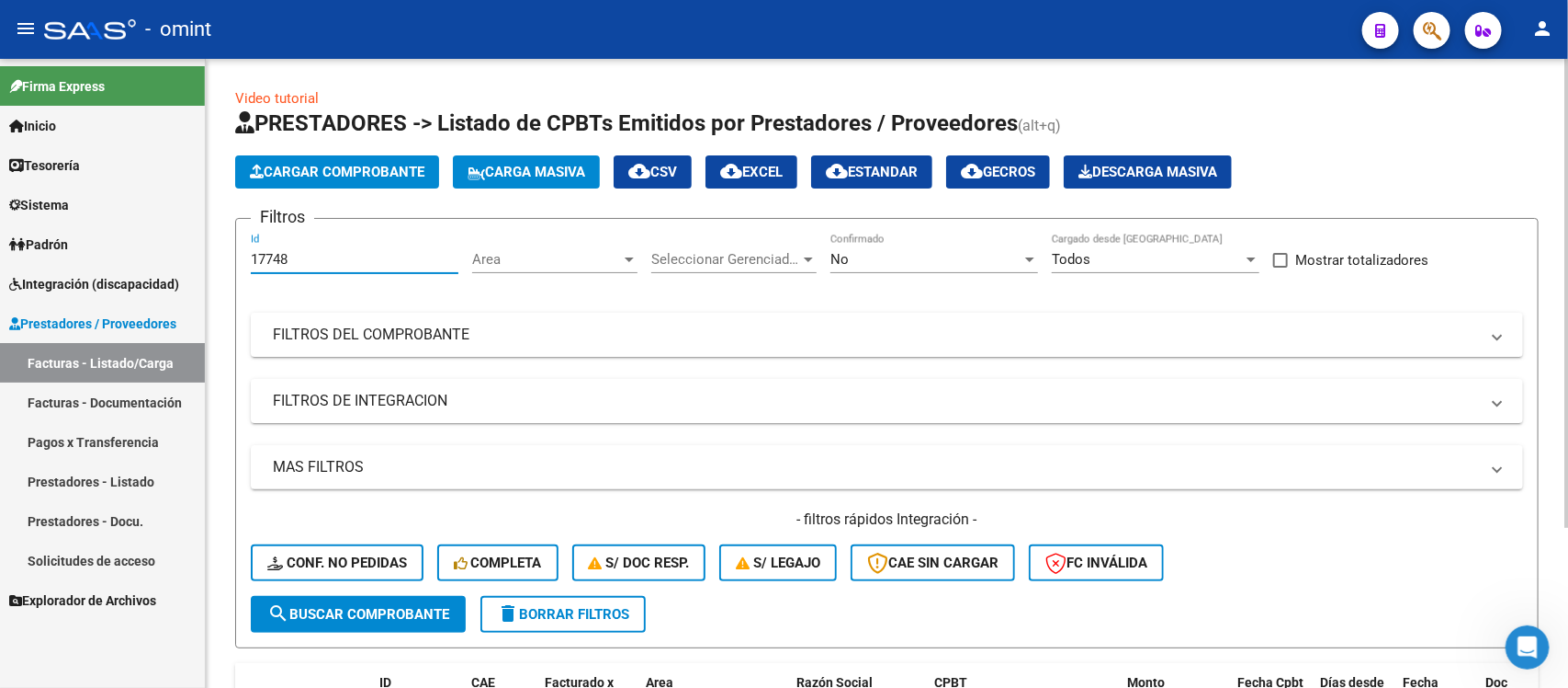
drag, startPoint x: 370, startPoint y: 262, endPoint x: 248, endPoint y: 254, distance: 122.3
click at [248, 254] on form "Filtros 17748 Id Area Area Seleccionar Gerenciador Seleccionar Gerenciador No C…" at bounding box center [887, 432] width 1304 height 430
paste input "6892"
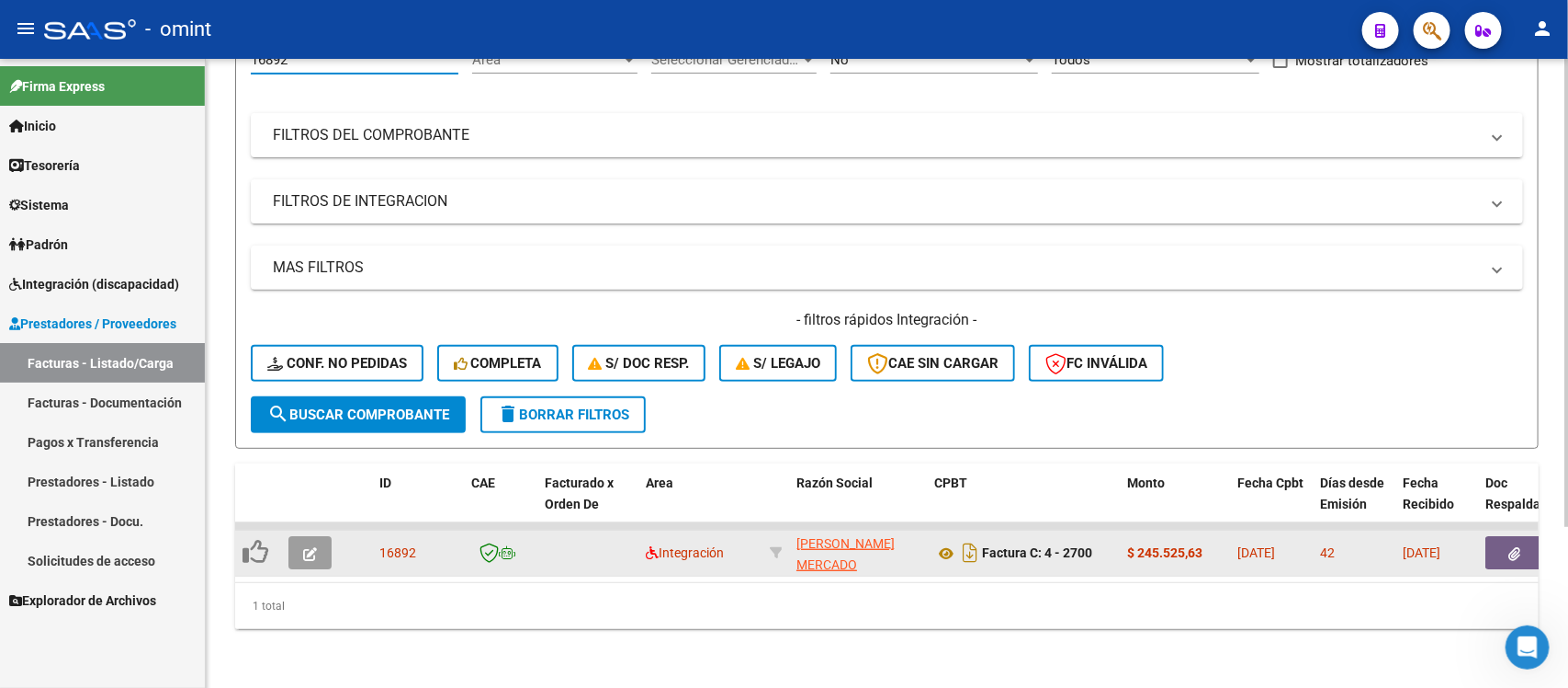
type input "16892"
click at [297, 536] on button "button" at bounding box center [309, 552] width 43 height 33
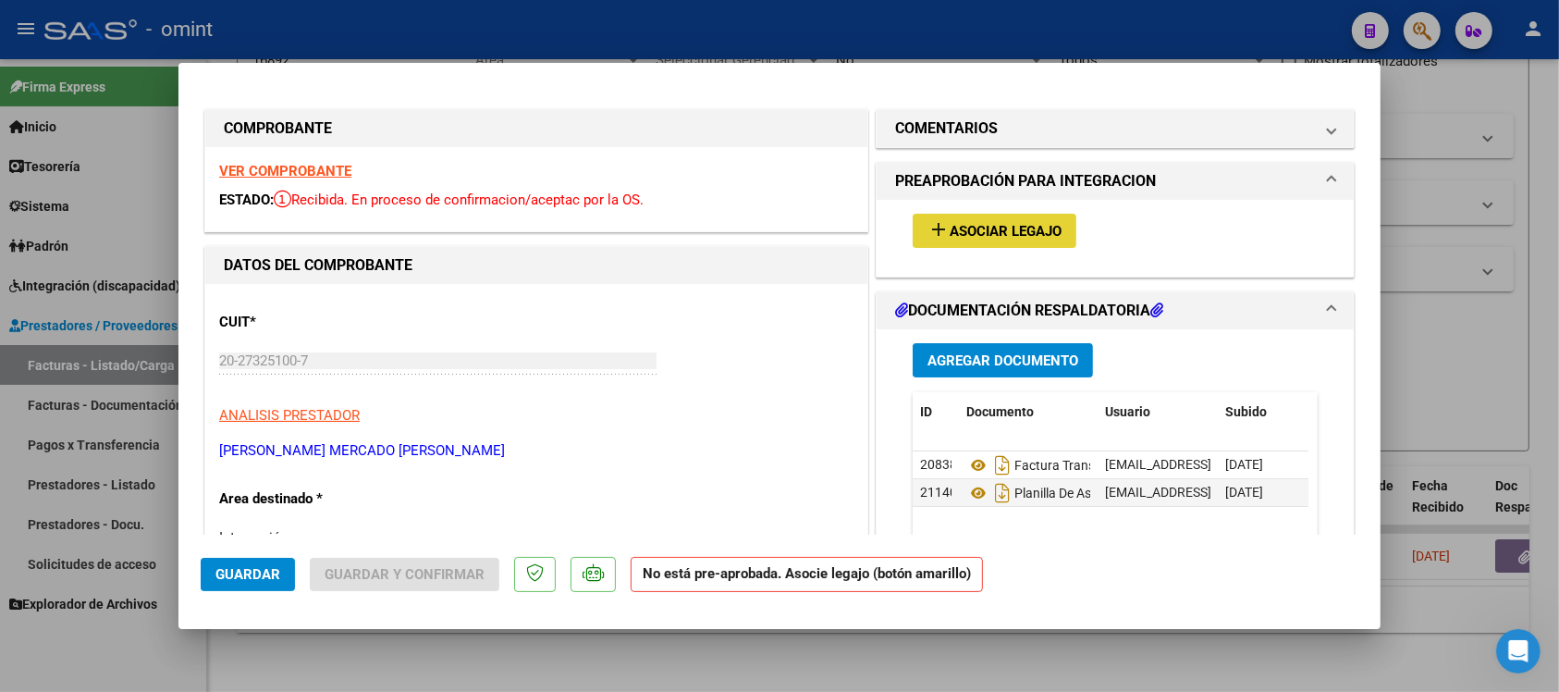
click at [997, 242] on button "add Asociar Legajo" at bounding box center [995, 231] width 164 height 34
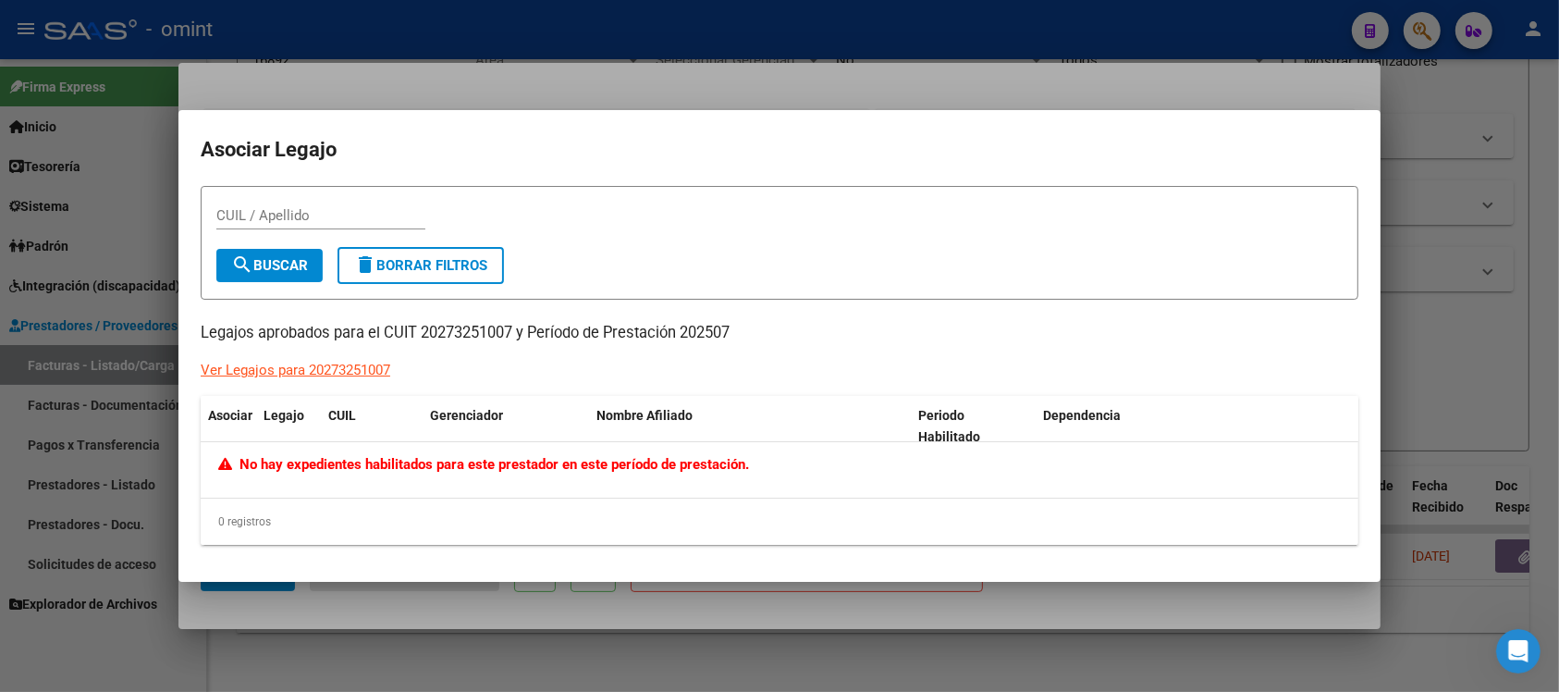
click at [866, 104] on div at bounding box center [779, 346] width 1559 height 692
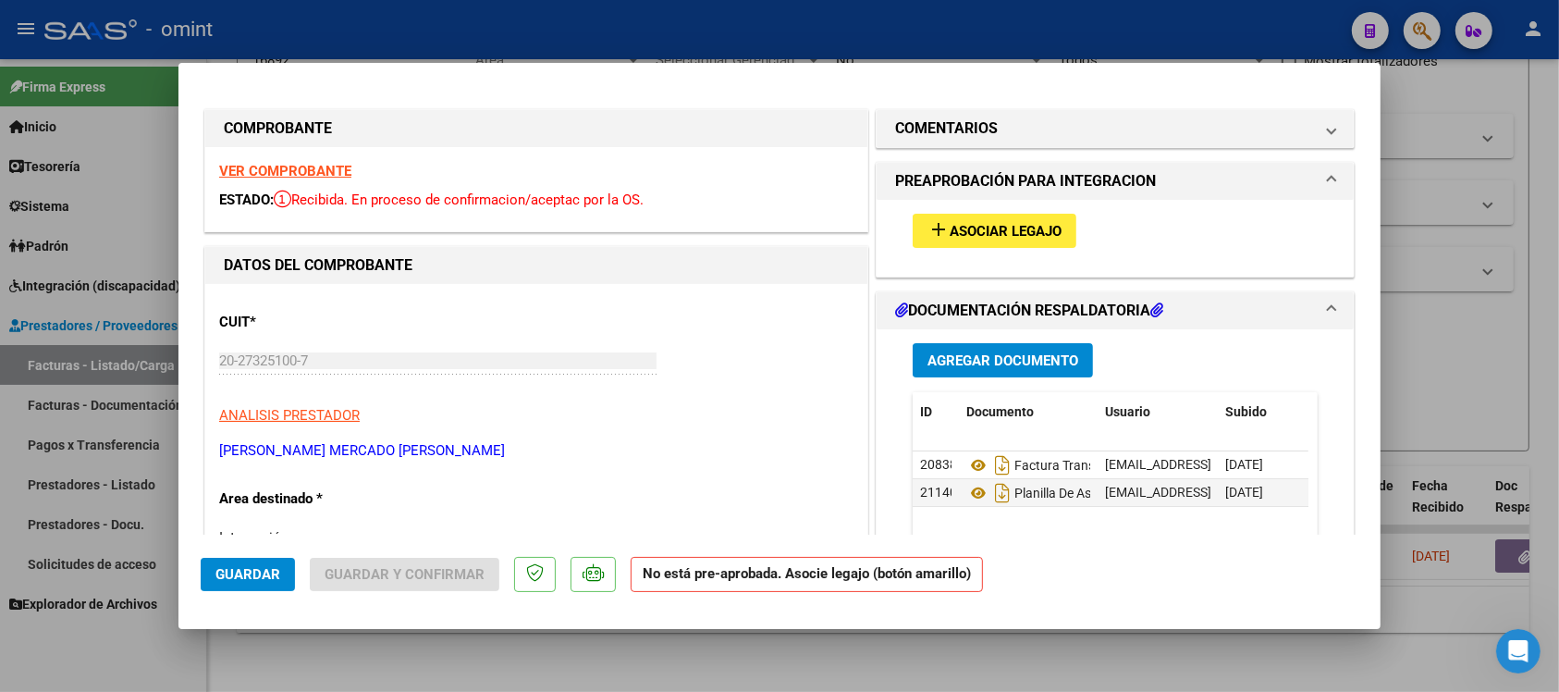
click at [334, 171] on strong "VER COMPROBANTE" at bounding box center [285, 171] width 132 height 17
click at [428, 24] on div at bounding box center [779, 346] width 1559 height 692
type input "$ 0,00"
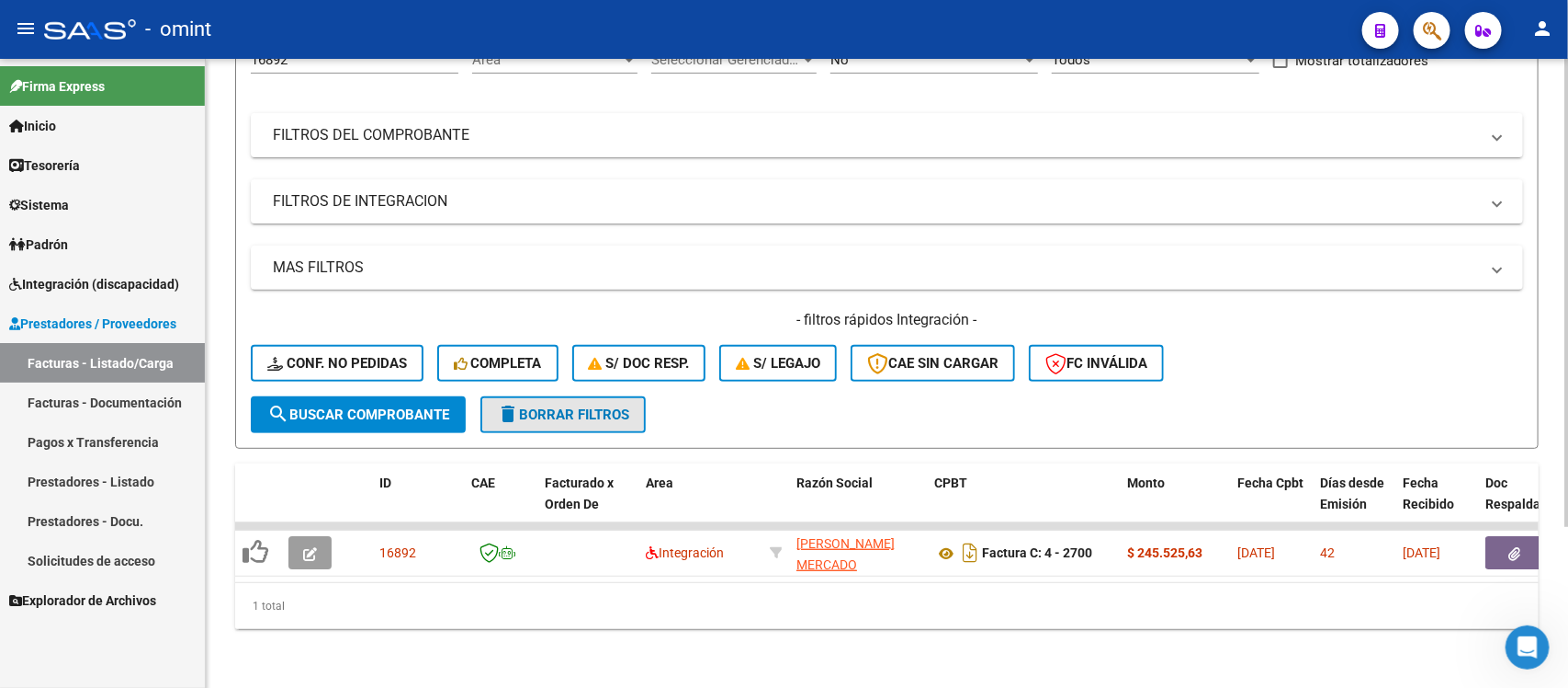
click at [498, 403] on mat-icon "delete" at bounding box center [508, 414] width 22 height 22
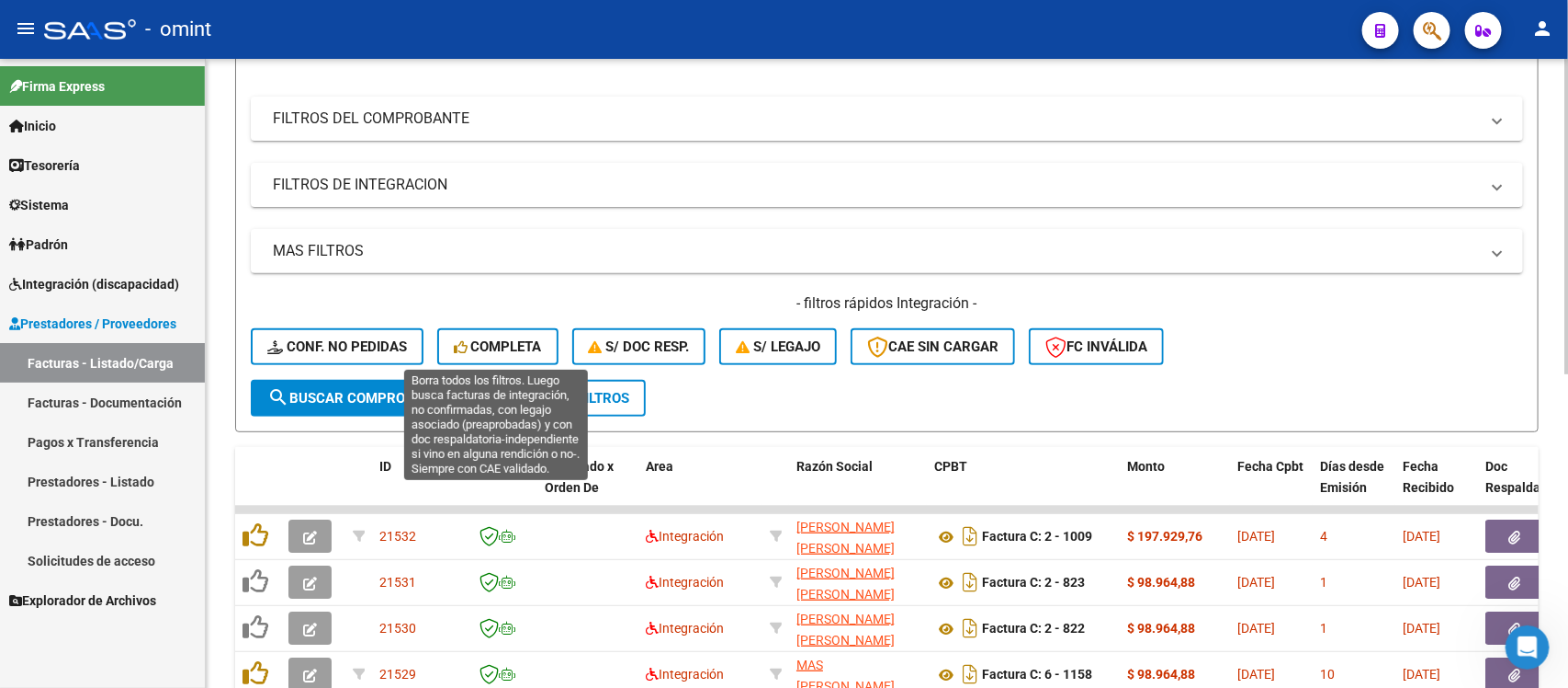
click at [469, 346] on span "Completa" at bounding box center [498, 346] width 88 height 17
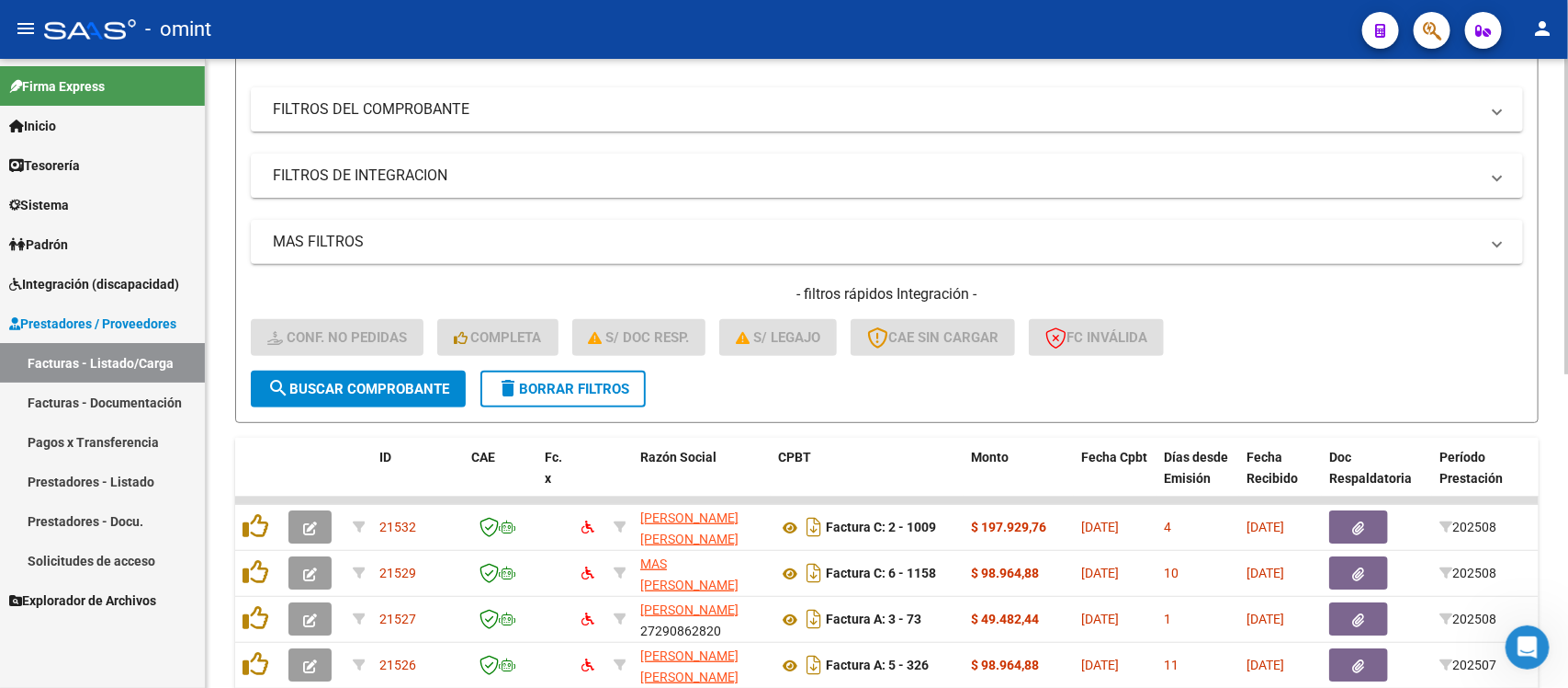
scroll to position [0, 0]
